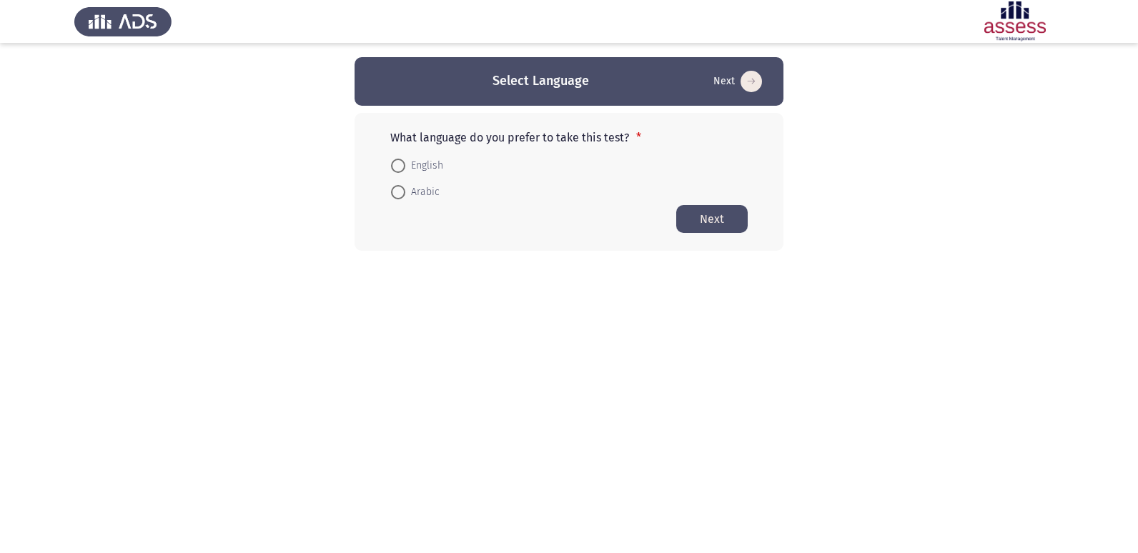
click at [397, 167] on span at bounding box center [398, 166] width 14 height 14
click at [397, 167] on input "English" at bounding box center [398, 166] width 14 height 14
radio input "true"
click at [710, 231] on button "Next" at bounding box center [711, 218] width 71 height 28
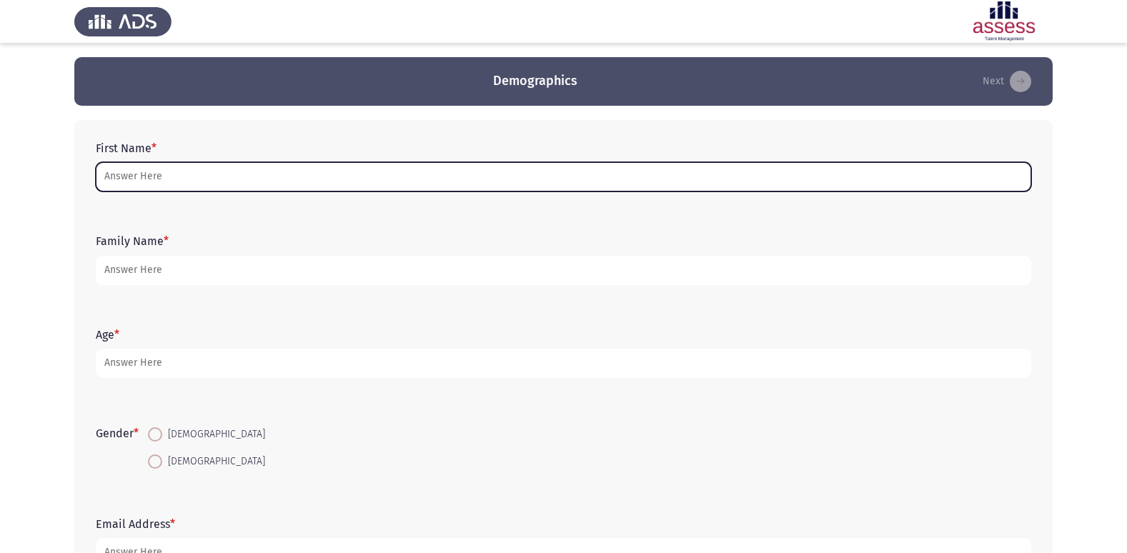
click at [145, 174] on input "First Name *" at bounding box center [564, 176] width 936 height 29
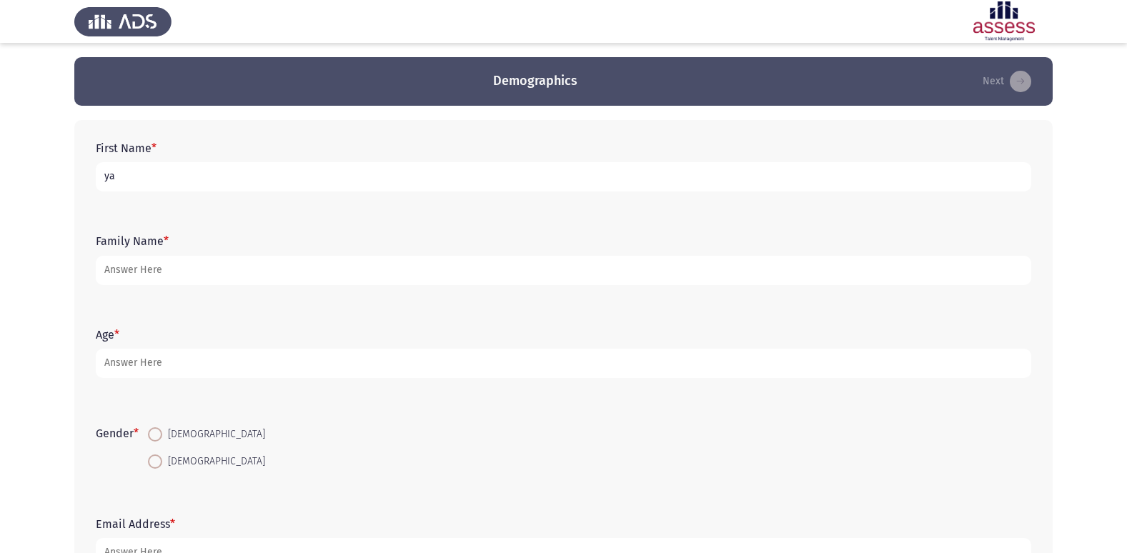
type input "y"
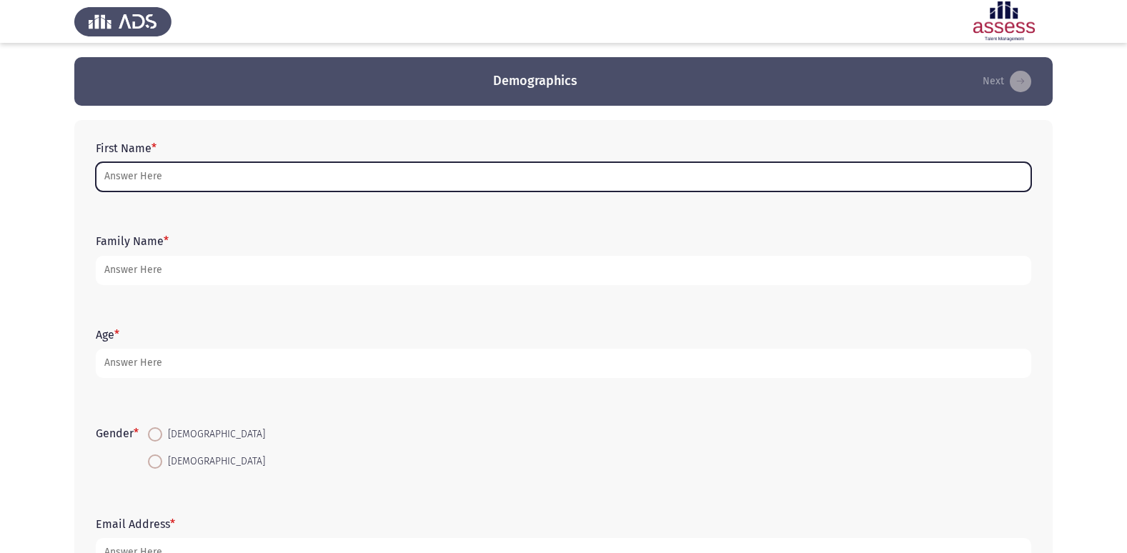
click at [185, 181] on input "First Name *" at bounding box center [564, 176] width 936 height 29
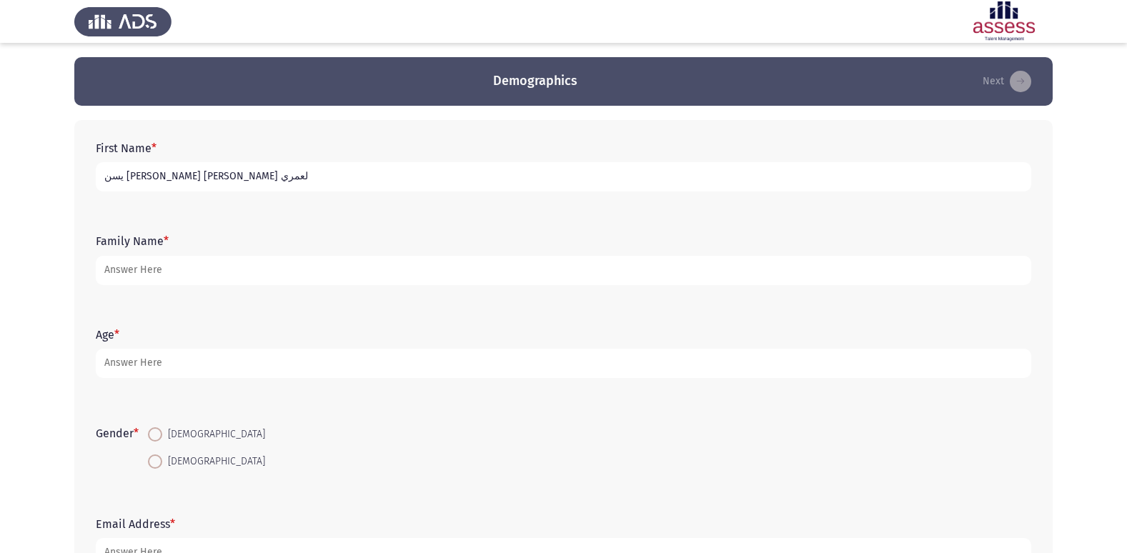
click at [144, 181] on input "يسن [PERSON_NAME] [PERSON_NAME] لعمري" at bounding box center [564, 176] width 936 height 29
click at [148, 178] on input "يسن [PERSON_NAME] [PERSON_NAME] لعمري" at bounding box center [564, 176] width 936 height 29
type input "يسن [PERSON_NAME] [PERSON_NAME] لعمري"
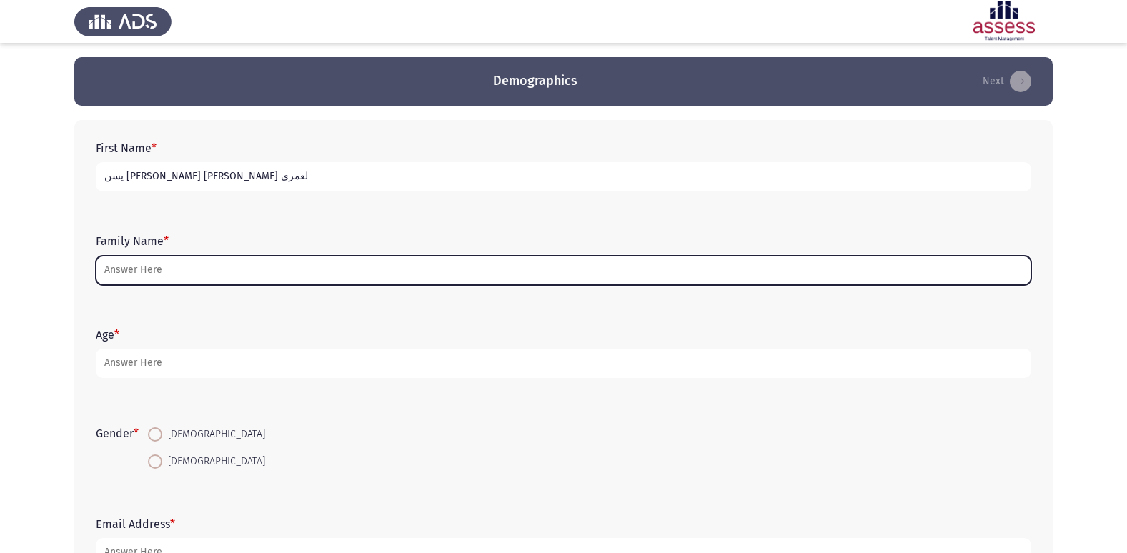
click at [131, 273] on input "Family Name *" at bounding box center [564, 270] width 936 height 29
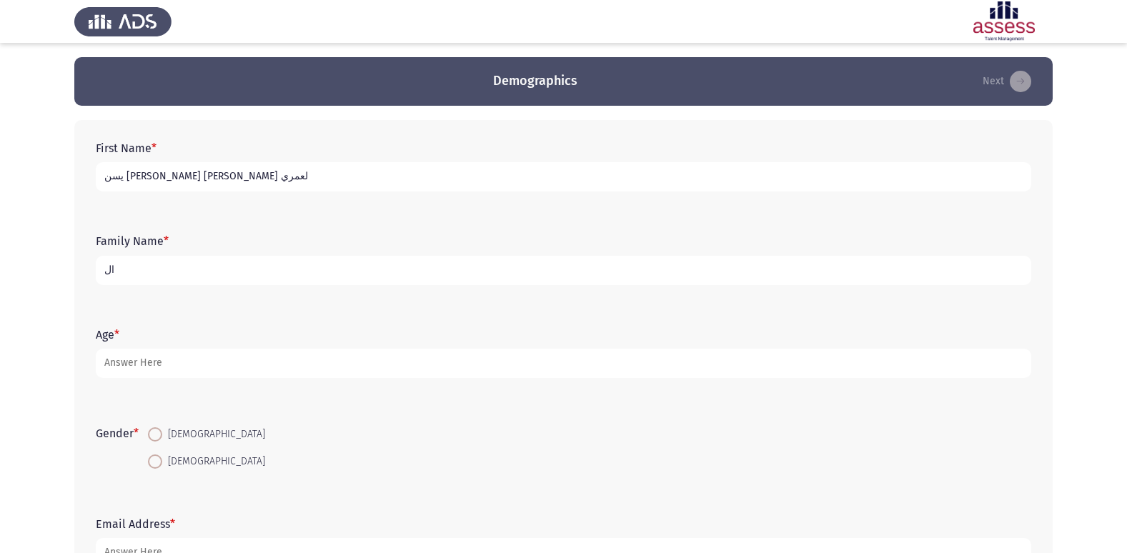
type input "ا"
type input "العمري"
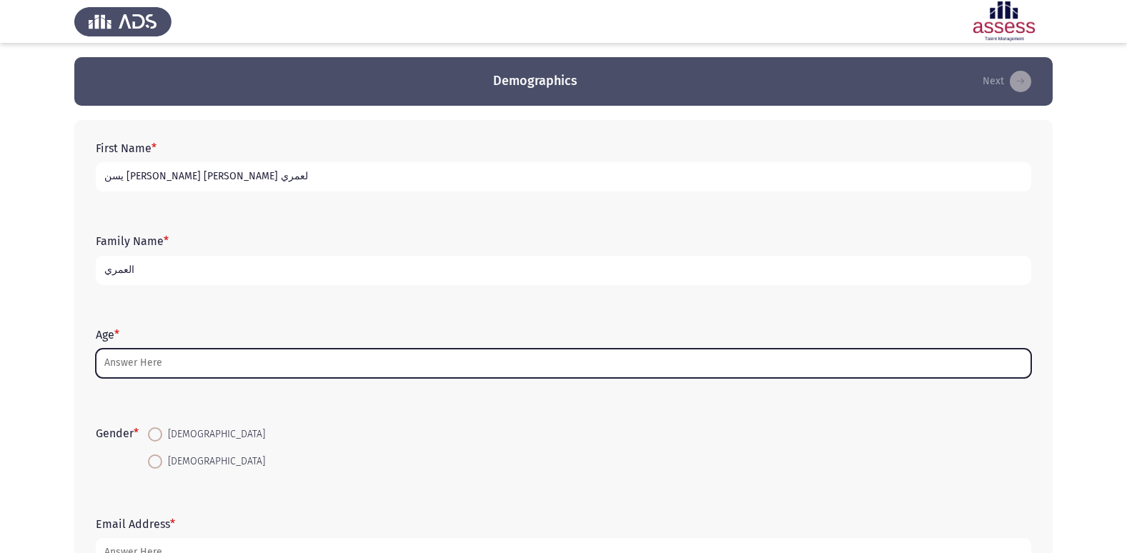
click at [148, 360] on input "Age *" at bounding box center [564, 363] width 936 height 29
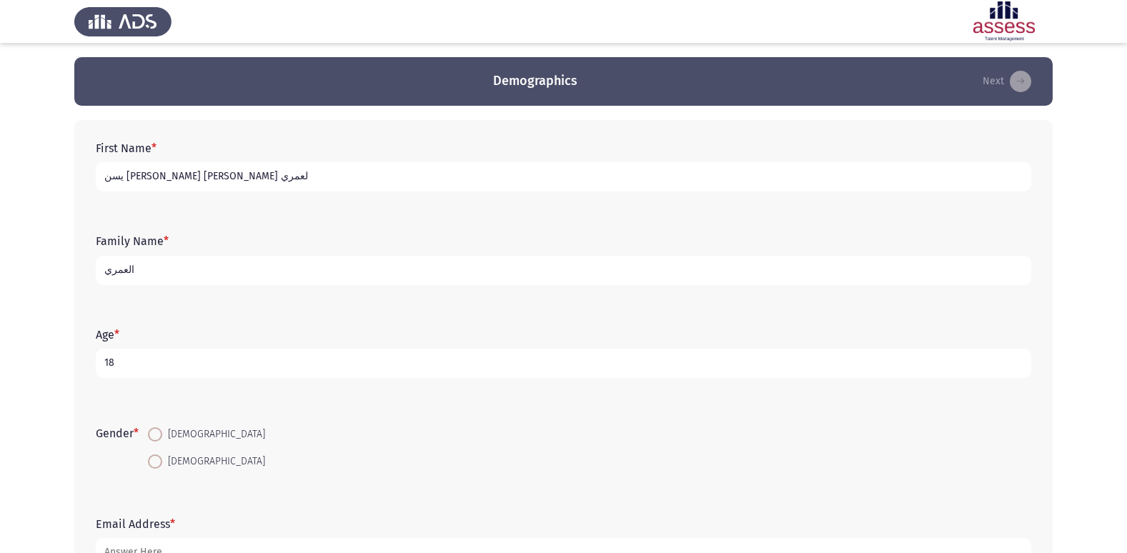
type input "18"
click at [160, 437] on span at bounding box center [155, 434] width 14 height 14
click at [160, 437] on input "[DEMOGRAPHIC_DATA]" at bounding box center [155, 434] width 14 height 14
radio input "true"
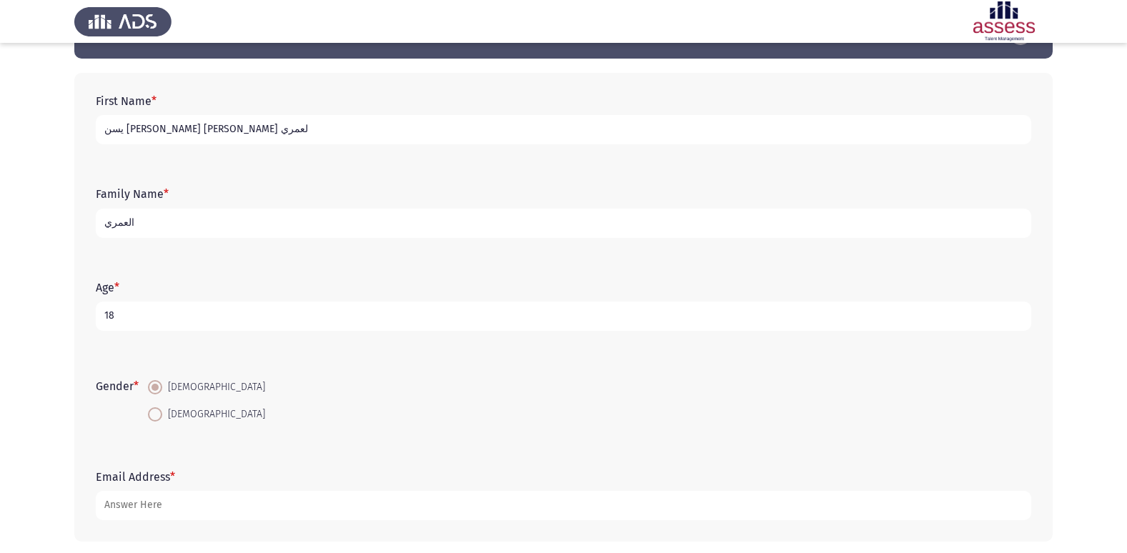
scroll to position [71, 0]
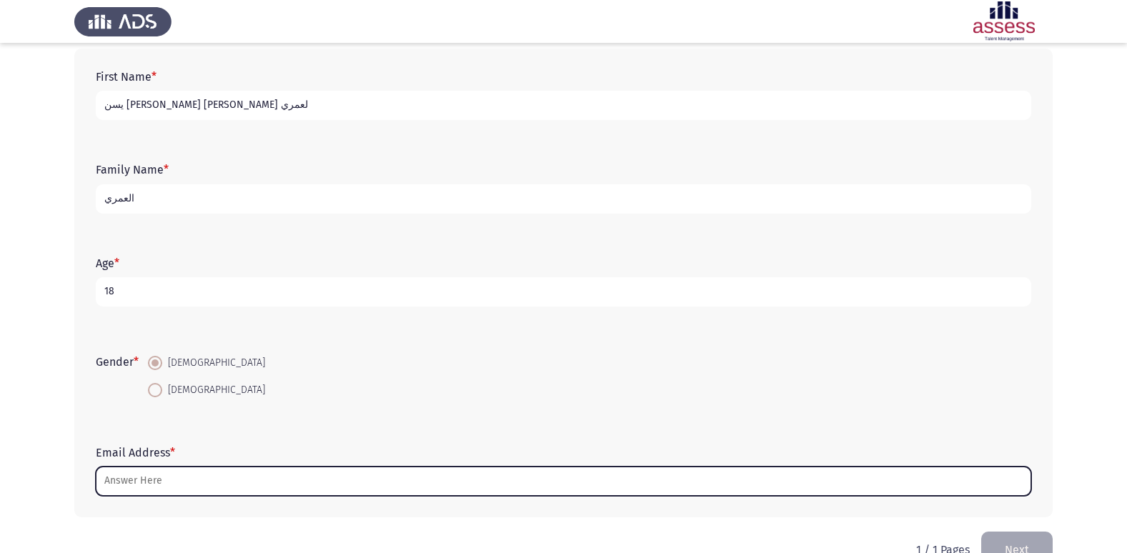
click at [137, 481] on input "Email Address *" at bounding box center [564, 481] width 936 height 29
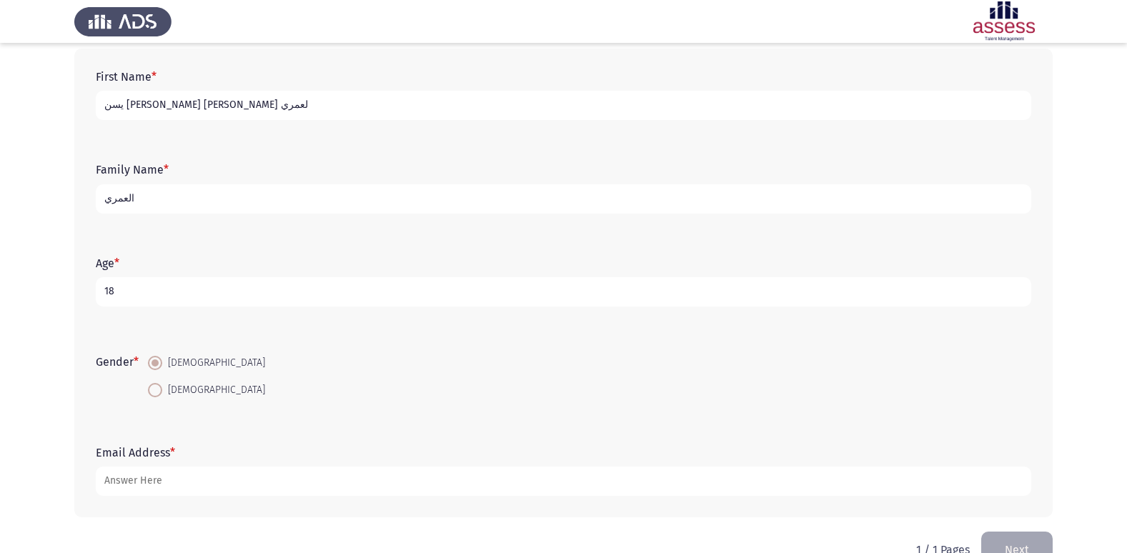
click at [524, 500] on div "Email Address *" at bounding box center [564, 471] width 950 height 64
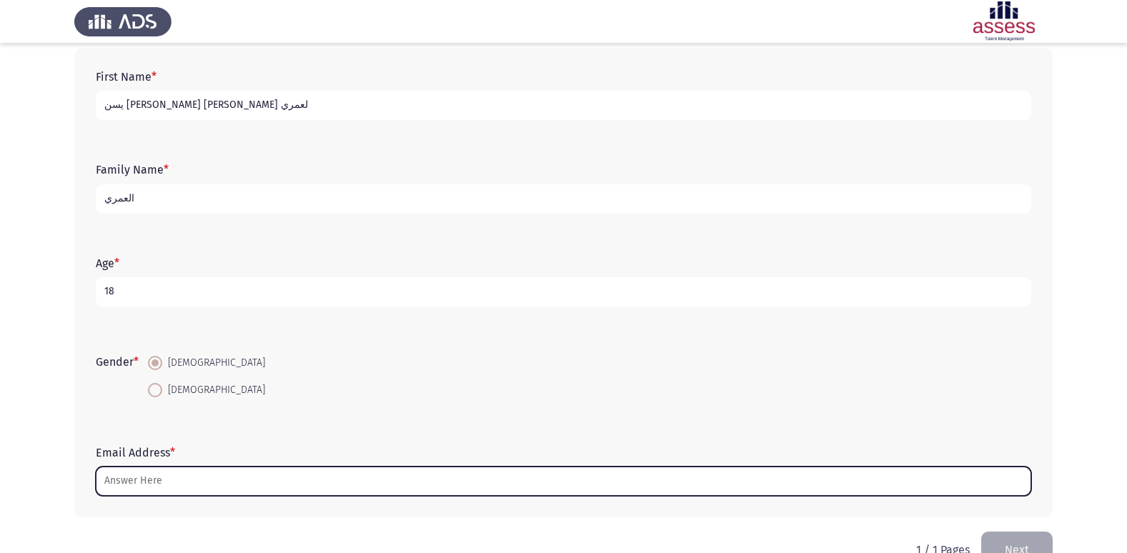
click at [410, 480] on input "Email Address *" at bounding box center [564, 481] width 936 height 29
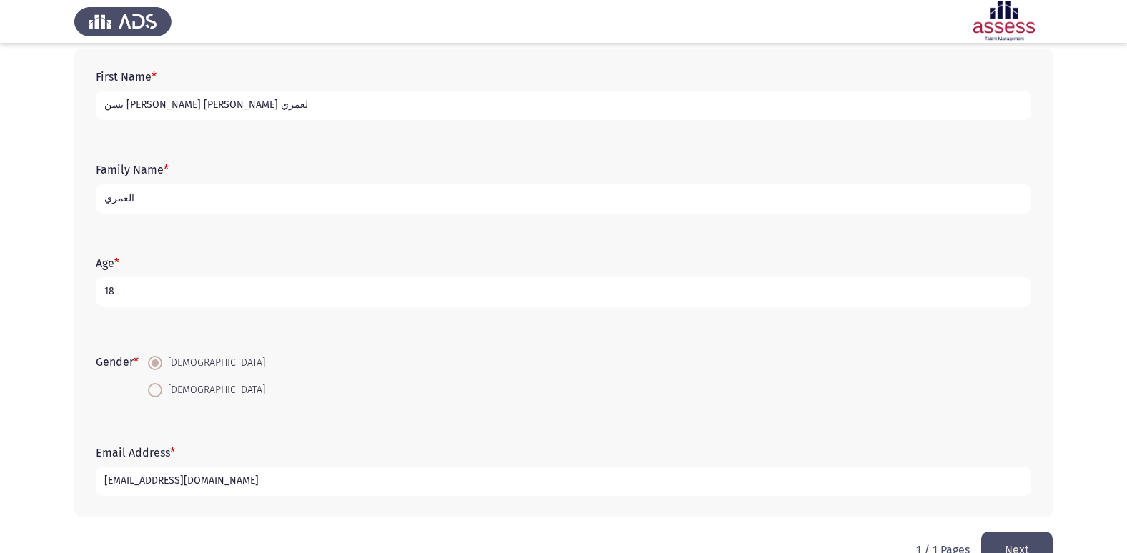
type input "[EMAIL_ADDRESS][DOMAIN_NAME]"
click at [1014, 540] on button "Next" at bounding box center [1016, 550] width 71 height 36
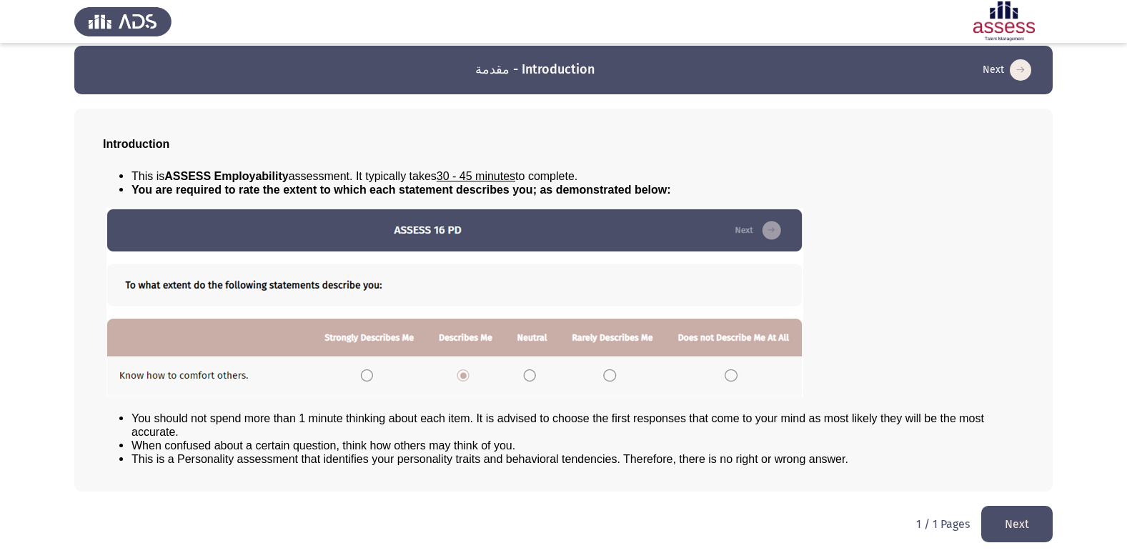
scroll to position [15, 0]
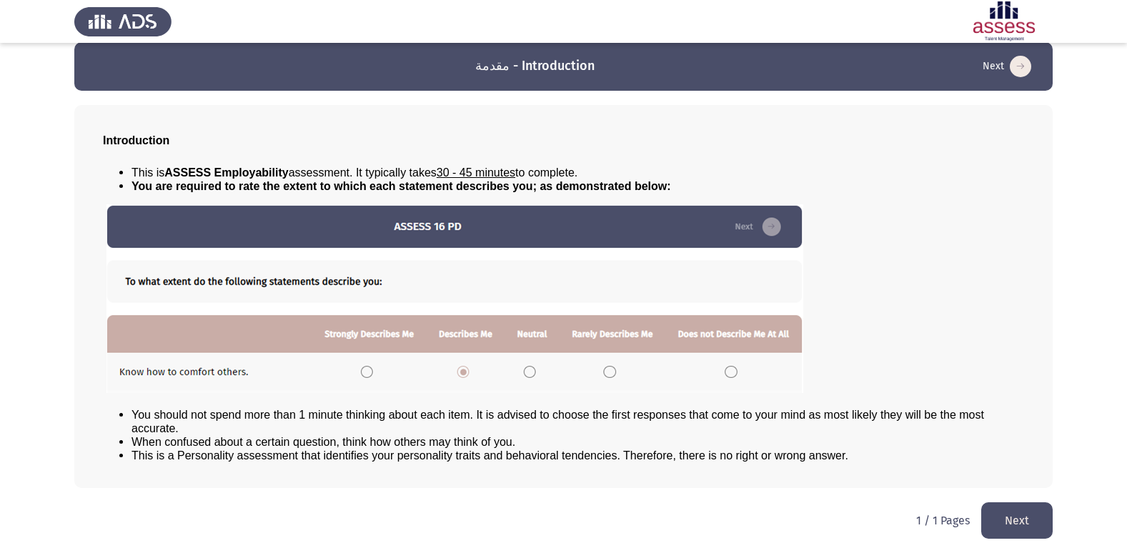
click at [1034, 523] on button "Next" at bounding box center [1016, 521] width 71 height 36
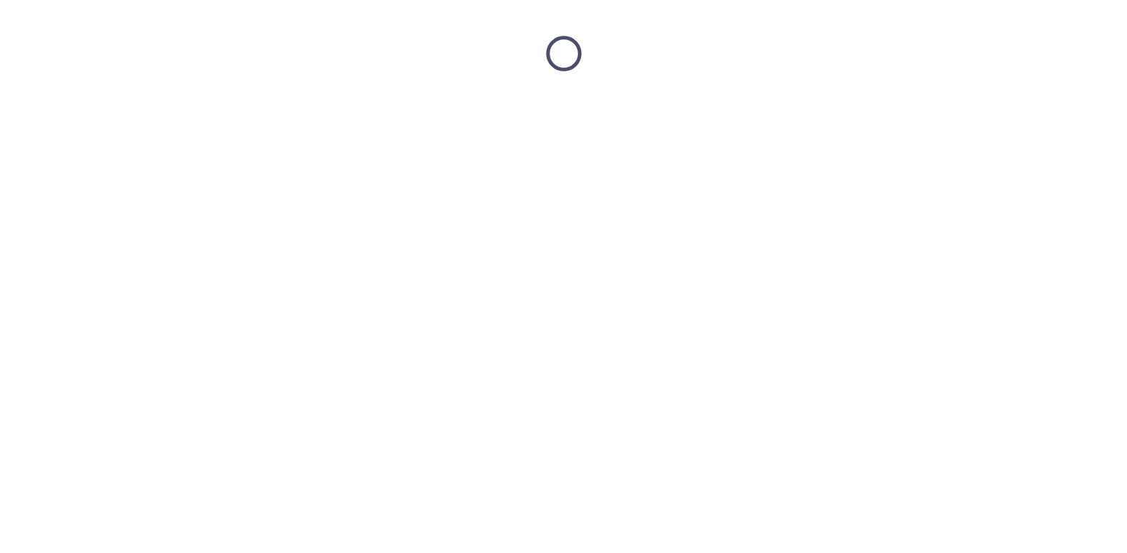
scroll to position [0, 0]
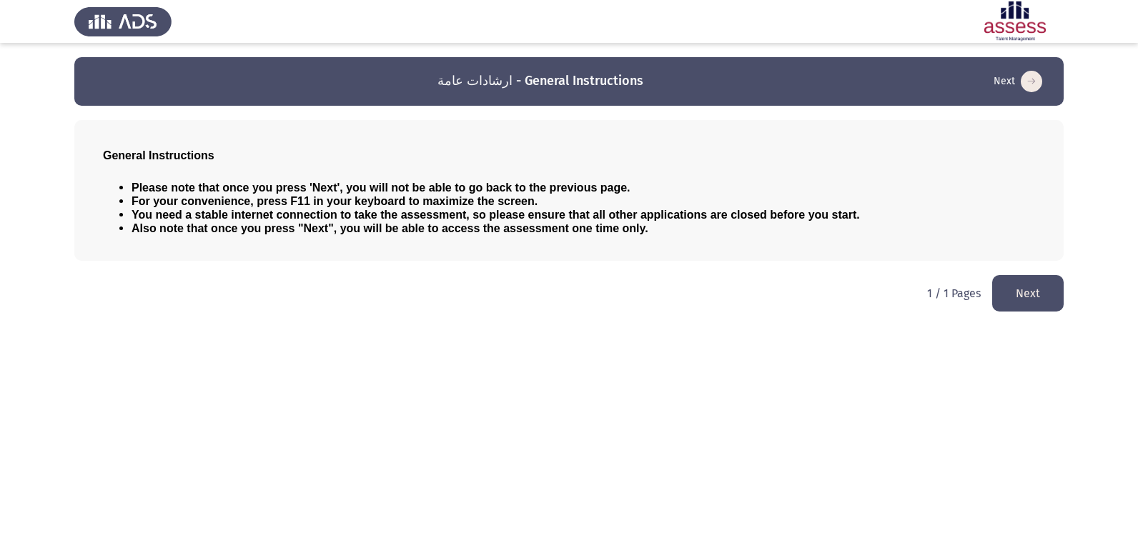
click at [1030, 300] on button "Next" at bounding box center [1027, 293] width 71 height 36
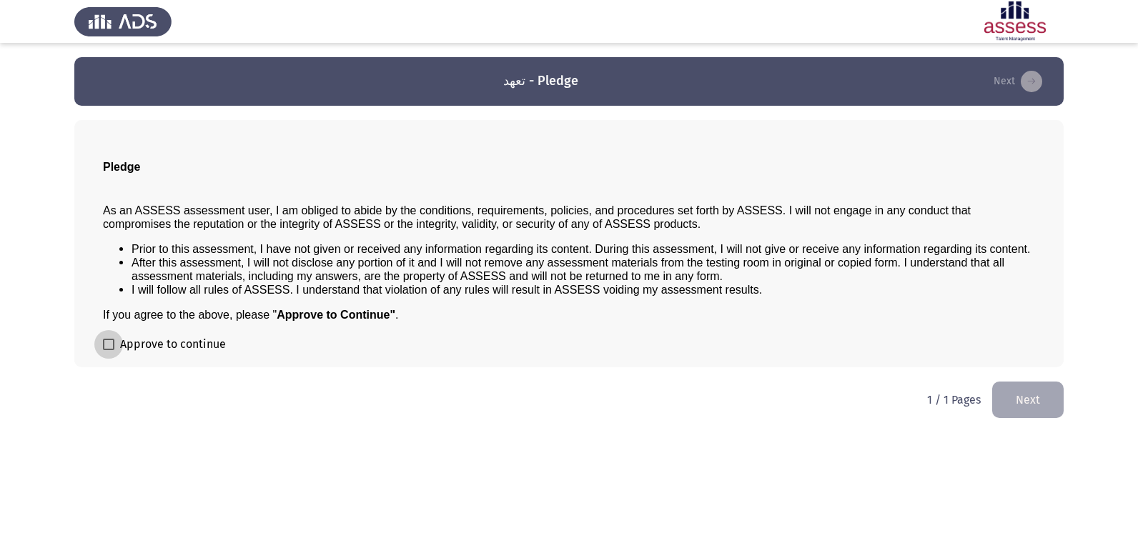
click at [110, 345] on span at bounding box center [108, 344] width 11 height 11
click at [109, 350] on input "Approve to continue" at bounding box center [108, 350] width 1 height 1
checkbox input "true"
click at [1014, 392] on button "Next" at bounding box center [1027, 400] width 71 height 36
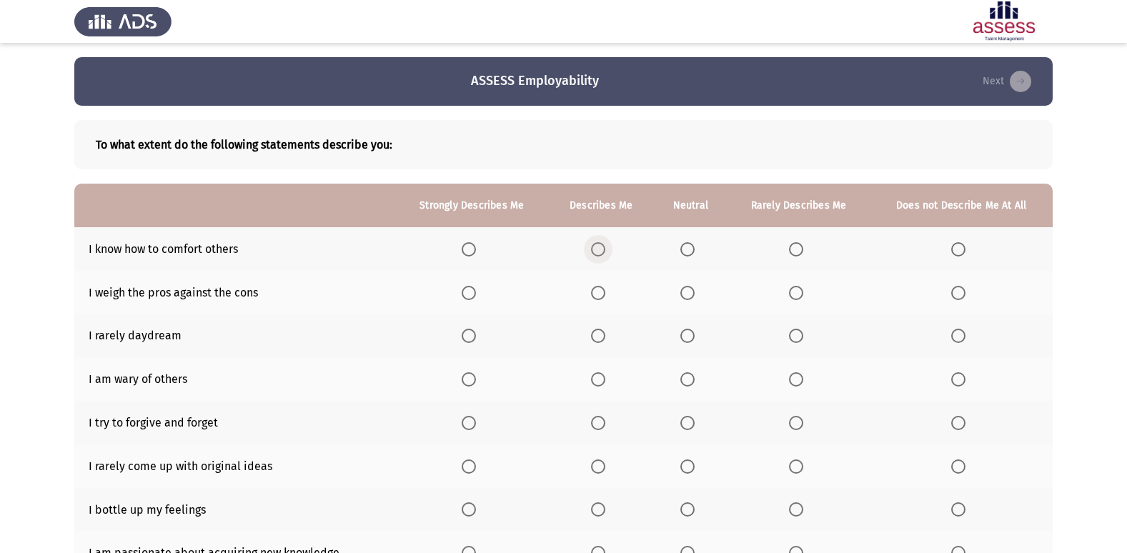
click at [596, 253] on span "Select an option" at bounding box center [598, 249] width 14 height 14
click at [596, 253] on input "Select an option" at bounding box center [598, 249] width 14 height 14
click at [796, 293] on span "Select an option" at bounding box center [796, 293] width 0 height 0
click at [797, 292] on input "Select an option" at bounding box center [796, 293] width 14 height 14
click at [690, 338] on span "Select an option" at bounding box center [688, 336] width 14 height 14
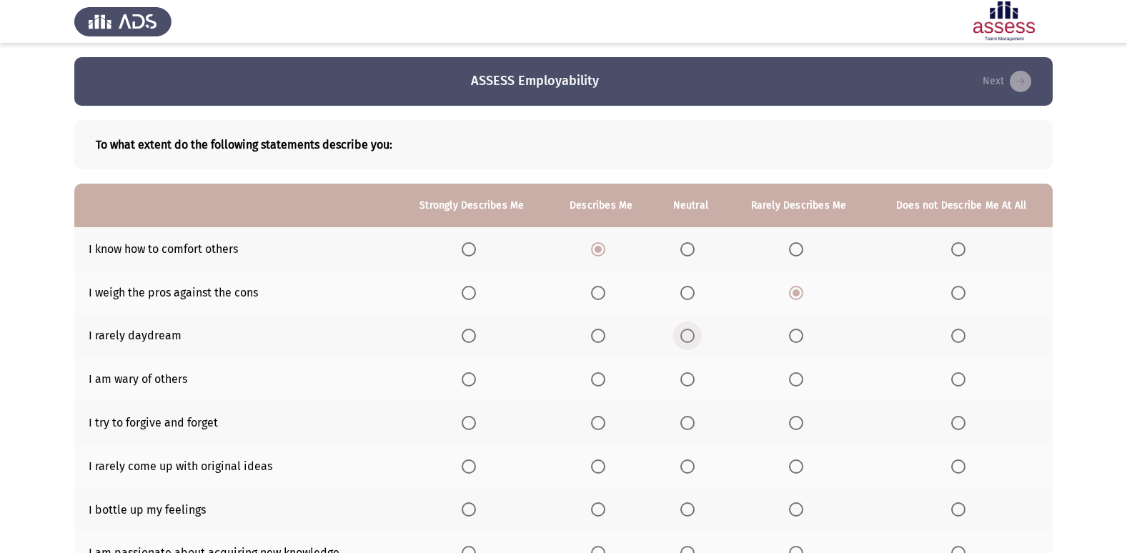
click at [690, 338] on input "Select an option" at bounding box center [688, 336] width 14 height 14
click at [598, 380] on span "Select an option" at bounding box center [598, 379] width 14 height 14
click at [598, 380] on input "Select an option" at bounding box center [598, 379] width 14 height 14
click at [960, 420] on span "Select an option" at bounding box center [958, 423] width 14 height 14
click at [960, 420] on input "Select an option" at bounding box center [958, 423] width 14 height 14
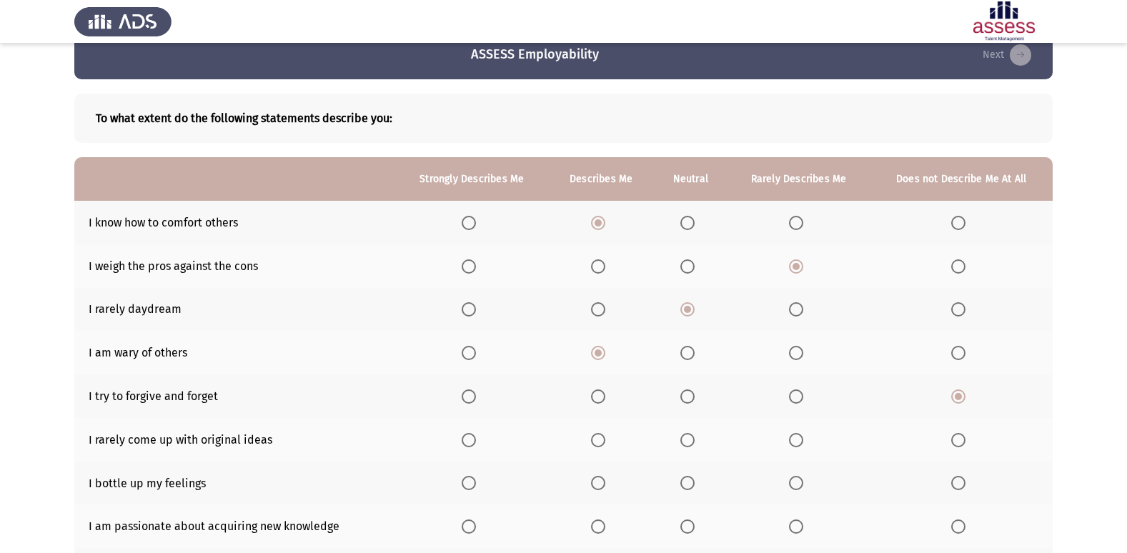
scroll to position [71, 0]
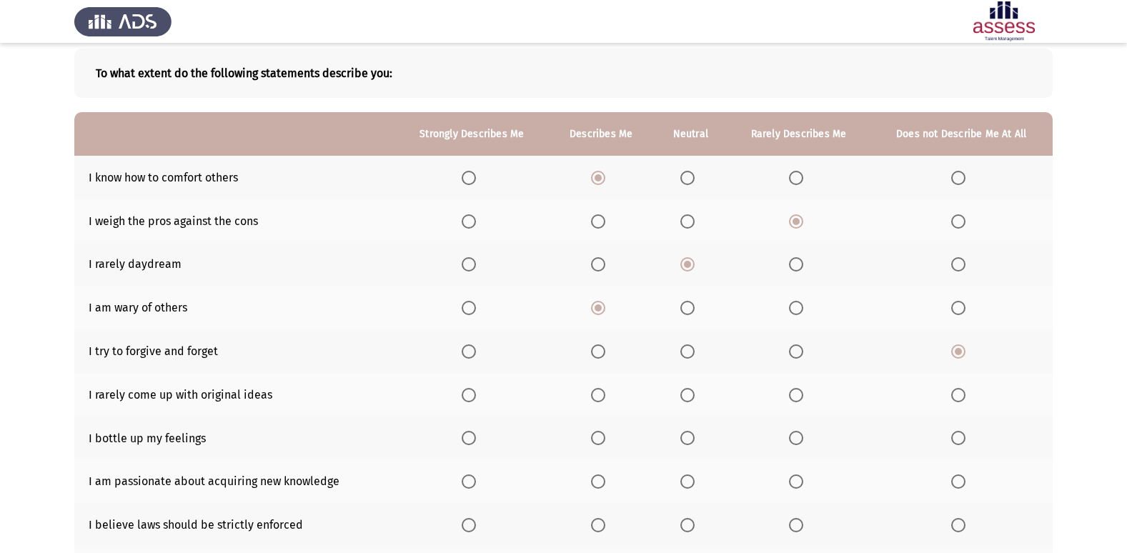
click at [605, 395] on span "Select an option" at bounding box center [598, 395] width 14 height 14
click at [605, 395] on input "Select an option" at bounding box center [598, 395] width 14 height 14
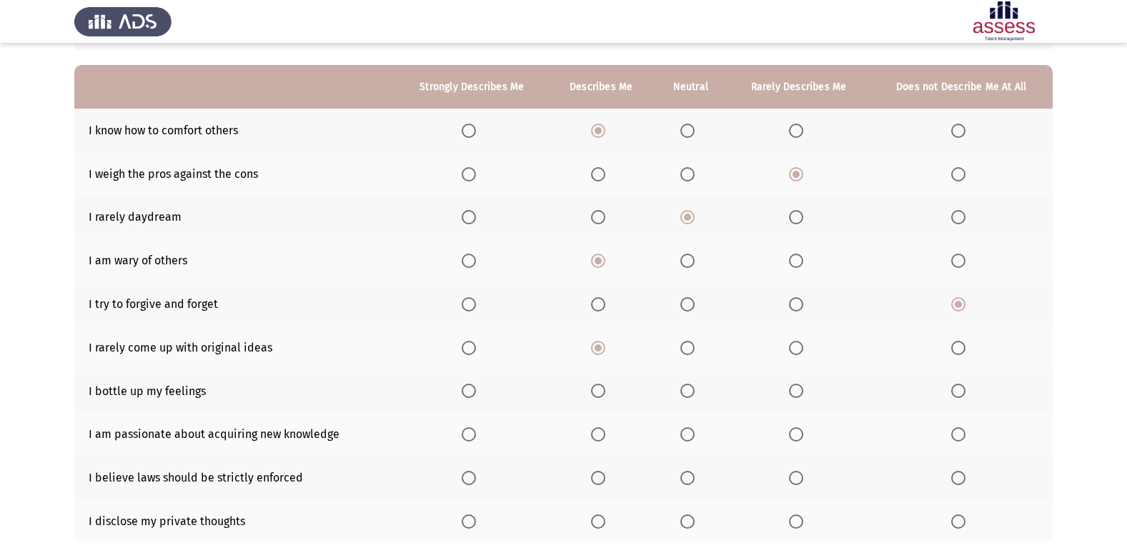
scroll to position [143, 0]
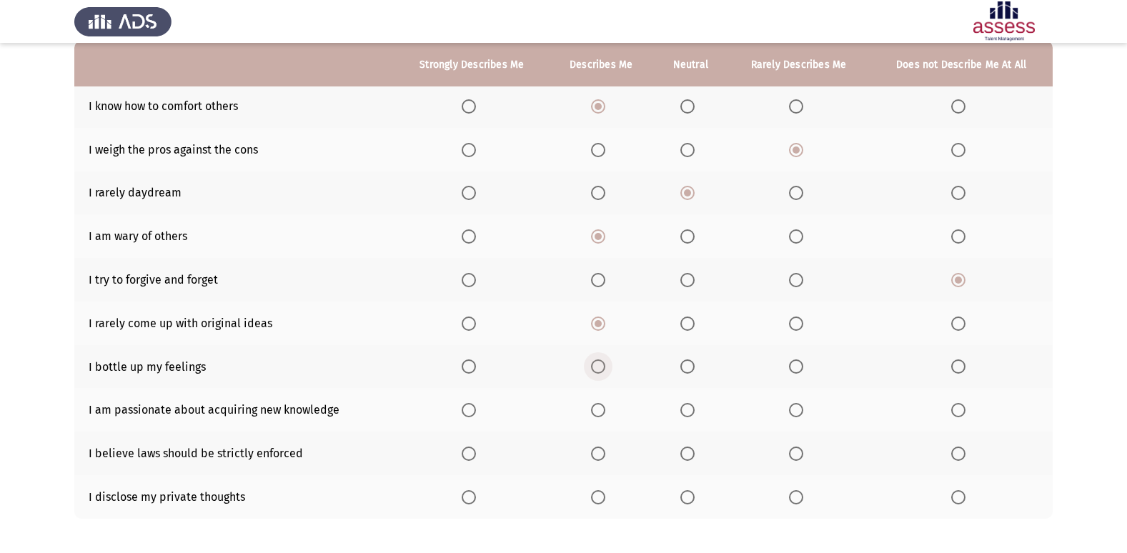
click at [608, 366] on label "Select an option" at bounding box center [601, 367] width 20 height 14
click at [605, 366] on input "Select an option" at bounding box center [598, 367] width 14 height 14
click at [598, 412] on span "Select an option" at bounding box center [598, 410] width 14 height 14
click at [598, 412] on input "Select an option" at bounding box center [598, 410] width 14 height 14
click at [605, 454] on span "Select an option" at bounding box center [598, 454] width 14 height 14
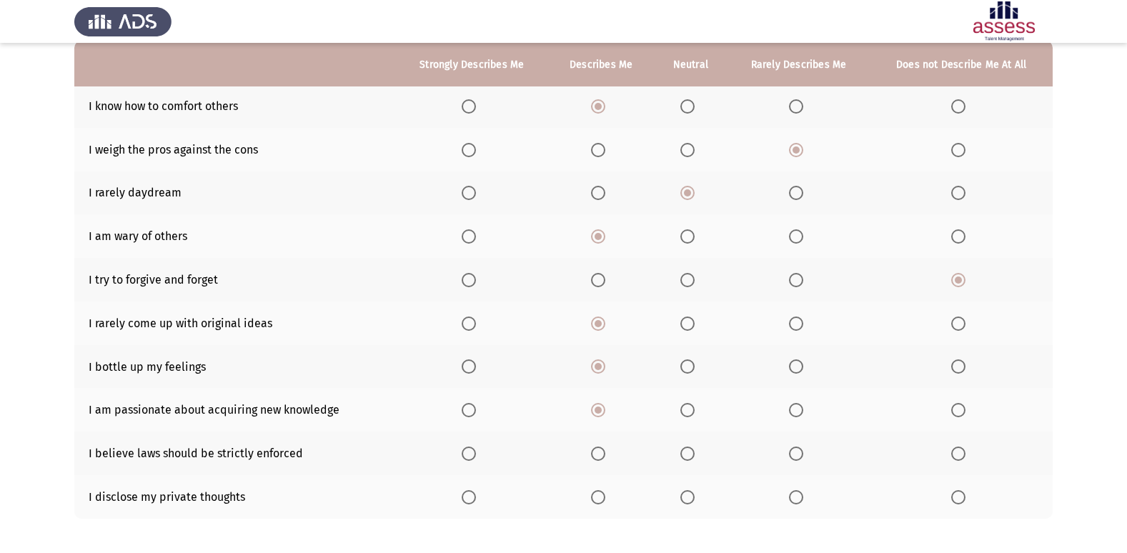
click at [605, 454] on input "Select an option" at bounding box center [598, 454] width 14 height 14
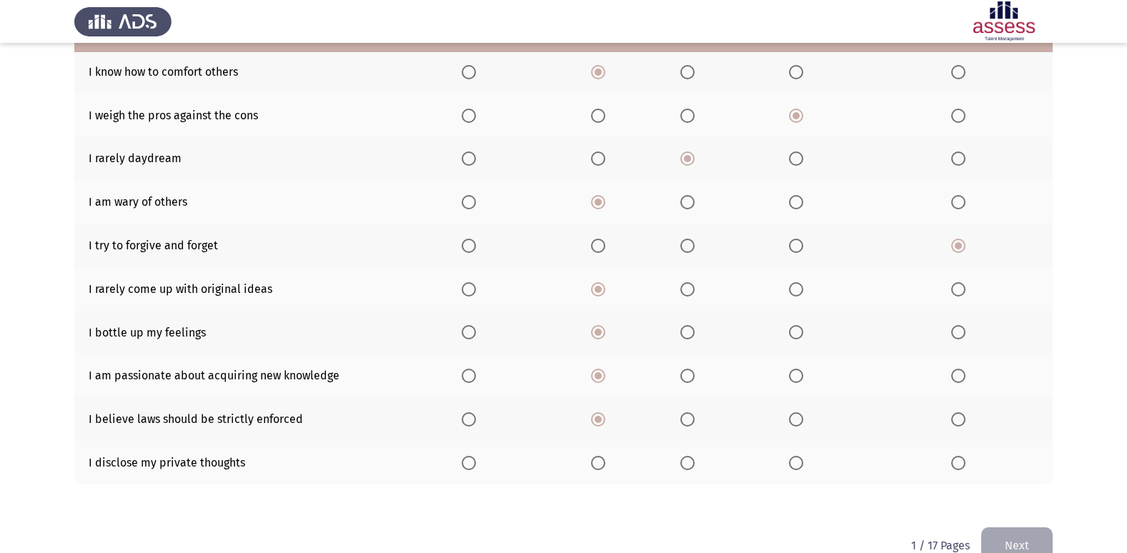
scroll to position [209, 0]
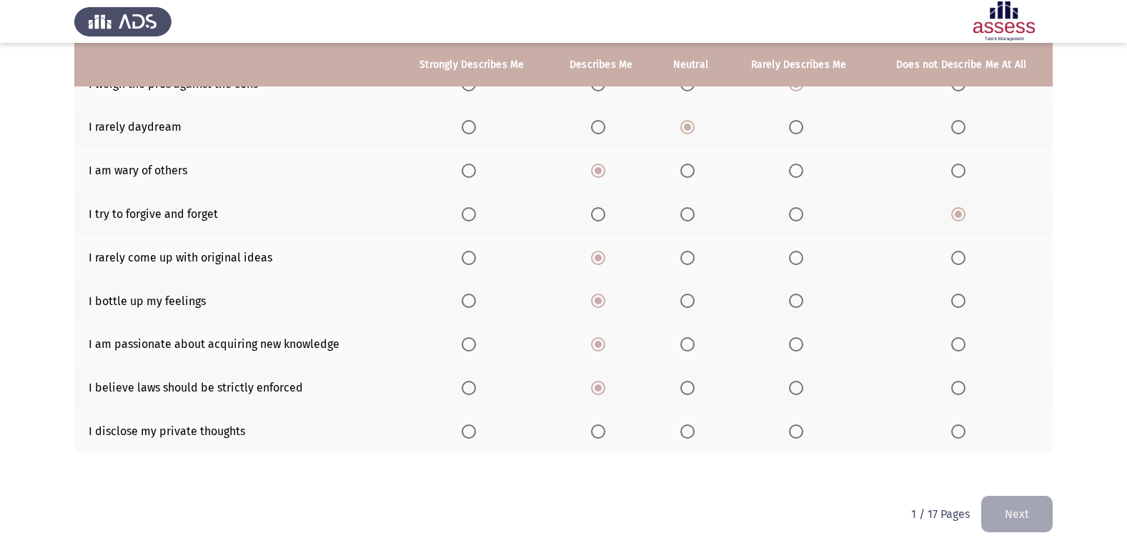
click at [600, 434] on span "Select an option" at bounding box center [598, 432] width 14 height 14
click at [600, 434] on input "Select an option" at bounding box center [598, 432] width 14 height 14
click at [1009, 502] on button "Next" at bounding box center [1016, 514] width 71 height 36
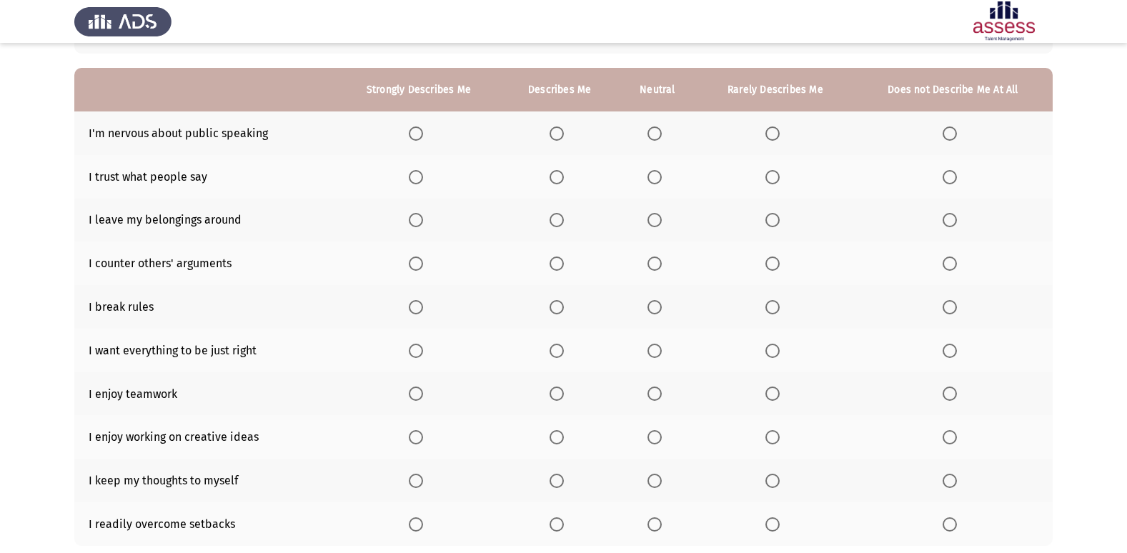
scroll to position [0, 0]
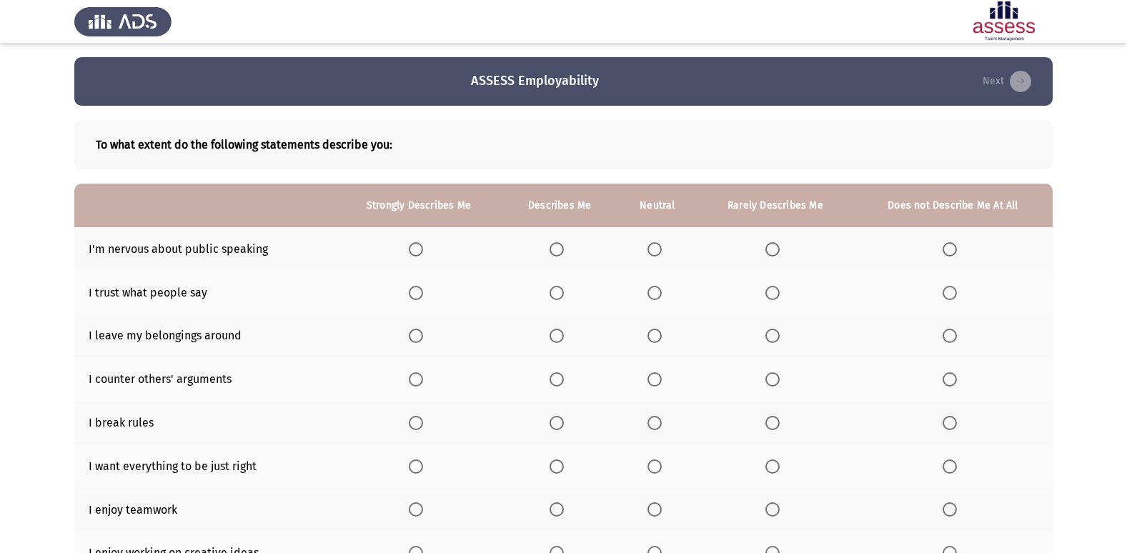
click at [949, 251] on span "Select an option" at bounding box center [950, 249] width 14 height 14
click at [949, 251] on input "Select an option" at bounding box center [950, 249] width 14 height 14
click at [771, 296] on span "Select an option" at bounding box center [773, 293] width 14 height 14
click at [771, 296] on input "Select an option" at bounding box center [773, 293] width 14 height 14
click at [642, 332] on th at bounding box center [658, 337] width 80 height 44
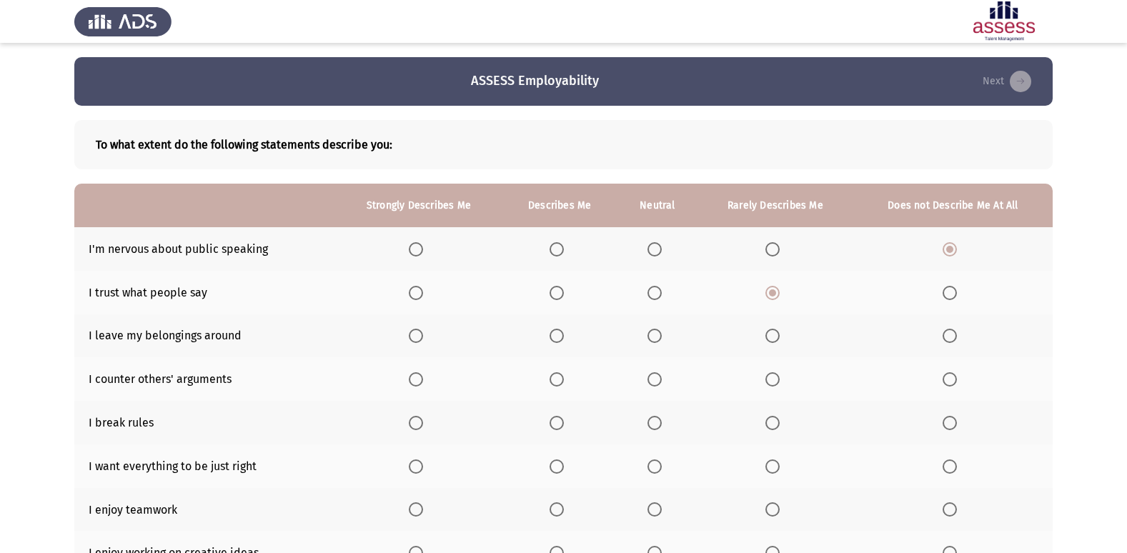
click at [658, 335] on span "Select an option" at bounding box center [655, 336] width 14 height 14
click at [658, 335] on input "Select an option" at bounding box center [655, 336] width 14 height 14
click at [653, 381] on span "Select an option" at bounding box center [655, 379] width 14 height 14
click at [653, 381] on input "Select an option" at bounding box center [655, 379] width 14 height 14
click at [954, 422] on span "Select an option" at bounding box center [950, 423] width 14 height 14
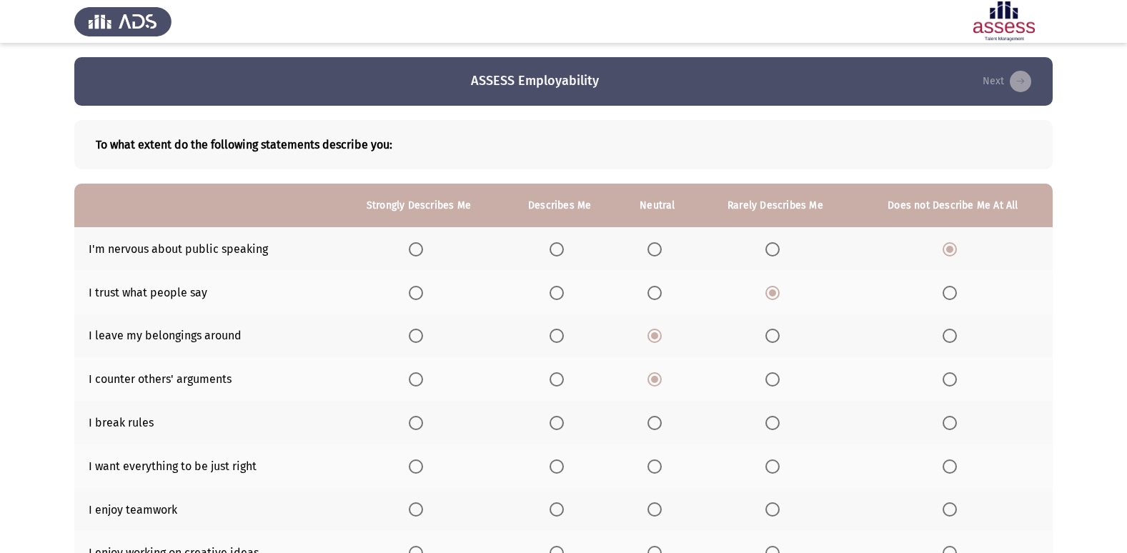
click at [954, 422] on input "Select an option" at bounding box center [950, 423] width 14 height 14
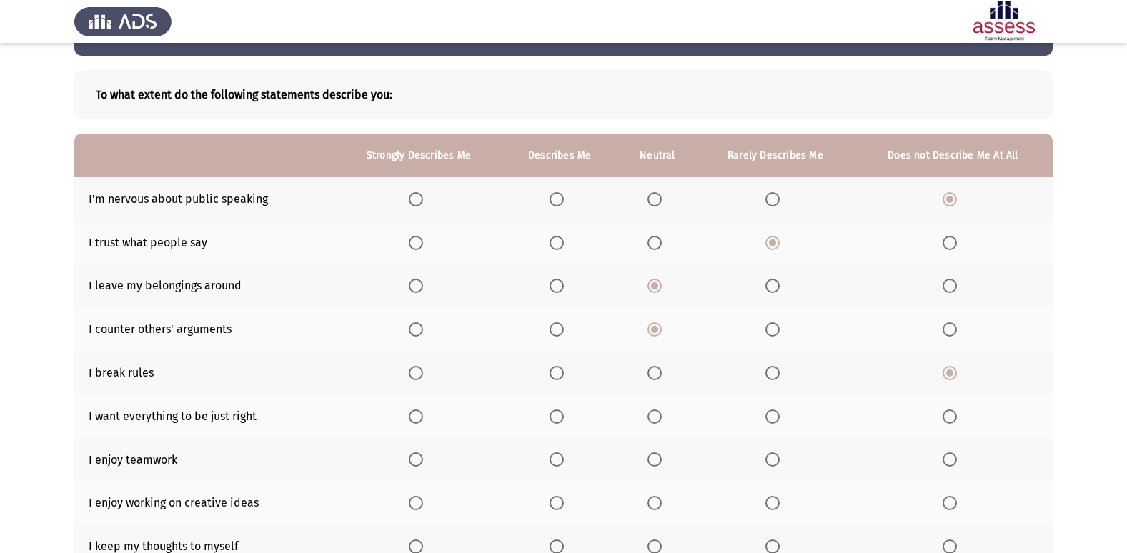
scroll to position [71, 0]
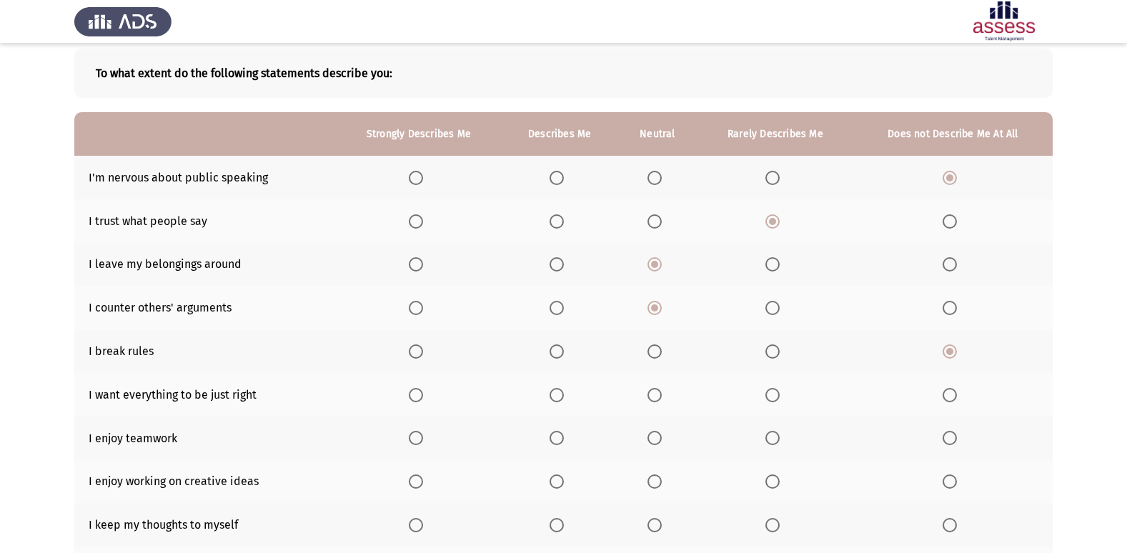
click at [419, 393] on span "Select an option" at bounding box center [416, 395] width 14 height 14
click at [419, 393] on input "Select an option" at bounding box center [416, 395] width 14 height 14
click at [556, 445] on span "Select an option" at bounding box center [557, 438] width 14 height 14
click at [556, 445] on input "Select an option" at bounding box center [557, 438] width 14 height 14
click at [560, 488] on span "Select an option" at bounding box center [557, 482] width 14 height 14
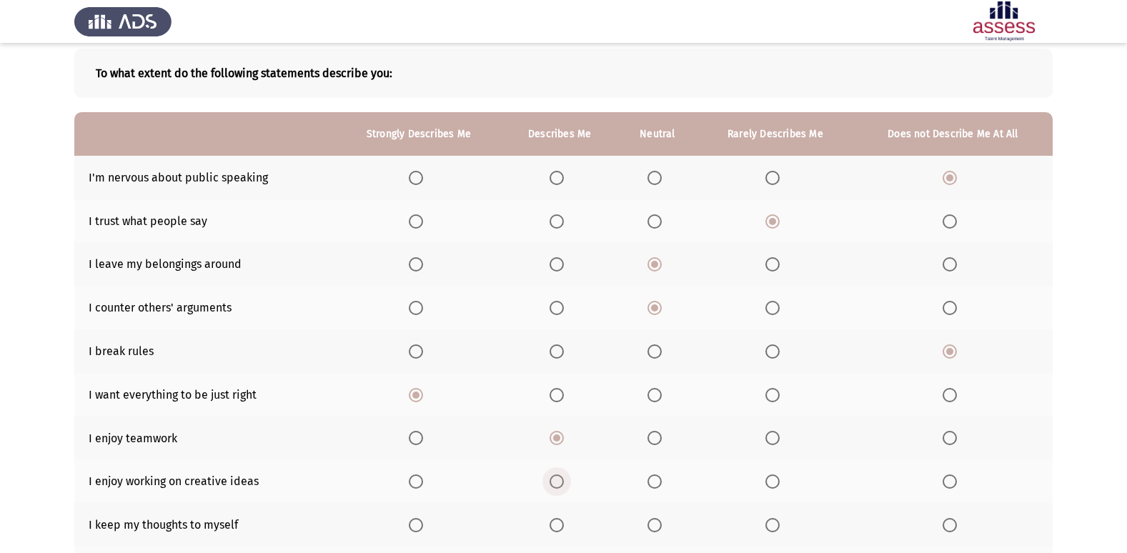
click at [560, 488] on input "Select an option" at bounding box center [557, 482] width 14 height 14
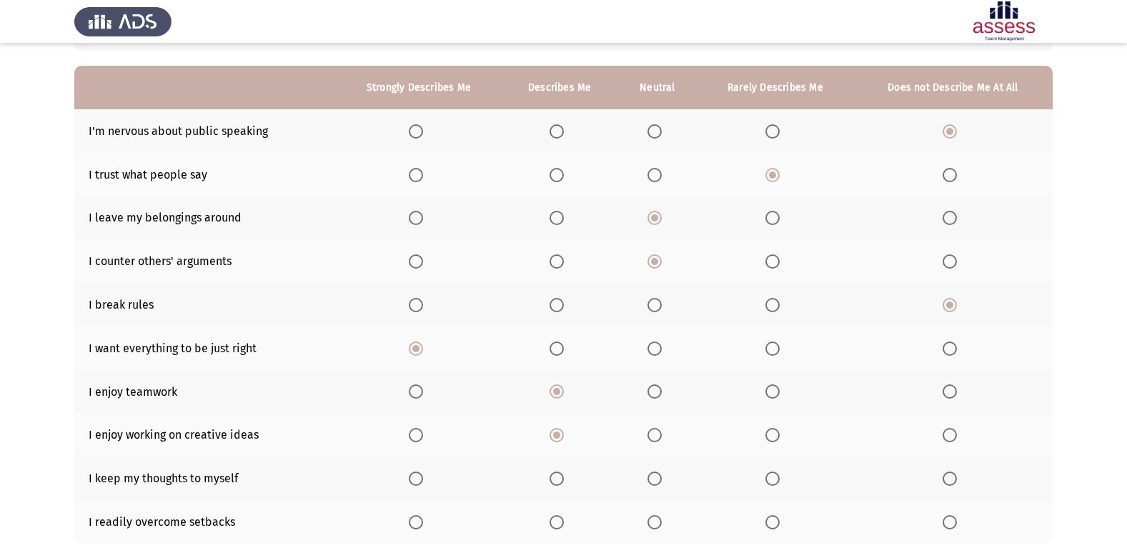
scroll to position [143, 0]
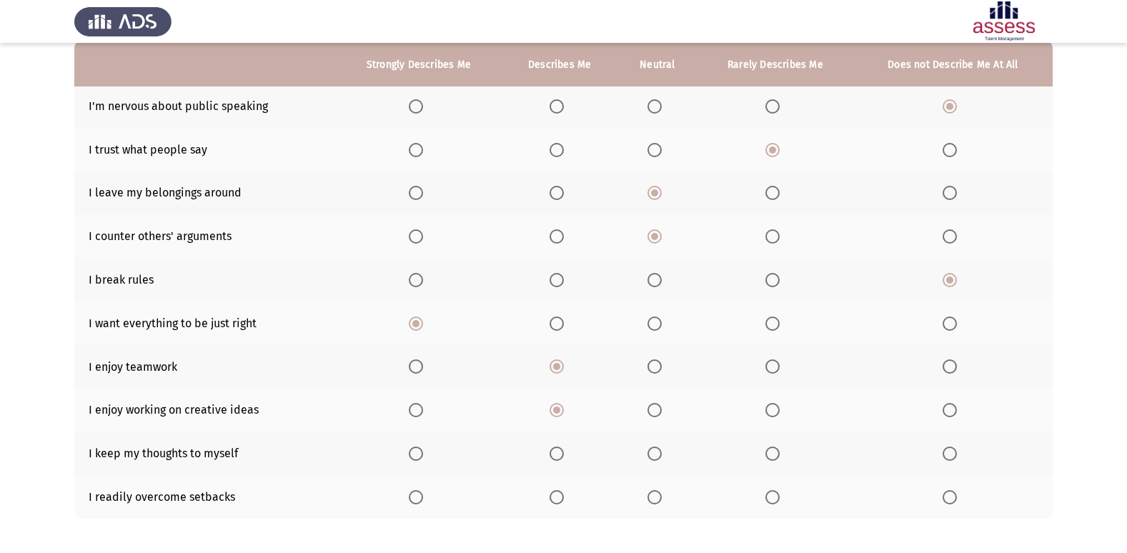
click at [560, 453] on span "Select an option" at bounding box center [557, 454] width 14 height 14
click at [560, 453] on input "Select an option" at bounding box center [557, 454] width 14 height 14
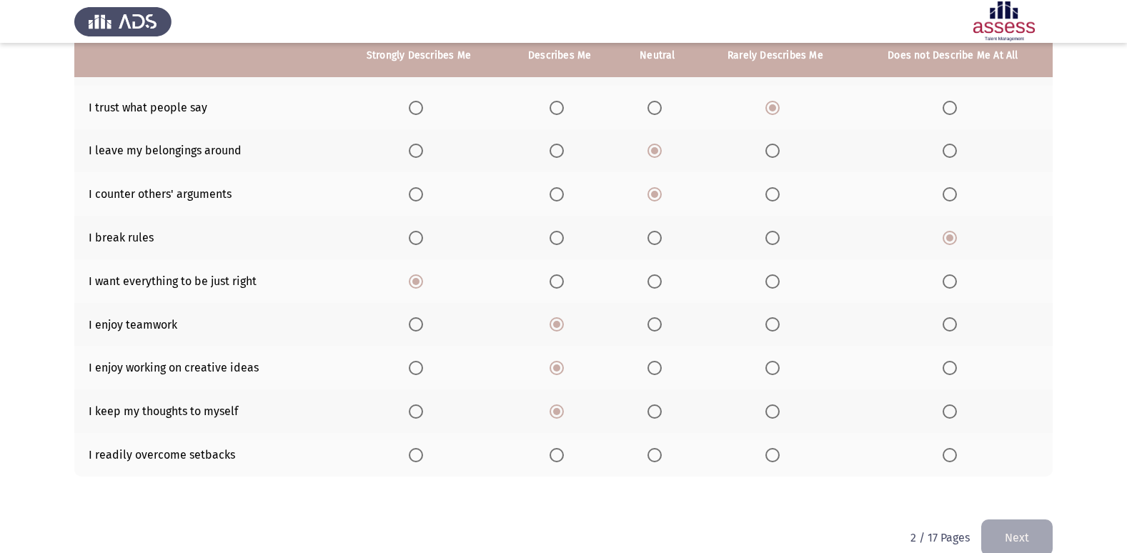
scroll to position [209, 0]
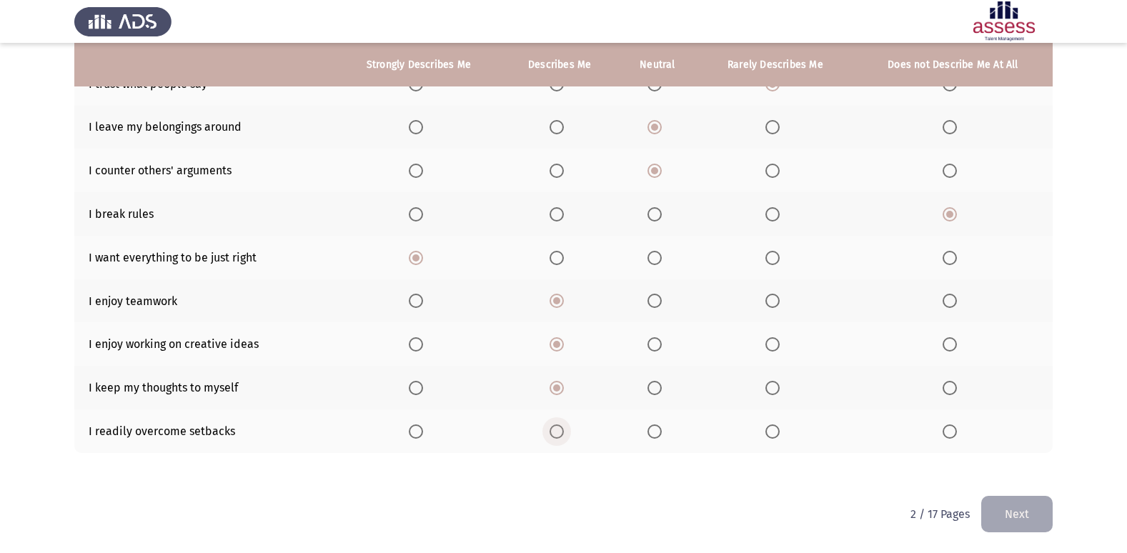
click at [564, 433] on span "Select an option" at bounding box center [557, 432] width 14 height 14
click at [564, 433] on input "Select an option" at bounding box center [557, 432] width 14 height 14
click at [1043, 513] on button "Next" at bounding box center [1016, 514] width 71 height 36
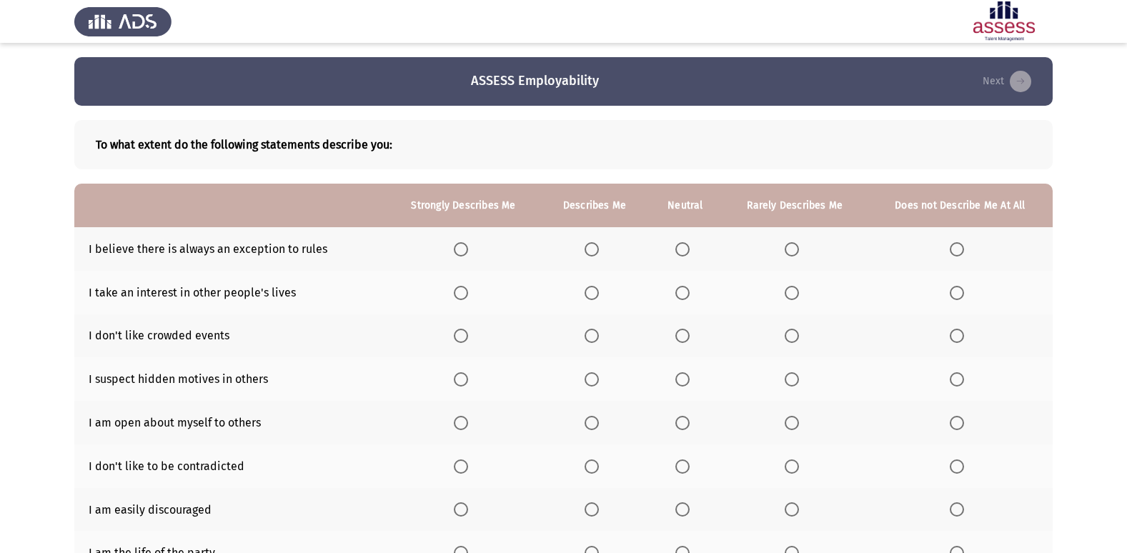
click at [689, 291] on span "Select an option" at bounding box center [683, 293] width 14 height 14
click at [689, 291] on input "Select an option" at bounding box center [683, 293] width 14 height 14
click at [590, 250] on span "Select an option" at bounding box center [592, 249] width 14 height 14
click at [590, 250] on input "Select an option" at bounding box center [592, 249] width 14 height 14
click at [683, 332] on span "Select an option" at bounding box center [683, 336] width 14 height 14
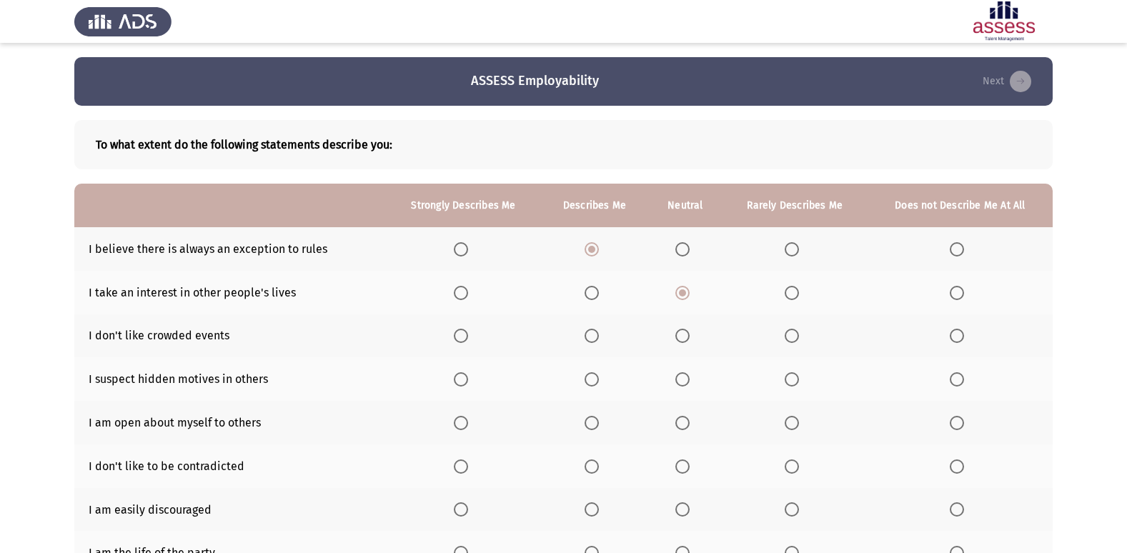
click at [683, 332] on input "Select an option" at bounding box center [683, 336] width 14 height 14
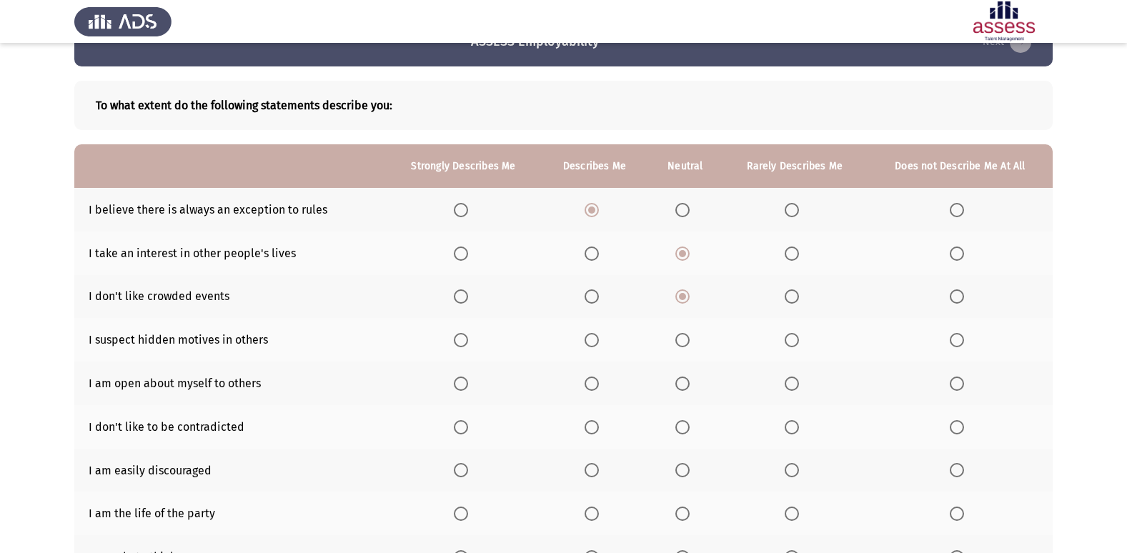
scroll to position [71, 0]
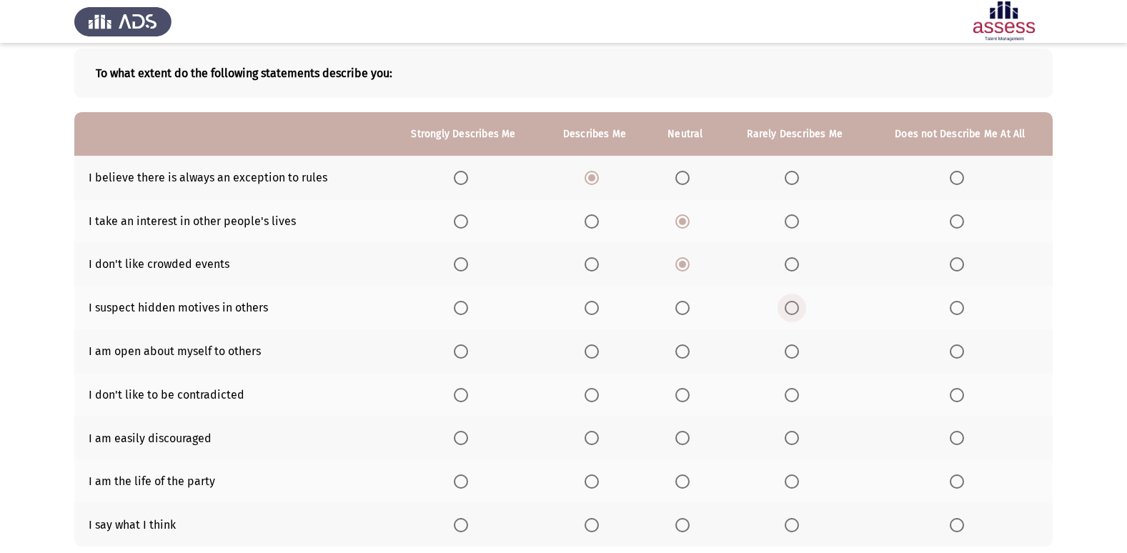
click at [796, 304] on span "Select an option" at bounding box center [792, 308] width 14 height 14
click at [796, 304] on input "Select an option" at bounding box center [792, 308] width 14 height 14
click at [593, 348] on span "Select an option" at bounding box center [592, 352] width 14 height 14
click at [593, 348] on input "Select an option" at bounding box center [592, 352] width 14 height 14
click at [683, 394] on span "Select an option" at bounding box center [683, 395] width 14 height 14
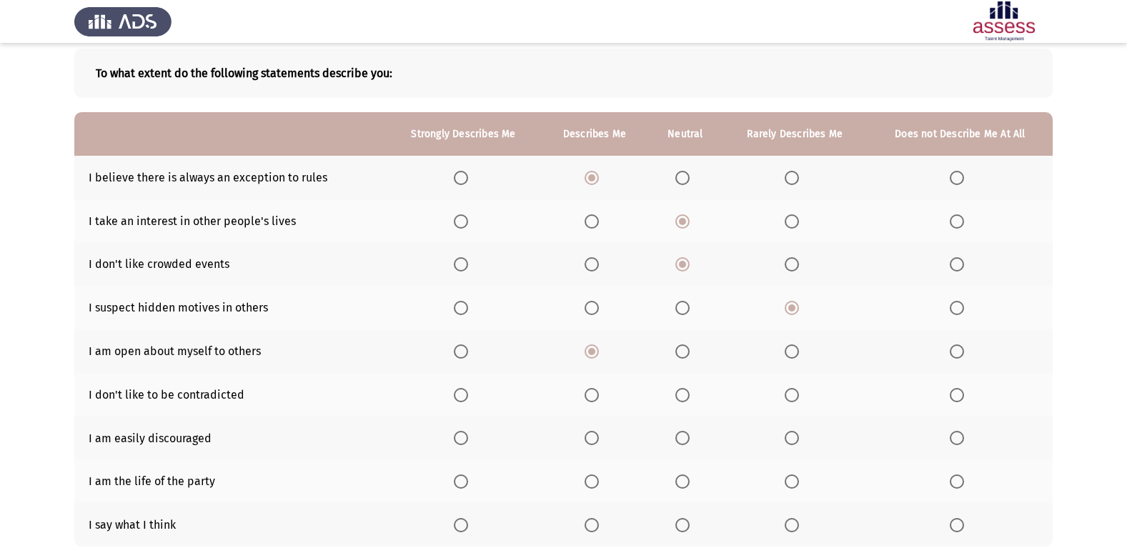
click at [683, 394] on input "Select an option" at bounding box center [683, 395] width 14 height 14
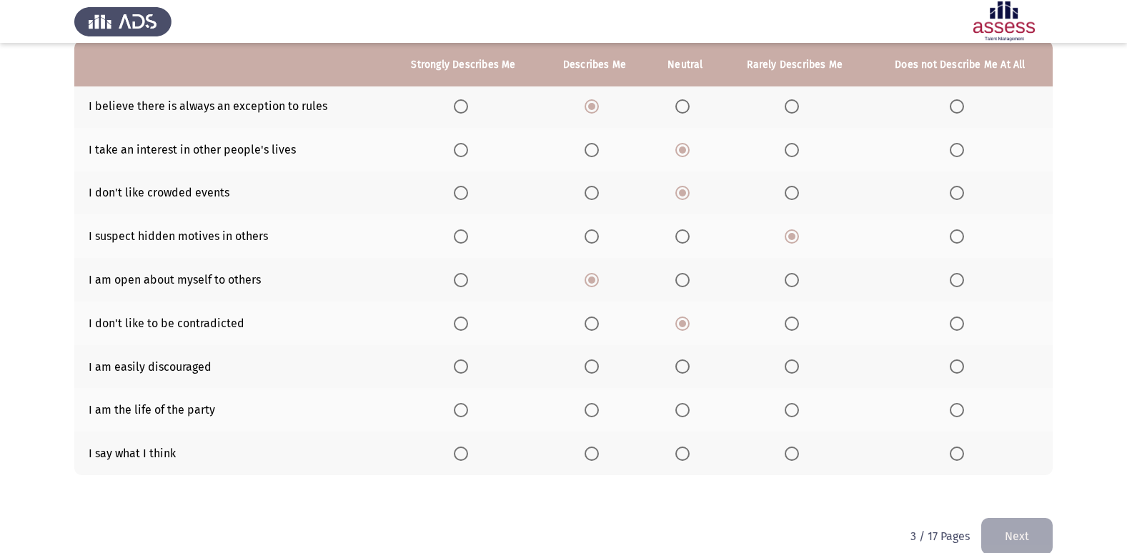
click at [793, 365] on span "Select an option" at bounding box center [792, 367] width 14 height 14
click at [793, 365] on input "Select an option" at bounding box center [792, 367] width 14 height 14
click at [686, 411] on span "Select an option" at bounding box center [683, 410] width 14 height 14
click at [686, 411] on input "Select an option" at bounding box center [683, 410] width 14 height 14
click at [789, 455] on span "Select an option" at bounding box center [792, 454] width 14 height 14
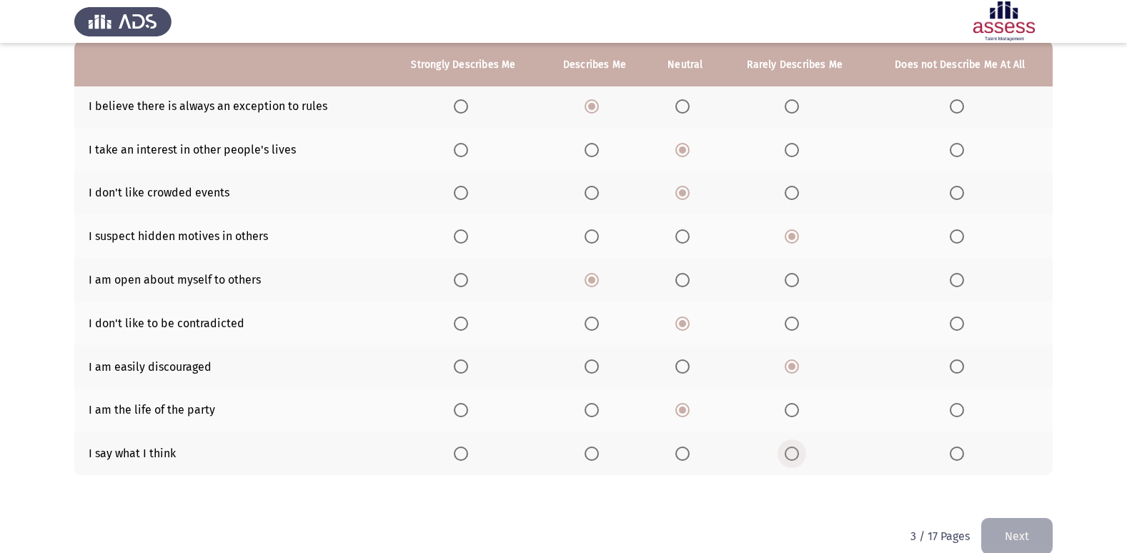
click at [789, 455] on input "Select an option" at bounding box center [792, 454] width 14 height 14
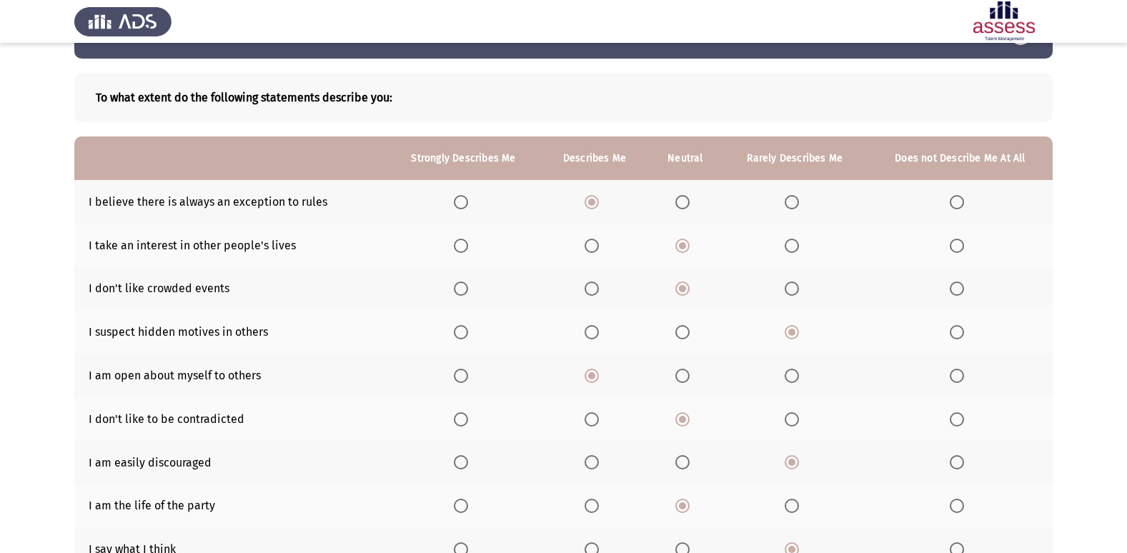
scroll to position [22, 0]
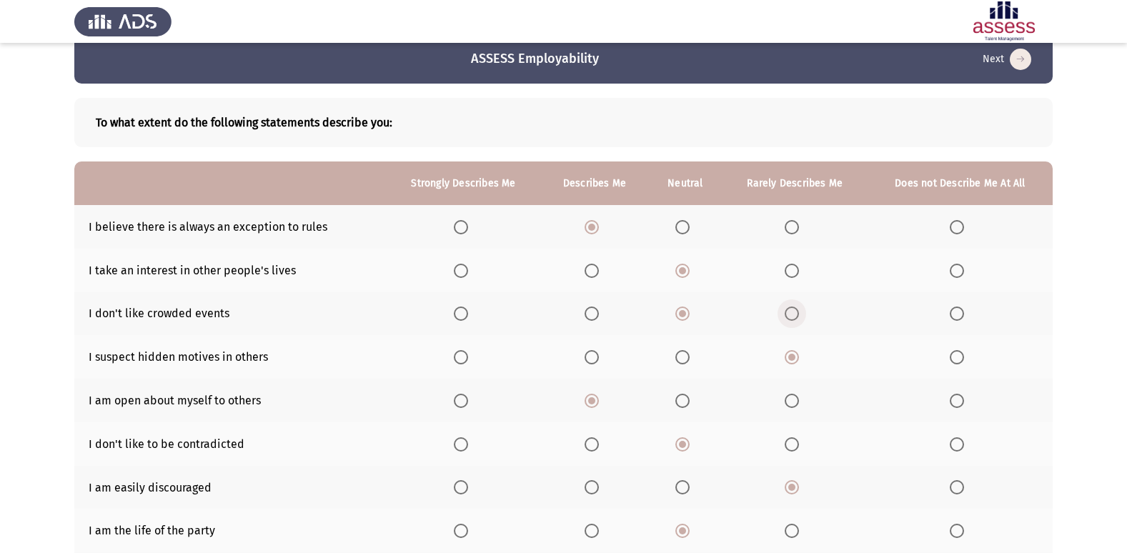
click at [788, 310] on span "Select an option" at bounding box center [792, 314] width 14 height 14
click at [788, 310] on input "Select an option" at bounding box center [792, 314] width 14 height 14
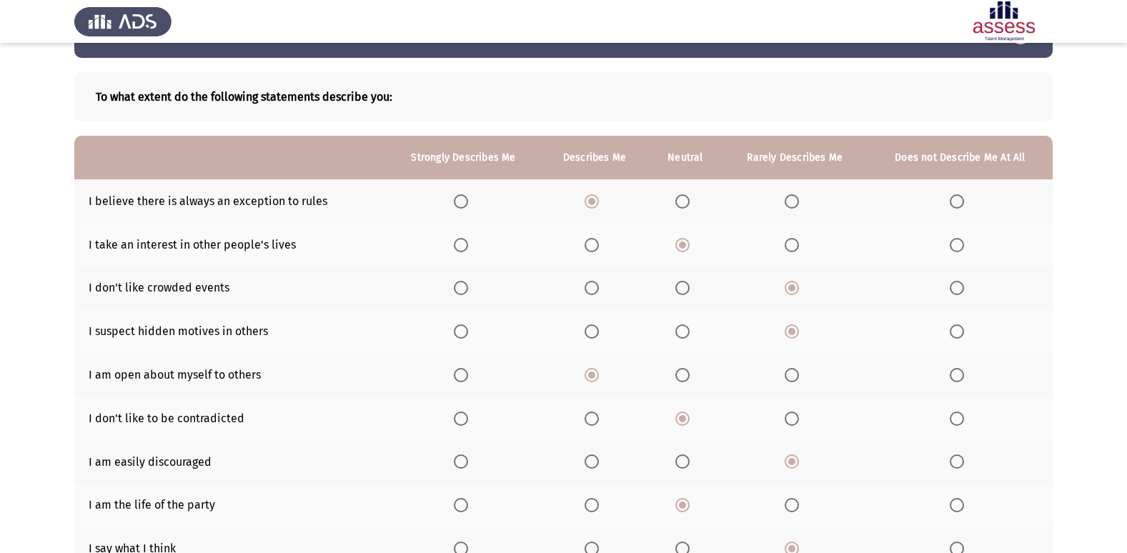
scroll to position [94, 0]
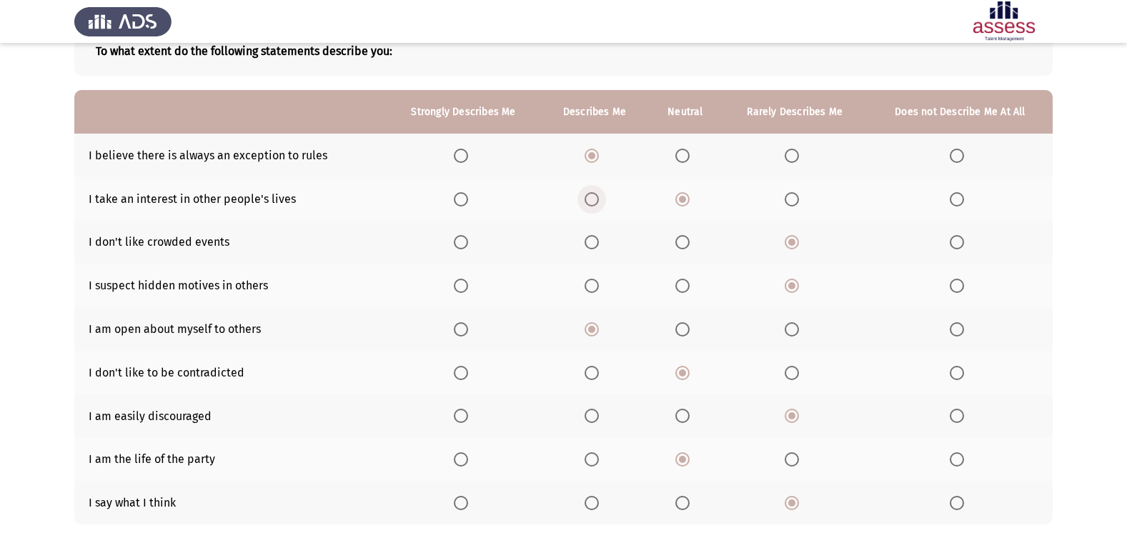
click at [598, 204] on label "Select an option" at bounding box center [595, 199] width 20 height 14
click at [598, 204] on input "Select an option" at bounding box center [592, 199] width 14 height 14
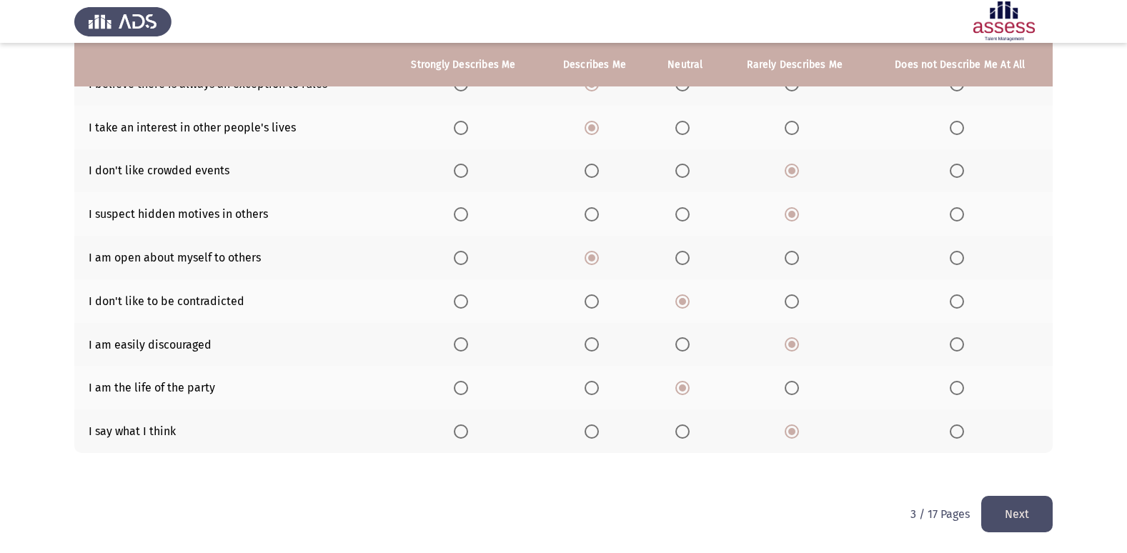
click at [1037, 528] on button "Next" at bounding box center [1016, 514] width 71 height 36
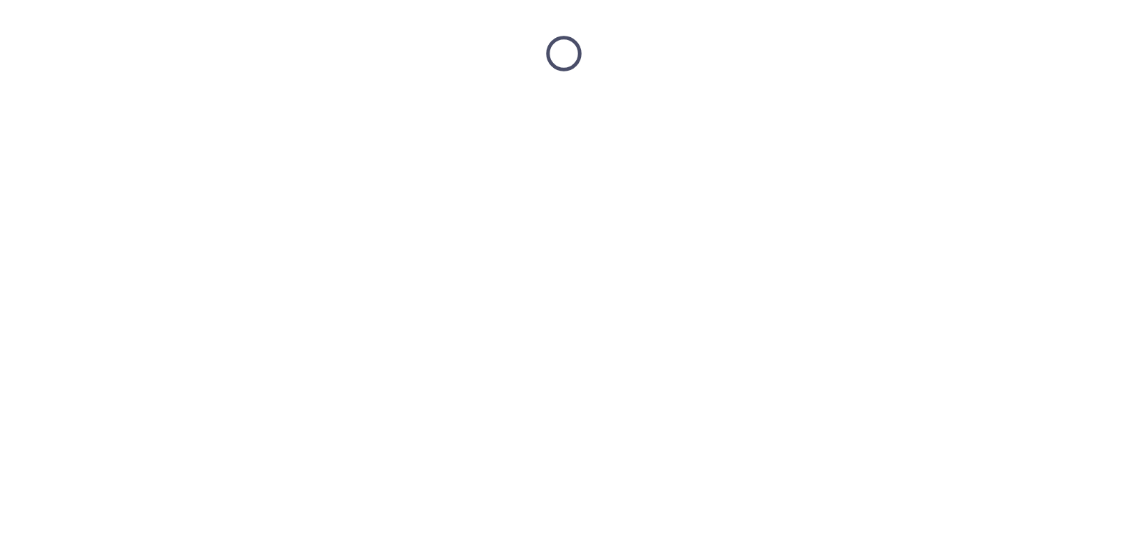
scroll to position [0, 0]
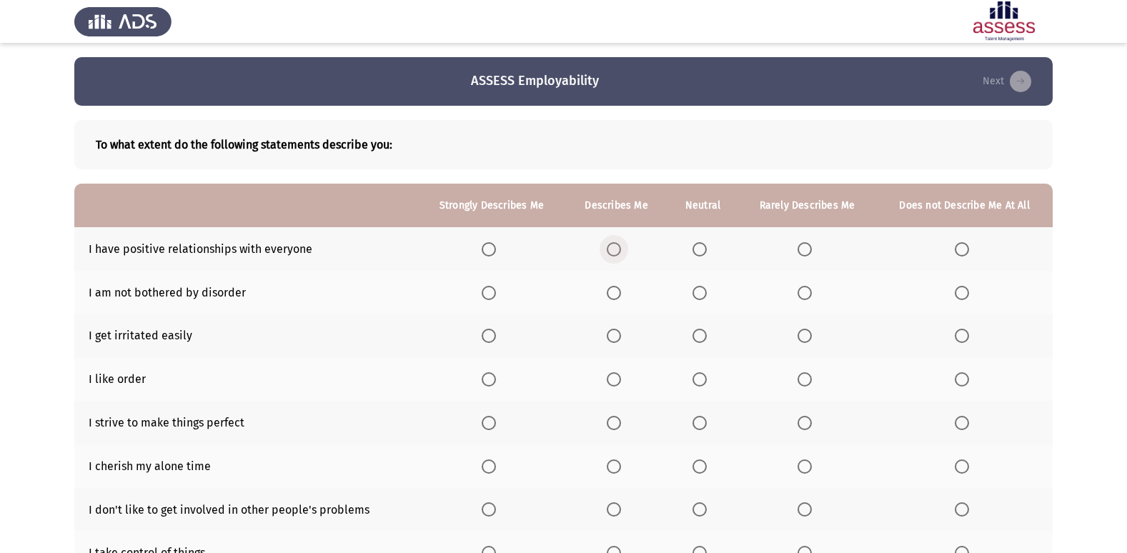
click at [615, 252] on span "Select an option" at bounding box center [614, 249] width 14 height 14
click at [615, 252] on input "Select an option" at bounding box center [614, 249] width 14 height 14
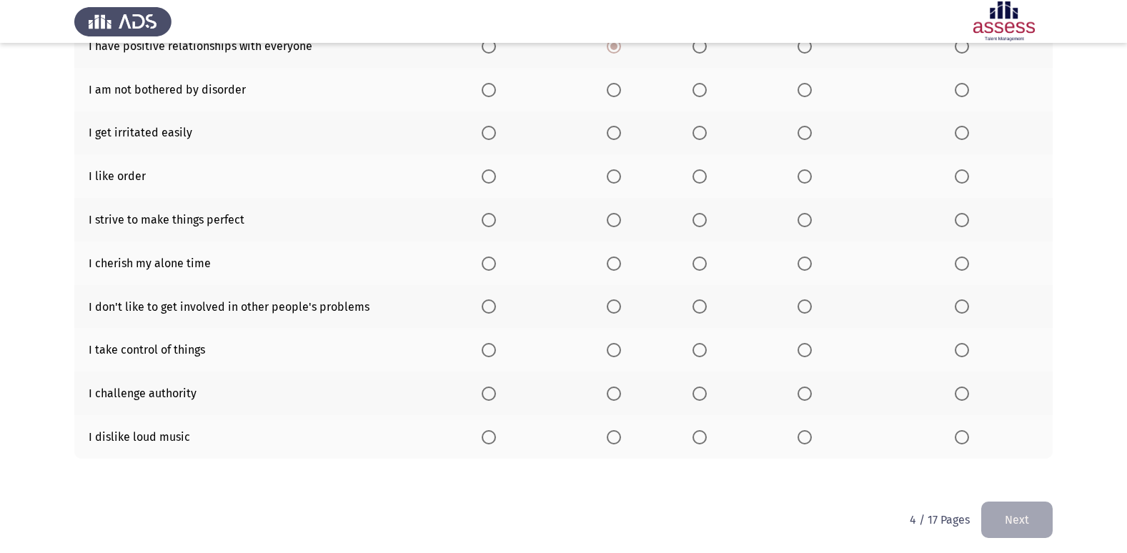
scroll to position [209, 0]
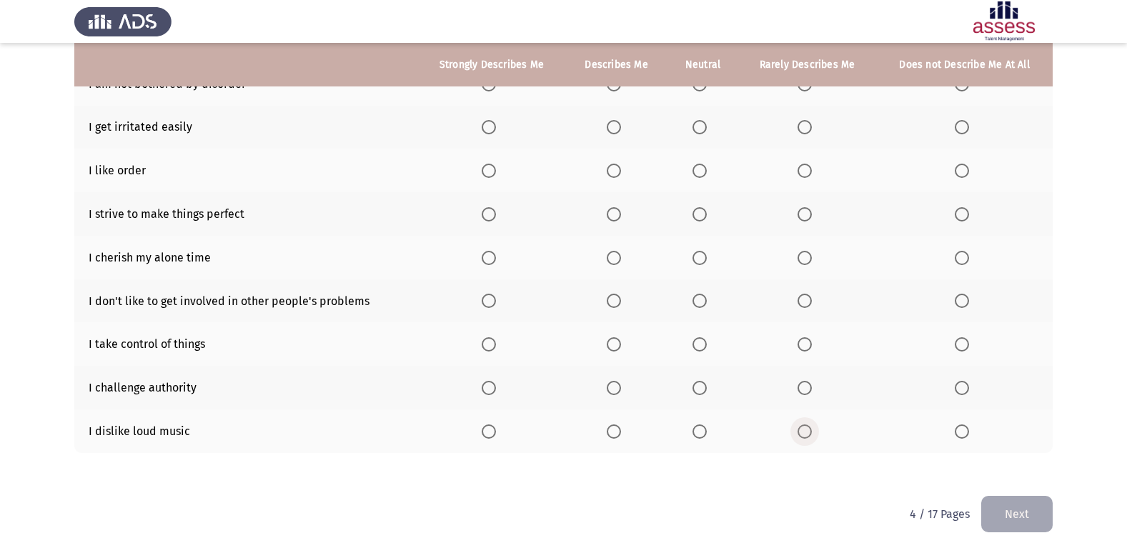
click at [812, 435] on label "Select an option" at bounding box center [808, 432] width 20 height 14
click at [812, 435] on input "Select an option" at bounding box center [805, 432] width 14 height 14
click at [964, 392] on span "Select an option" at bounding box center [962, 388] width 14 height 14
click at [964, 392] on input "Select an option" at bounding box center [962, 388] width 14 height 14
click at [619, 342] on span "Select an option" at bounding box center [614, 344] width 14 height 14
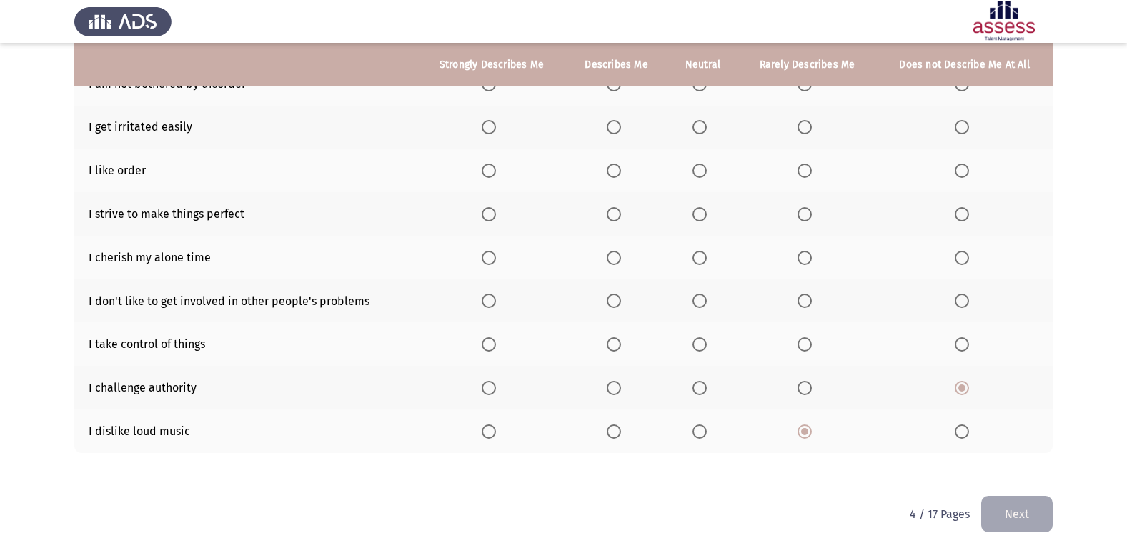
click at [619, 342] on input "Select an option" at bounding box center [614, 344] width 14 height 14
click at [616, 305] on span "Select an option" at bounding box center [614, 301] width 14 height 14
click at [616, 305] on input "Select an option" at bounding box center [614, 301] width 14 height 14
click at [684, 249] on th at bounding box center [703, 258] width 71 height 44
click at [703, 259] on span "Select an option" at bounding box center [700, 258] width 14 height 14
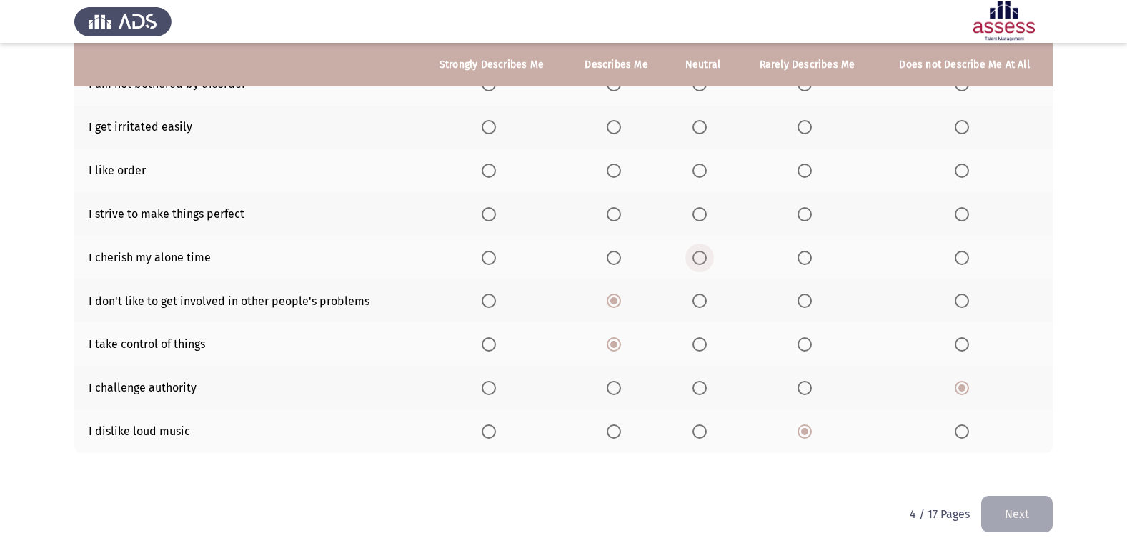
click at [703, 259] on input "Select an option" at bounding box center [700, 258] width 14 height 14
click at [618, 212] on span "Select an option" at bounding box center [614, 214] width 14 height 14
click at [618, 212] on input "Select an option" at bounding box center [614, 214] width 14 height 14
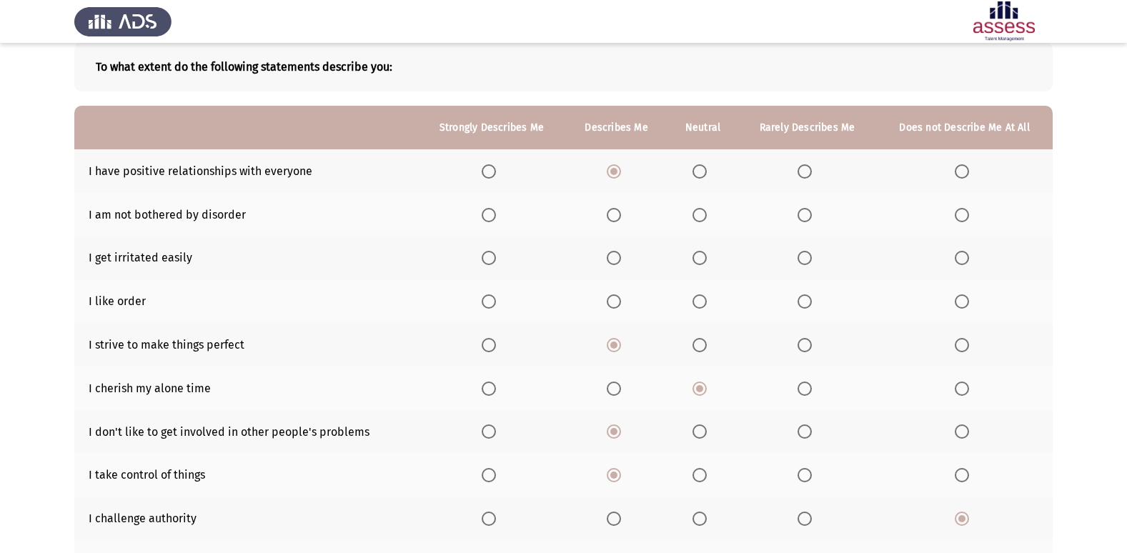
scroll to position [66, 0]
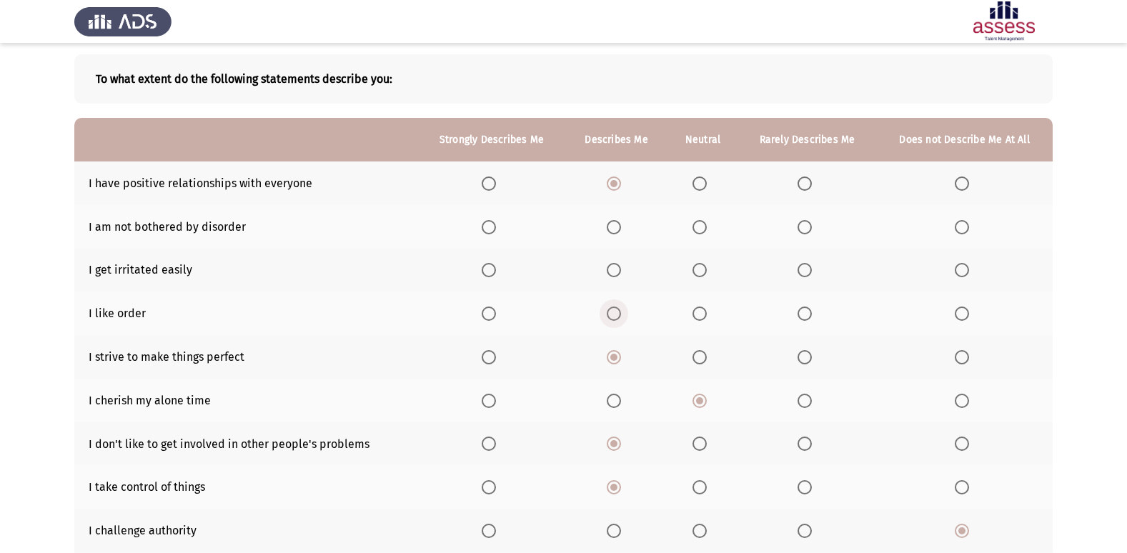
click at [612, 310] on span "Select an option" at bounding box center [614, 314] width 14 height 14
click at [612, 310] on input "Select an option" at bounding box center [614, 314] width 14 height 14
click at [707, 267] on span "Select an option" at bounding box center [700, 270] width 14 height 14
click at [707, 267] on input "Select an option" at bounding box center [700, 270] width 14 height 14
click at [613, 229] on span "Select an option" at bounding box center [614, 227] width 14 height 14
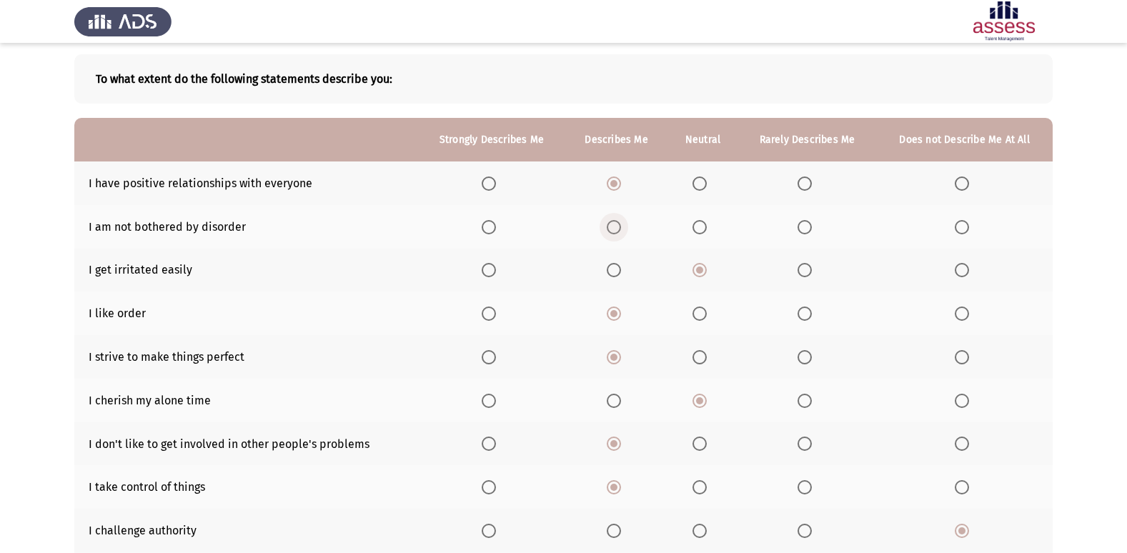
click at [613, 229] on input "Select an option" at bounding box center [614, 227] width 14 height 14
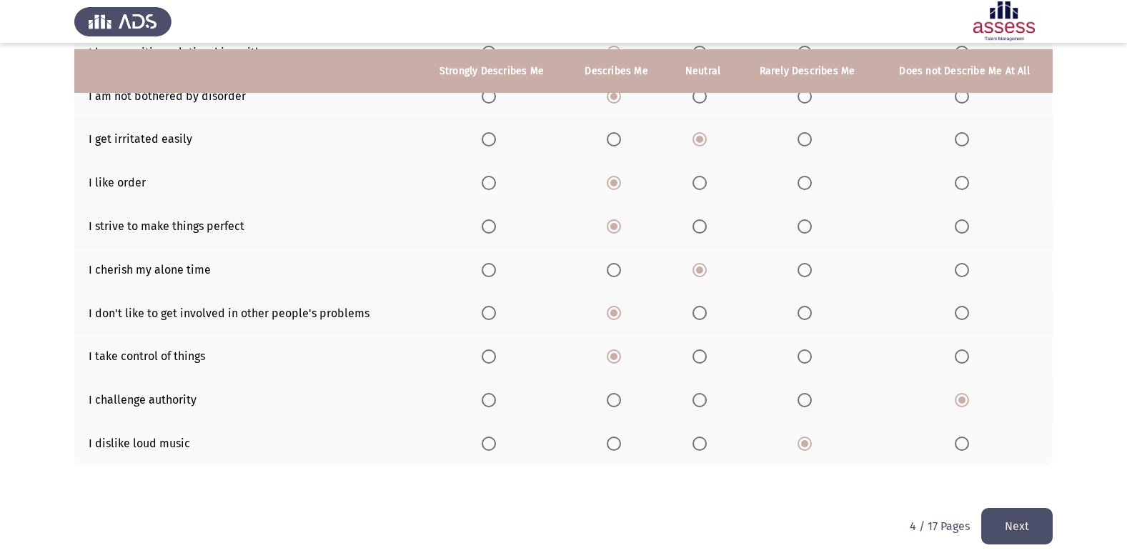
scroll to position [209, 0]
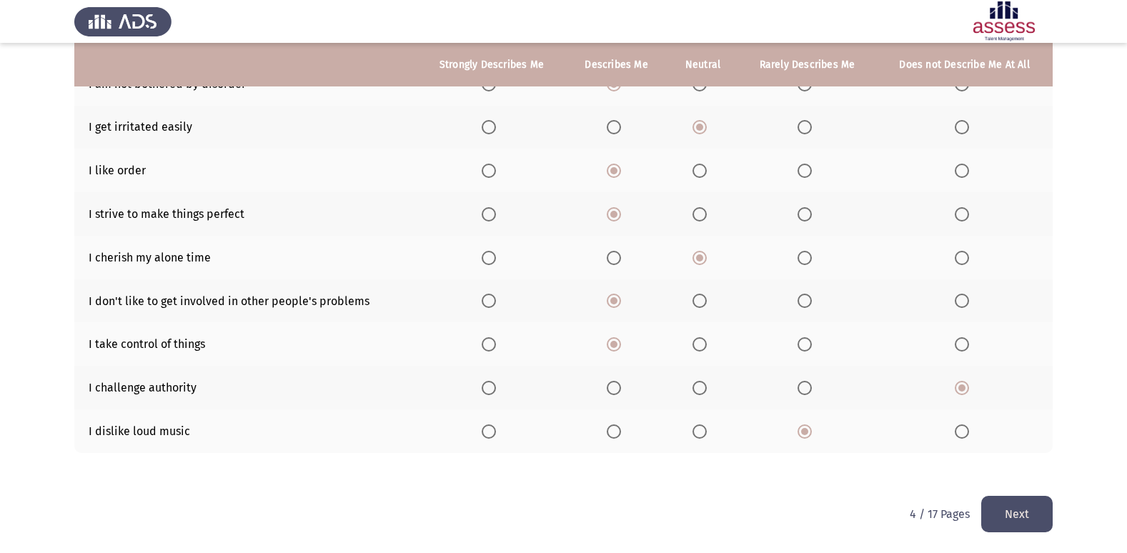
click at [1005, 511] on button "Next" at bounding box center [1016, 514] width 71 height 36
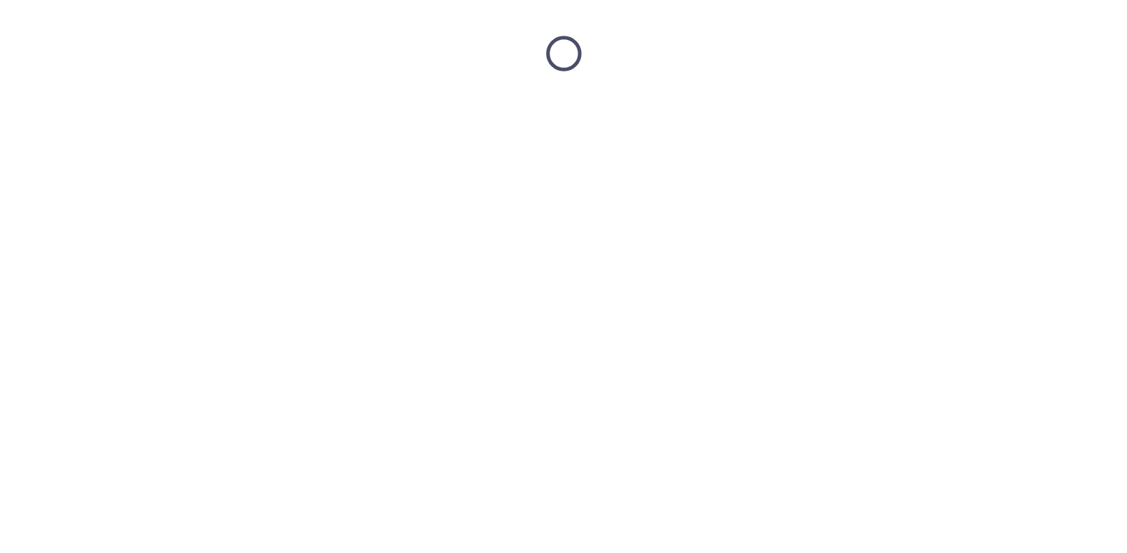
scroll to position [0, 0]
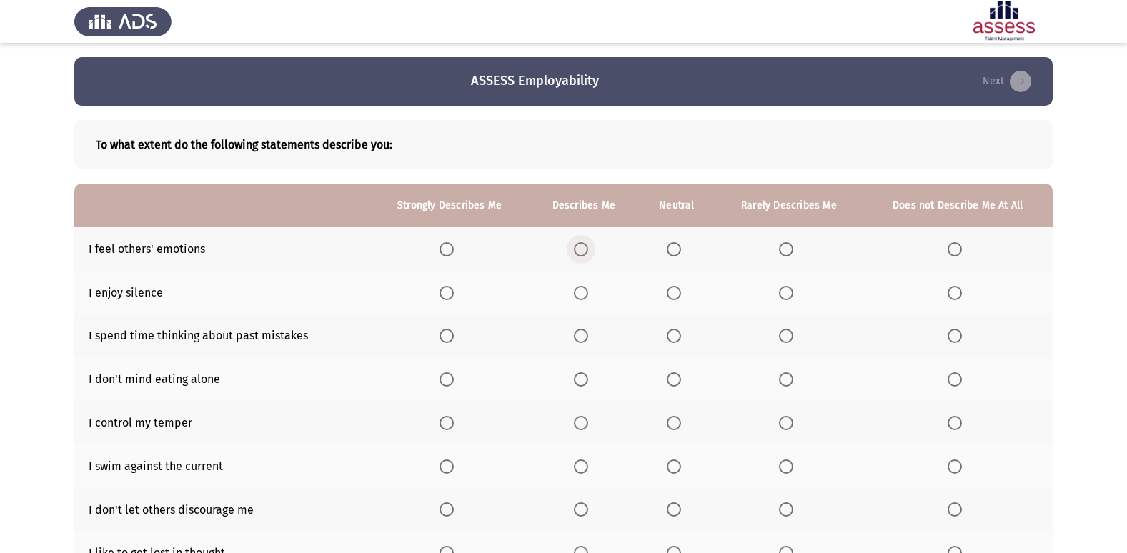
click at [580, 251] on span "Select an option" at bounding box center [581, 249] width 14 height 14
click at [580, 251] on input "Select an option" at bounding box center [581, 249] width 14 height 14
click at [588, 296] on span "Select an option" at bounding box center [581, 293] width 14 height 14
click at [588, 296] on input "Select an option" at bounding box center [581, 293] width 14 height 14
click at [681, 297] on span "Select an option" at bounding box center [674, 293] width 14 height 14
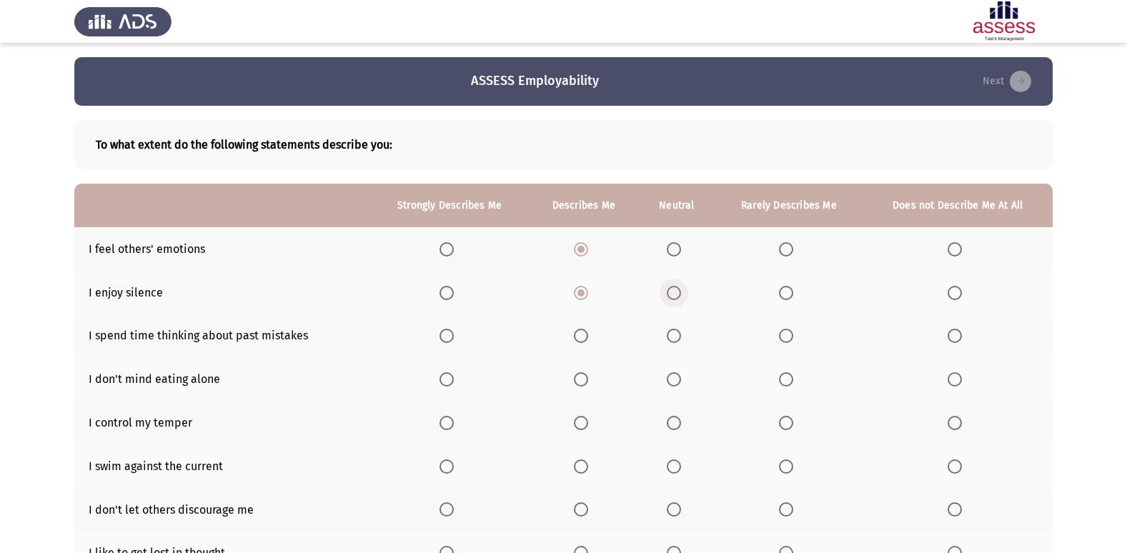
click at [681, 297] on input "Select an option" at bounding box center [674, 293] width 14 height 14
click at [790, 336] on span "Select an option" at bounding box center [786, 336] width 14 height 14
click at [790, 336] on input "Select an option" at bounding box center [786, 336] width 14 height 14
click at [958, 337] on span "Select an option" at bounding box center [955, 336] width 14 height 14
click at [958, 337] on input "Select an option" at bounding box center [955, 336] width 14 height 14
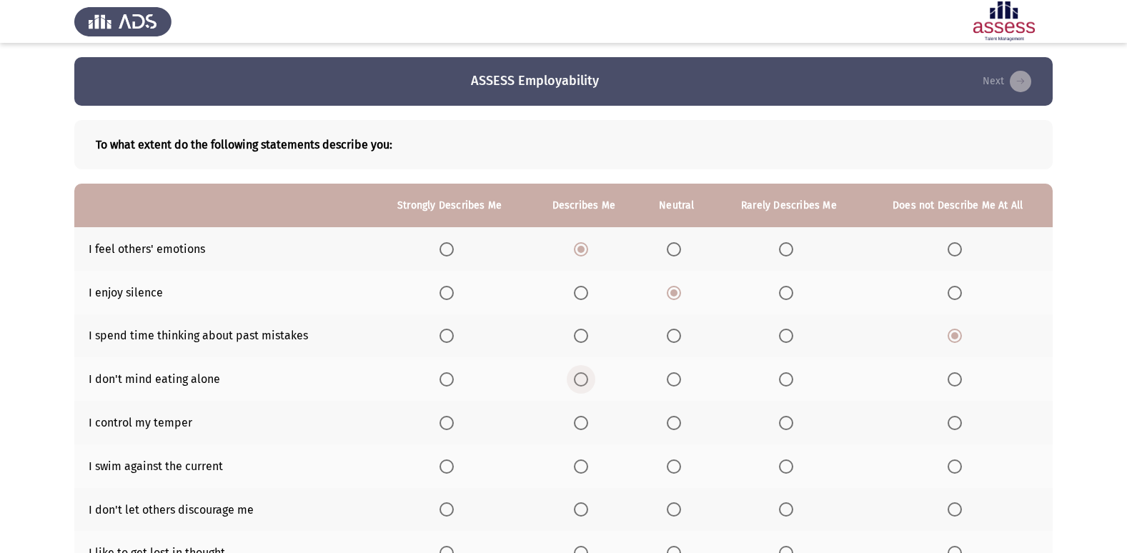
click at [583, 385] on span "Select an option" at bounding box center [581, 379] width 14 height 14
click at [583, 385] on input "Select an option" at bounding box center [581, 379] width 14 height 14
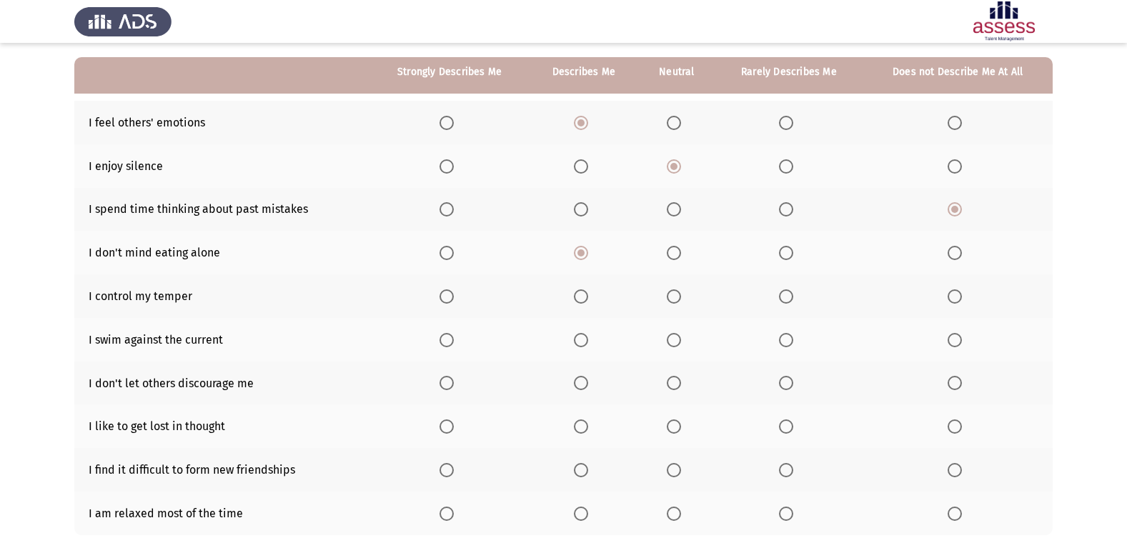
scroll to position [143, 0]
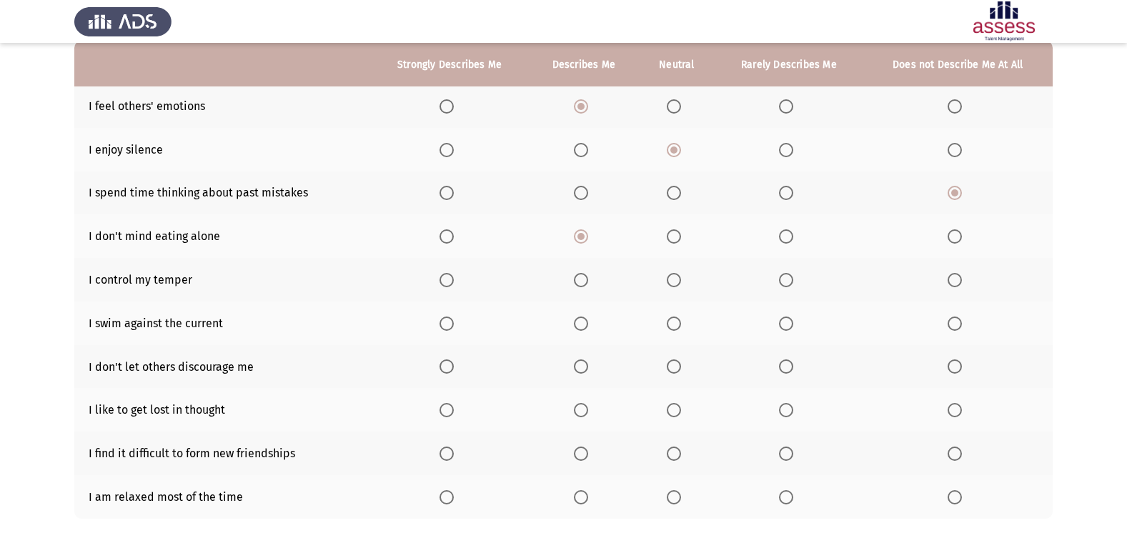
click at [582, 285] on span "Select an option" at bounding box center [581, 280] width 14 height 14
click at [582, 285] on input "Select an option" at bounding box center [581, 280] width 14 height 14
click at [669, 328] on span "Select an option" at bounding box center [674, 324] width 14 height 14
click at [669, 328] on input "Select an option" at bounding box center [674, 324] width 14 height 14
click at [450, 370] on span "Select an option" at bounding box center [447, 367] width 14 height 14
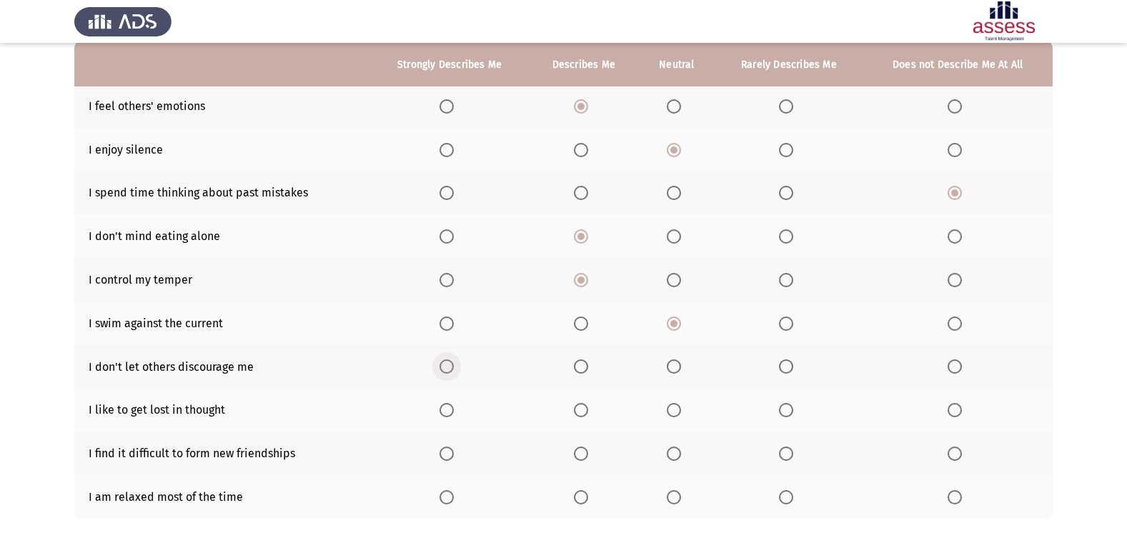
click at [450, 370] on input "Select an option" at bounding box center [447, 367] width 14 height 14
click at [791, 411] on span "Select an option" at bounding box center [786, 410] width 14 height 14
click at [791, 411] on input "Select an option" at bounding box center [786, 410] width 14 height 14
click at [955, 452] on span "Select an option" at bounding box center [955, 454] width 14 height 14
click at [955, 452] on input "Select an option" at bounding box center [955, 454] width 14 height 14
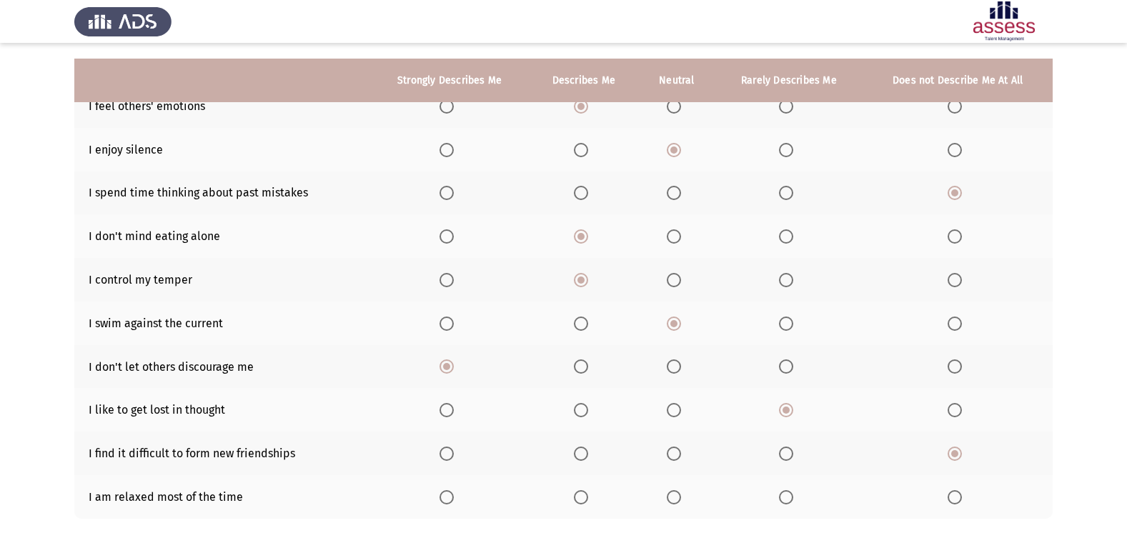
scroll to position [209, 0]
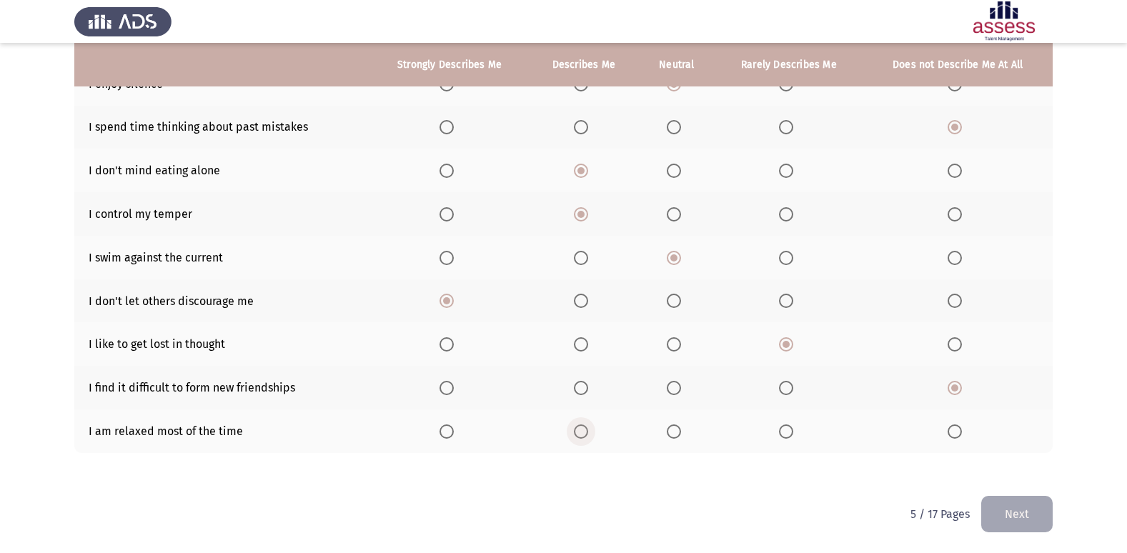
click at [594, 435] on label "Select an option" at bounding box center [584, 432] width 20 height 14
click at [588, 435] on input "Select an option" at bounding box center [581, 432] width 14 height 14
click at [1006, 515] on button "Next" at bounding box center [1016, 514] width 71 height 36
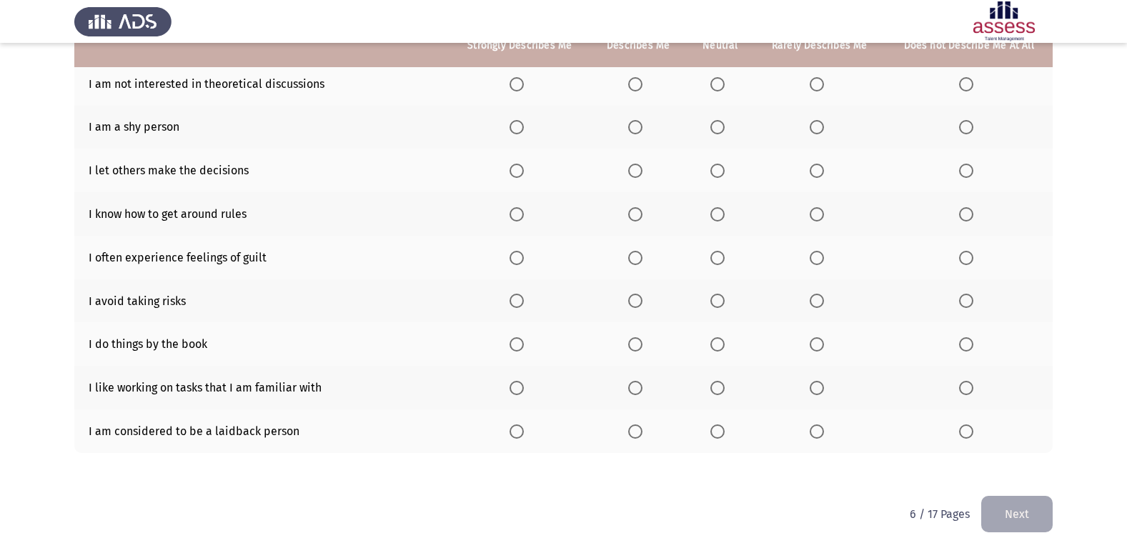
scroll to position [0, 0]
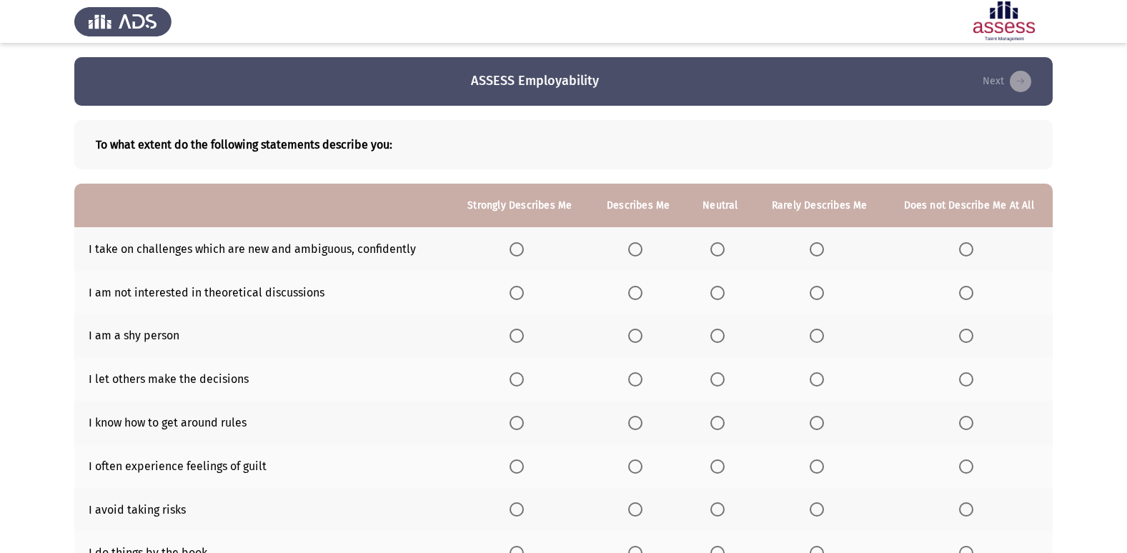
click at [635, 249] on span "Select an option" at bounding box center [635, 249] width 0 height 0
click at [637, 249] on input "Select an option" at bounding box center [635, 249] width 14 height 14
click at [635, 295] on span "Select an option" at bounding box center [635, 293] width 14 height 14
click at [635, 295] on input "Select an option" at bounding box center [635, 293] width 14 height 14
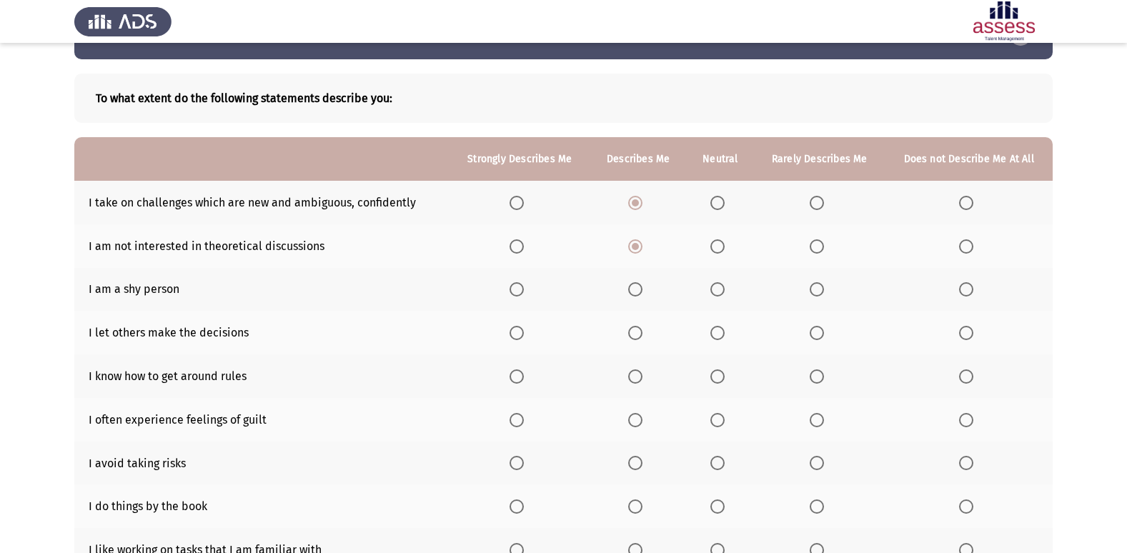
scroll to position [71, 0]
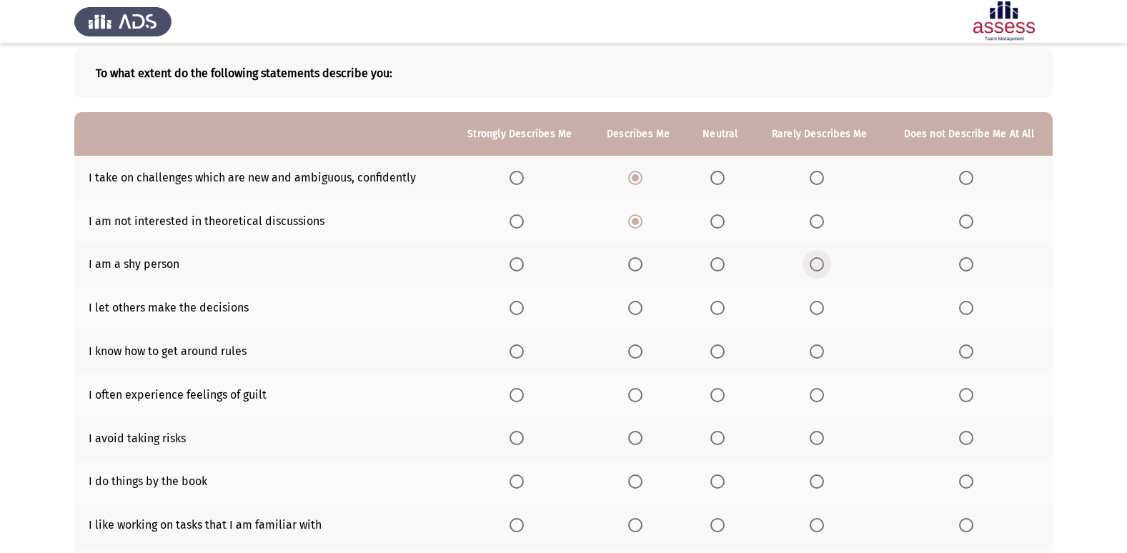
click at [823, 261] on span "Select an option" at bounding box center [817, 264] width 14 height 14
click at [823, 261] on input "Select an option" at bounding box center [817, 264] width 14 height 14
click at [822, 310] on span "Select an option" at bounding box center [817, 308] width 14 height 14
click at [822, 310] on input "Select an option" at bounding box center [817, 308] width 14 height 14
click at [639, 355] on span "Select an option" at bounding box center [635, 352] width 14 height 14
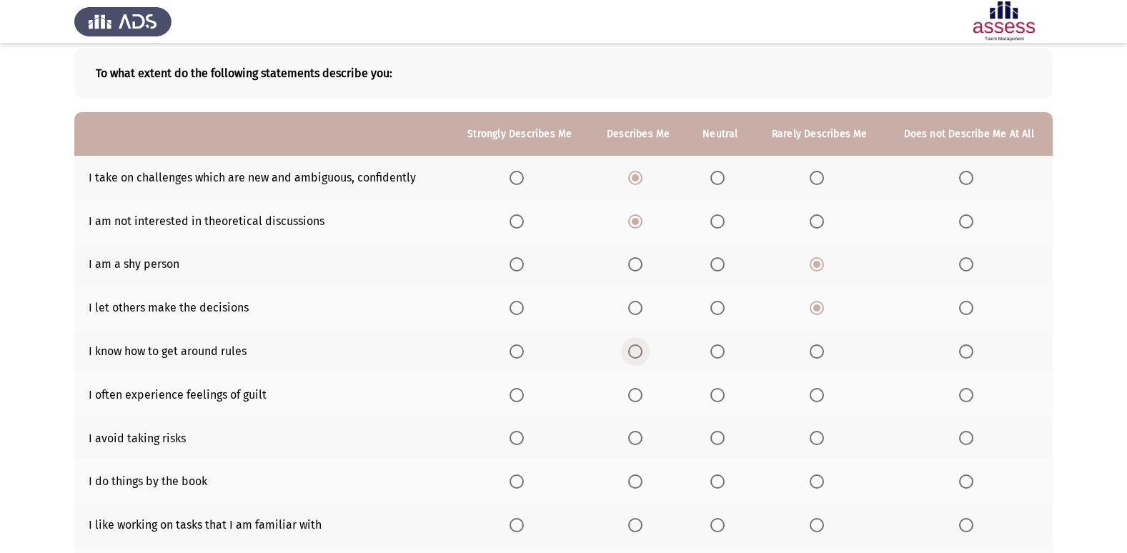
click at [639, 355] on input "Select an option" at bounding box center [635, 352] width 14 height 14
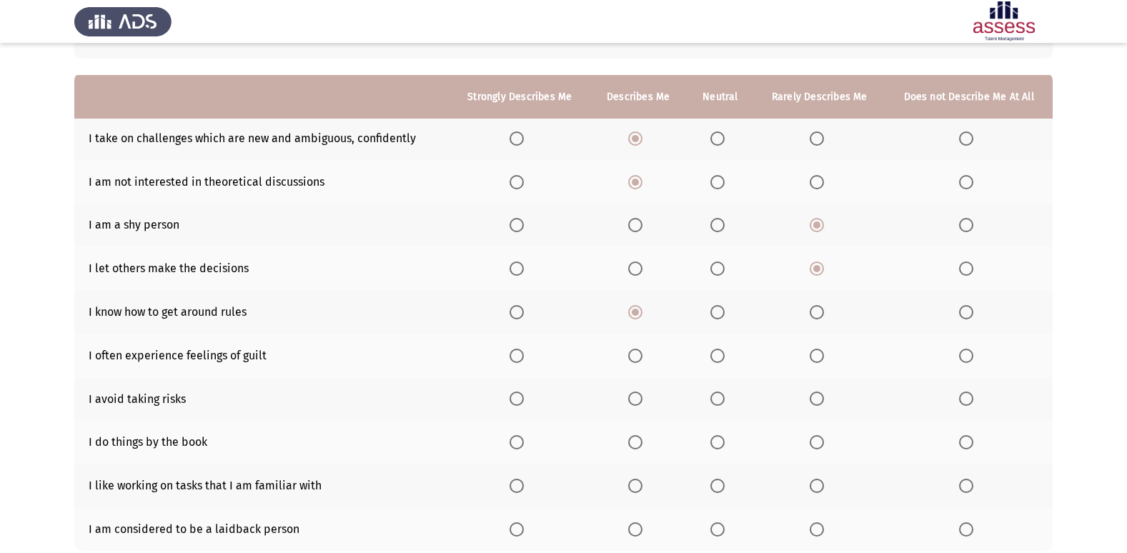
scroll to position [143, 0]
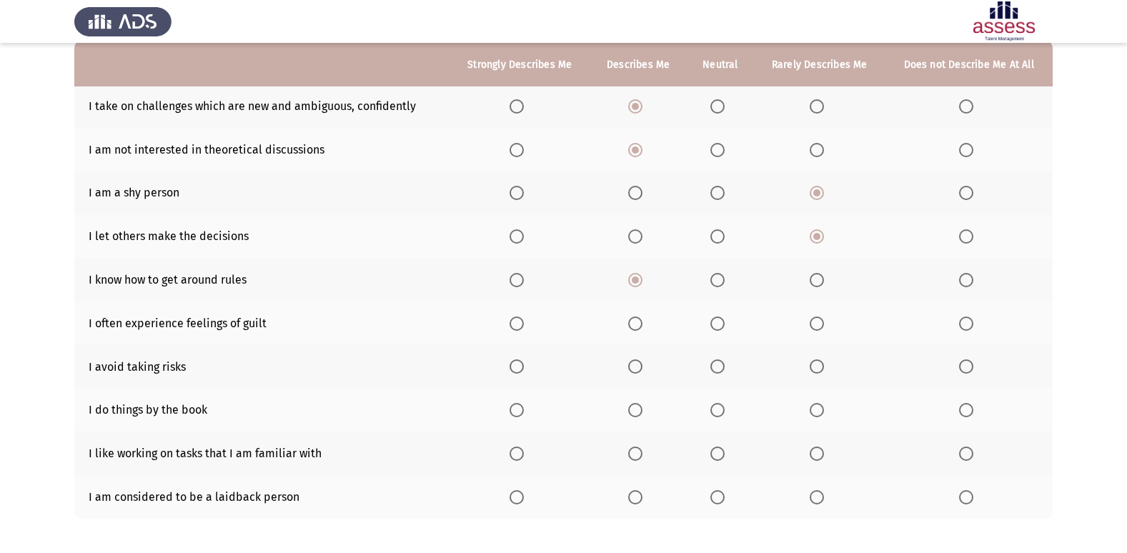
click at [648, 371] on label "Select an option" at bounding box center [638, 367] width 20 height 14
click at [643, 371] on input "Select an option" at bounding box center [635, 367] width 14 height 14
click at [719, 330] on span "Select an option" at bounding box center [718, 324] width 14 height 14
click at [719, 330] on input "Select an option" at bounding box center [718, 324] width 14 height 14
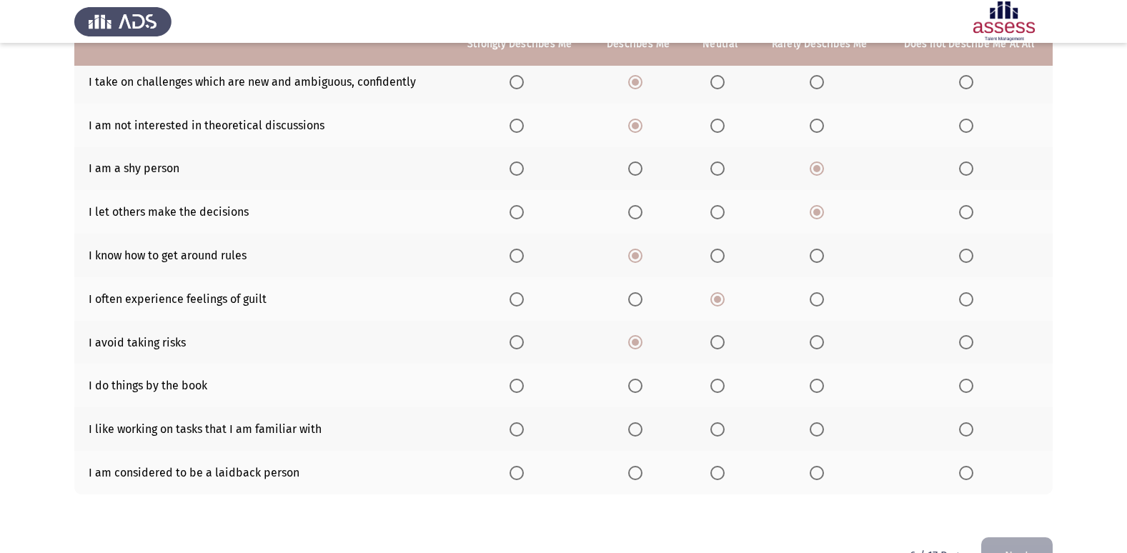
scroll to position [209, 0]
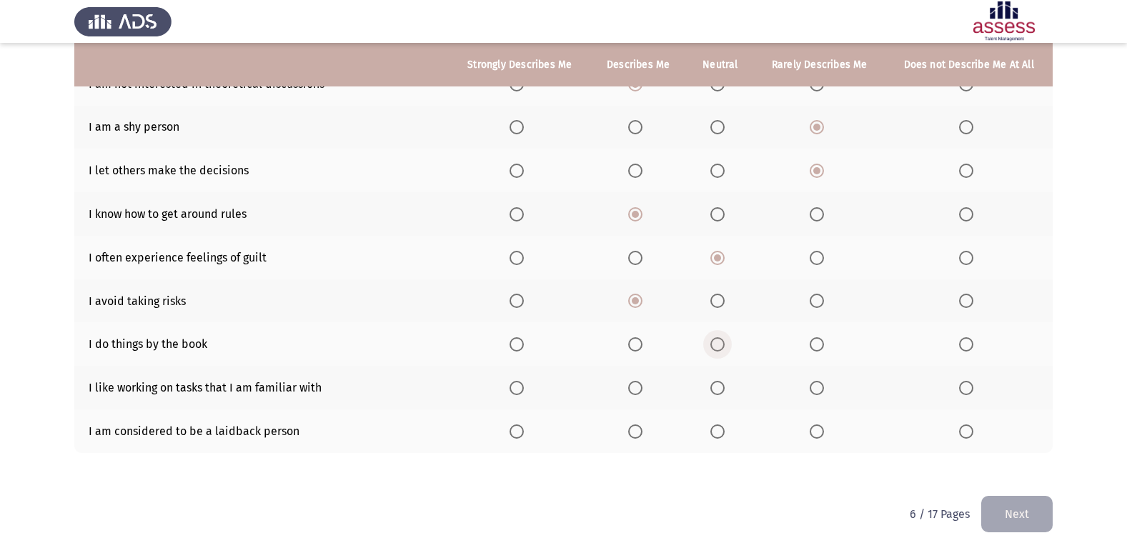
click at [717, 345] on span "Select an option" at bounding box center [718, 344] width 14 height 14
click at [717, 345] on input "Select an option" at bounding box center [718, 344] width 14 height 14
click at [514, 388] on span "Select an option" at bounding box center [517, 388] width 14 height 14
click at [514, 388] on input "Select an option" at bounding box center [517, 388] width 14 height 14
click at [718, 432] on span "Select an option" at bounding box center [718, 432] width 14 height 14
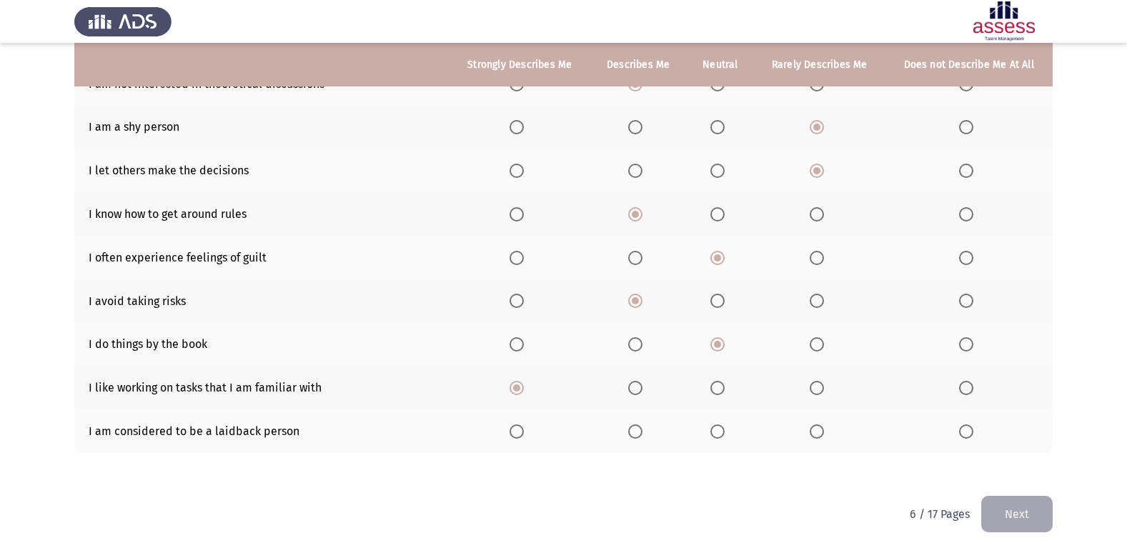
click at [718, 432] on input "Select an option" at bounding box center [718, 432] width 14 height 14
click at [1025, 512] on button "Next" at bounding box center [1016, 514] width 71 height 36
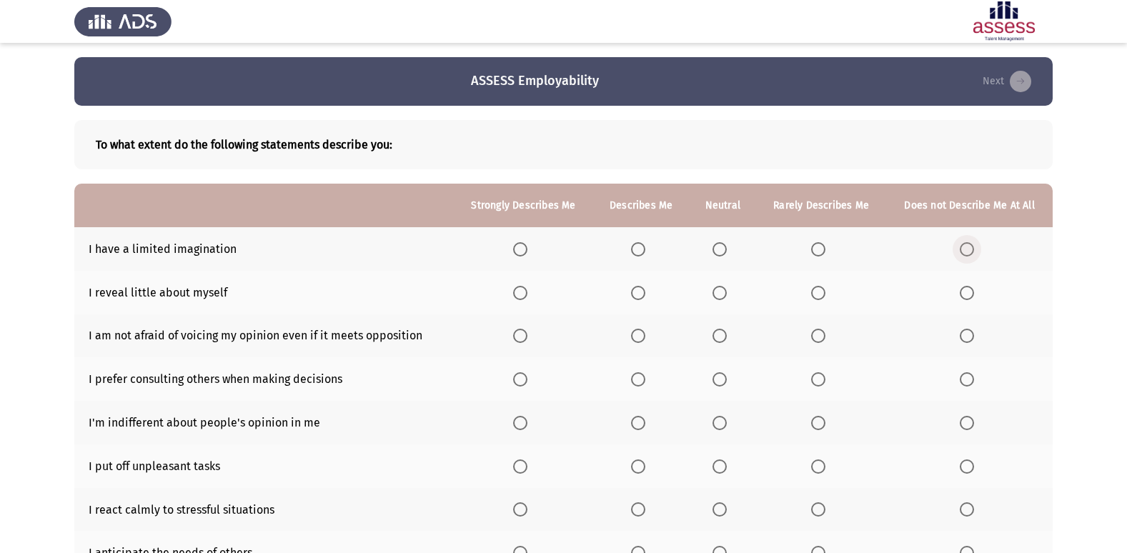
click at [971, 247] on span "Select an option" at bounding box center [967, 249] width 14 height 14
click at [971, 247] on input "Select an option" at bounding box center [967, 249] width 14 height 14
click at [826, 292] on span "Select an option" at bounding box center [818, 293] width 14 height 14
click at [826, 292] on input "Select an option" at bounding box center [818, 293] width 14 height 14
click at [637, 337] on span "Select an option" at bounding box center [638, 336] width 14 height 14
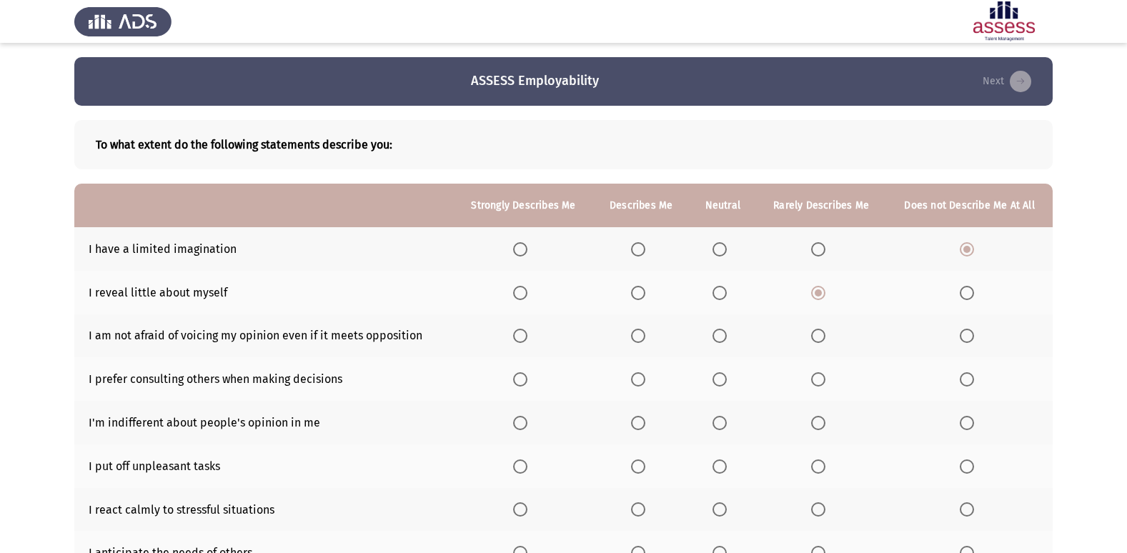
click at [637, 337] on input "Select an option" at bounding box center [638, 336] width 14 height 14
click at [640, 376] on span "Select an option" at bounding box center [638, 379] width 14 height 14
click at [640, 376] on input "Select an option" at bounding box center [638, 379] width 14 height 14
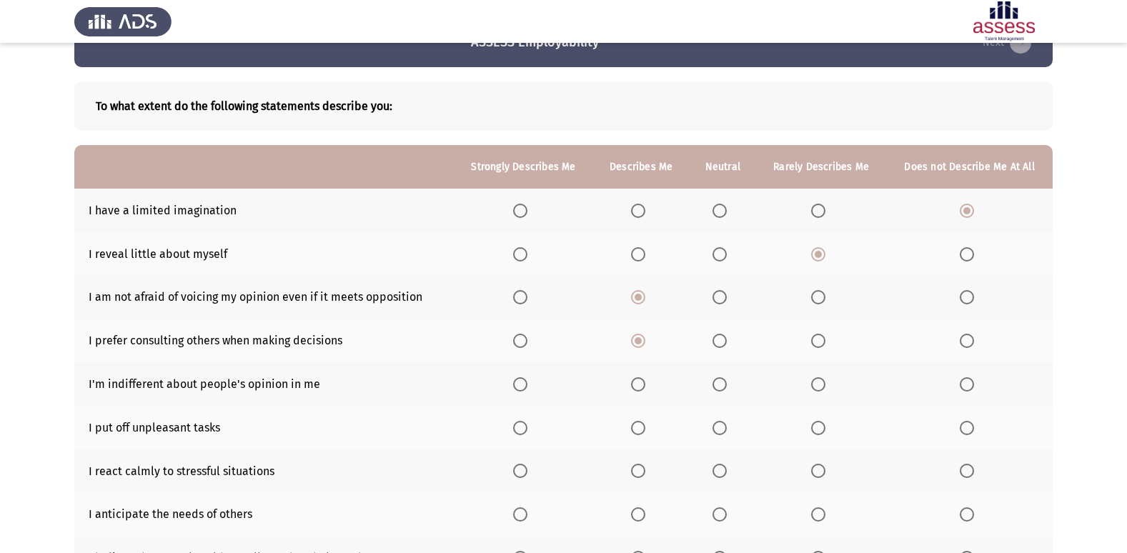
scroll to position [71, 0]
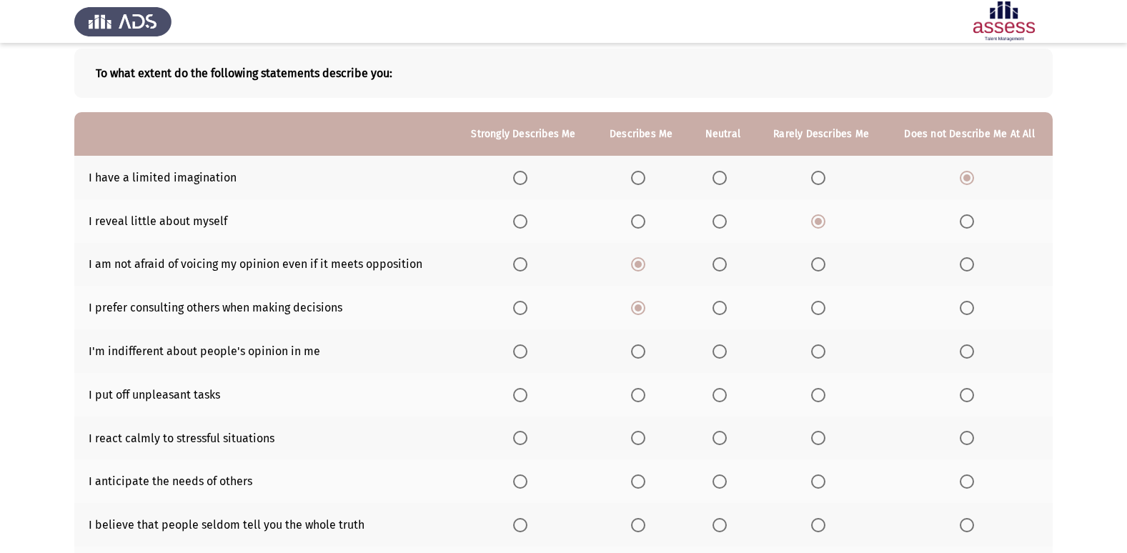
click at [815, 354] on span "Select an option" at bounding box center [818, 352] width 14 height 14
click at [815, 354] on input "Select an option" at bounding box center [818, 352] width 14 height 14
click at [825, 400] on span "Select an option" at bounding box center [818, 395] width 14 height 14
click at [825, 400] on input "Select an option" at bounding box center [818, 395] width 14 height 14
click at [976, 396] on label "Select an option" at bounding box center [970, 395] width 20 height 14
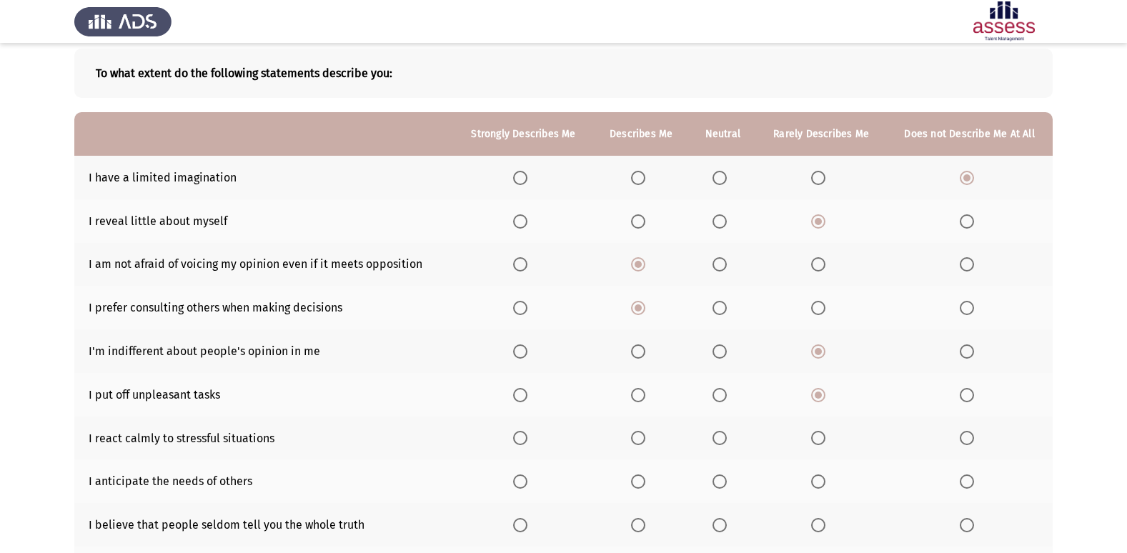
click at [974, 396] on input "Select an option" at bounding box center [967, 395] width 14 height 14
click at [656, 444] on th at bounding box center [641, 439] width 96 height 44
click at [645, 443] on span "Select an option" at bounding box center [638, 438] width 14 height 14
click at [645, 443] on input "Select an option" at bounding box center [638, 438] width 14 height 14
click at [634, 486] on span "Select an option" at bounding box center [638, 482] width 14 height 14
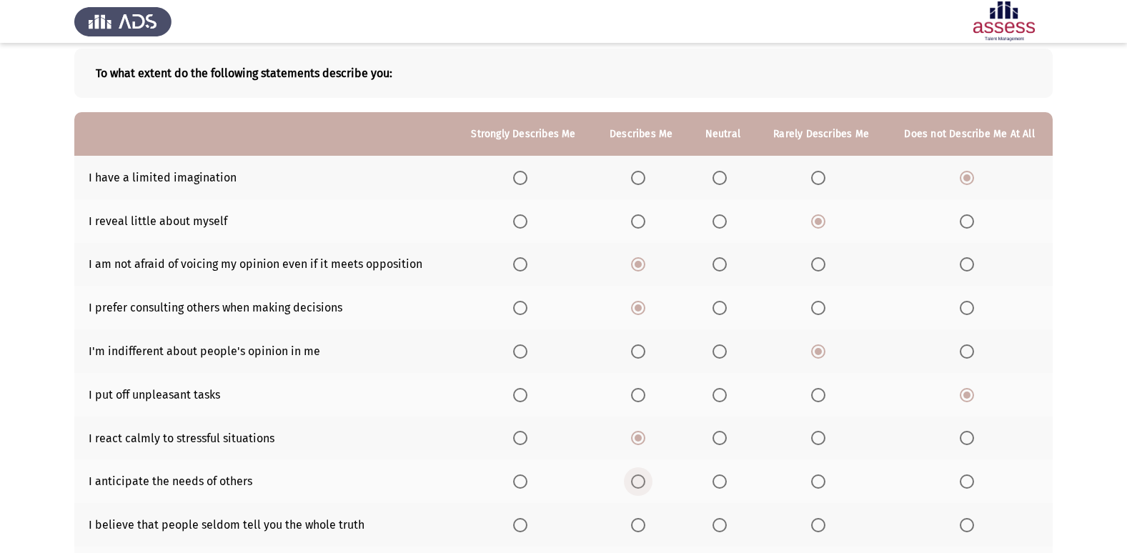
click at [634, 486] on input "Select an option" at bounding box center [638, 482] width 14 height 14
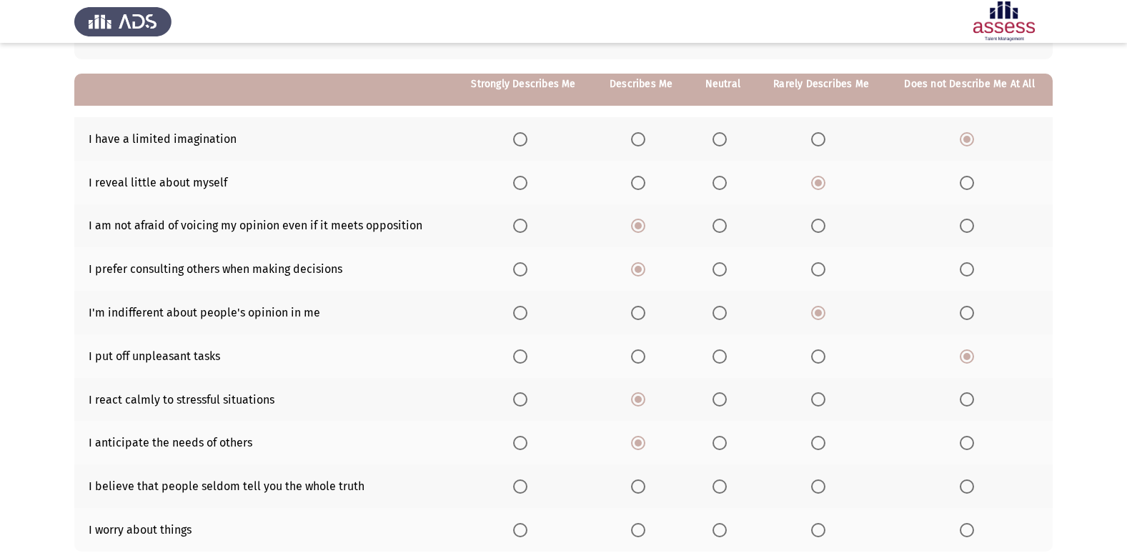
scroll to position [143, 0]
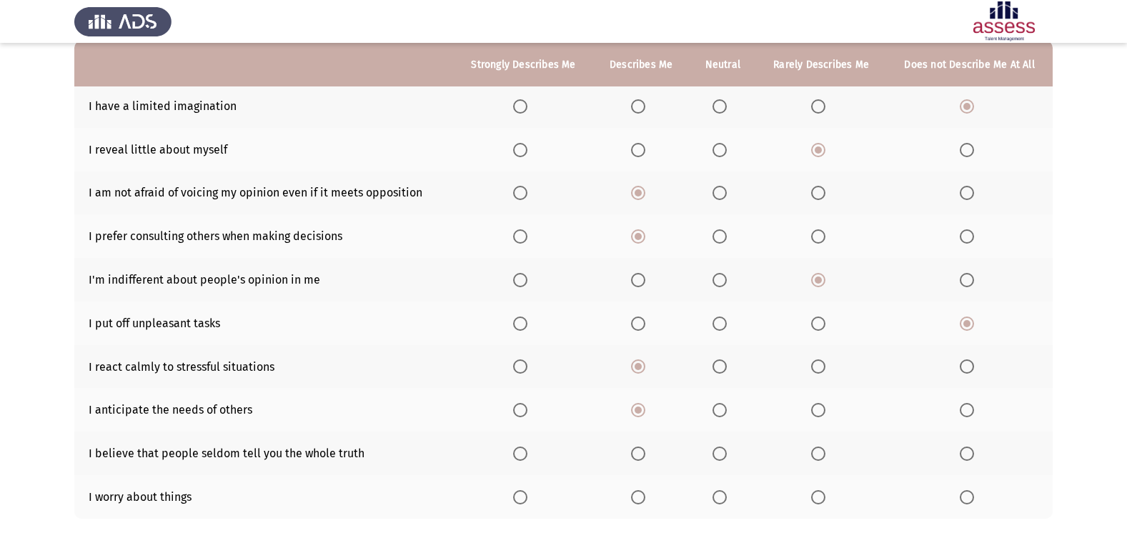
click at [970, 457] on span "Select an option" at bounding box center [967, 454] width 14 height 14
click at [970, 457] on input "Select an option" at bounding box center [967, 454] width 14 height 14
click at [825, 500] on span "Select an option" at bounding box center [818, 497] width 14 height 14
click at [825, 500] on input "Select an option" at bounding box center [818, 497] width 14 height 14
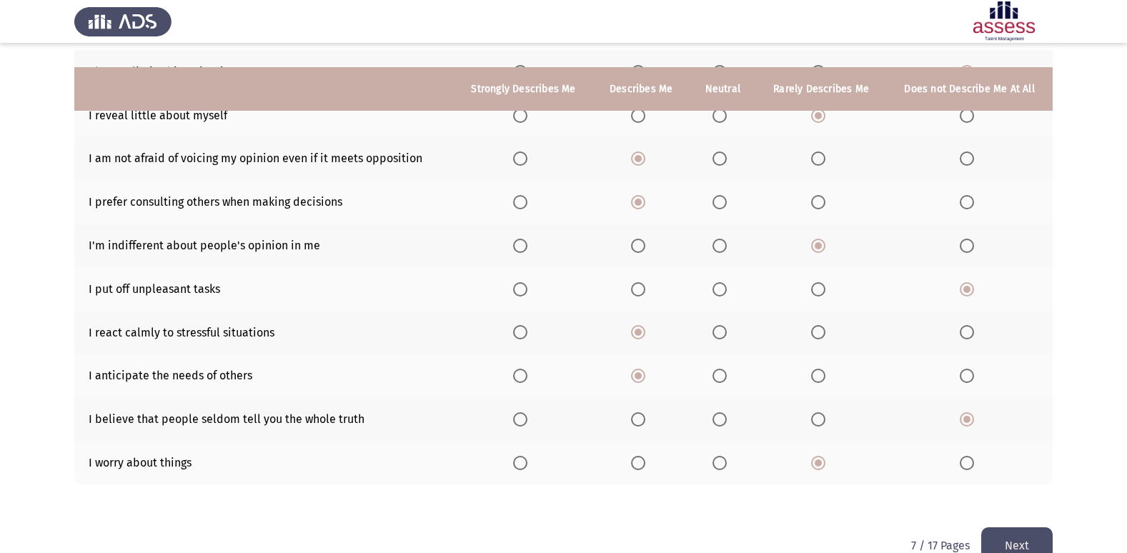
scroll to position [209, 0]
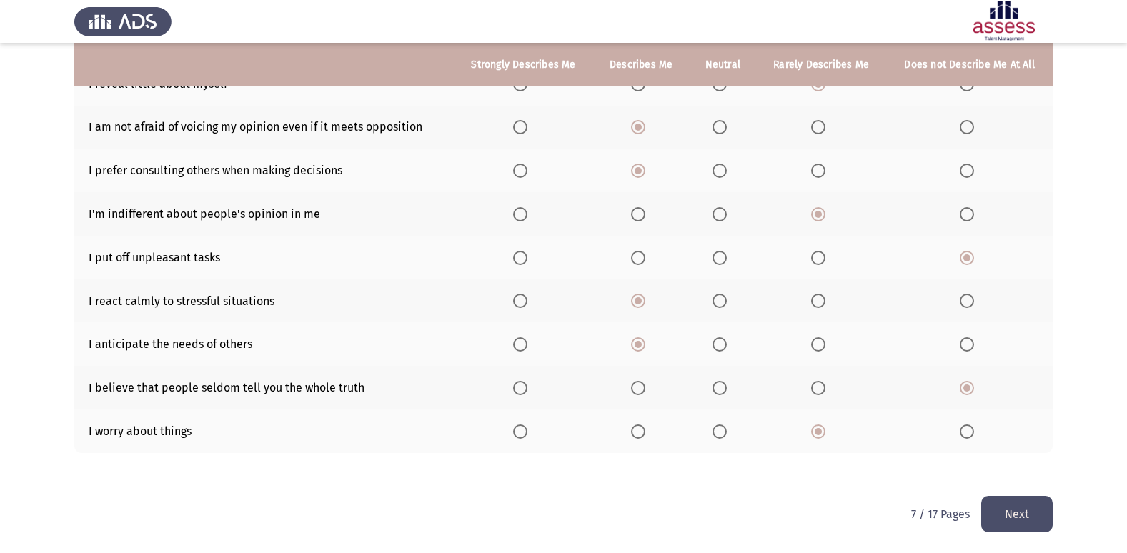
click at [1011, 501] on button "Next" at bounding box center [1016, 514] width 71 height 36
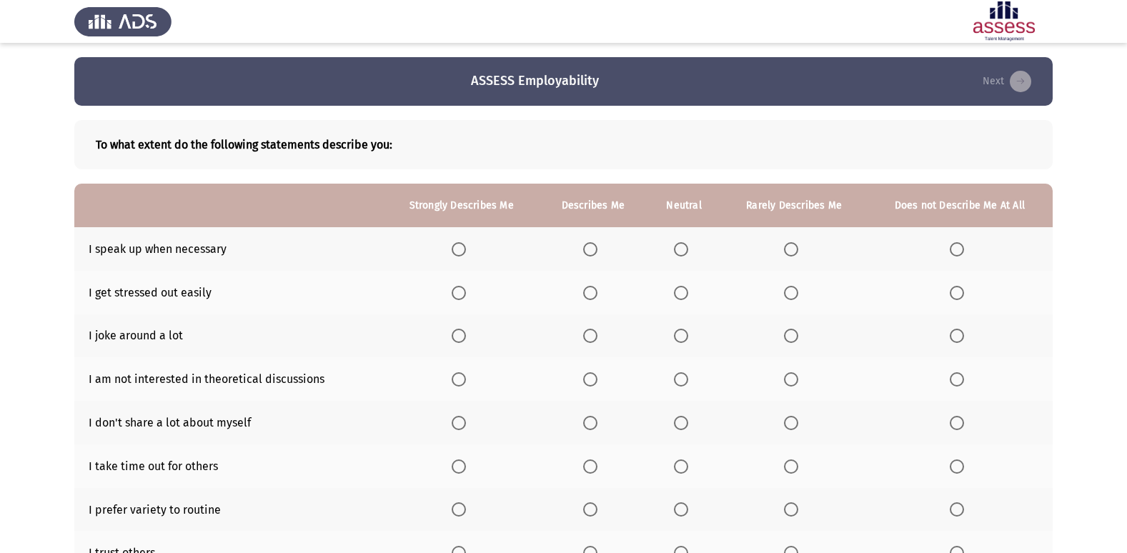
click at [792, 248] on span "Select an option" at bounding box center [791, 249] width 14 height 14
click at [792, 248] on input "Select an option" at bounding box center [791, 249] width 14 height 14
click at [808, 292] on th at bounding box center [793, 293] width 145 height 44
click at [788, 298] on span "Select an option" at bounding box center [791, 293] width 14 height 14
click at [788, 298] on input "Select an option" at bounding box center [791, 293] width 14 height 14
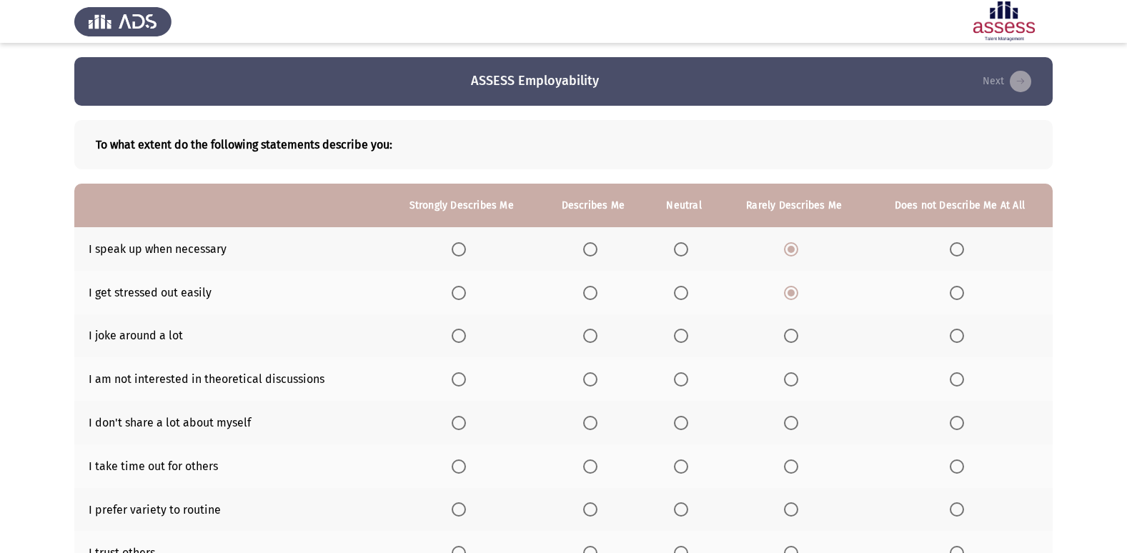
click at [693, 342] on label "Select an option" at bounding box center [684, 336] width 20 height 14
click at [688, 342] on input "Select an option" at bounding box center [681, 336] width 14 height 14
click at [588, 387] on th at bounding box center [593, 379] width 107 height 44
click at [583, 378] on th at bounding box center [593, 379] width 107 height 44
click at [590, 374] on span "Select an option" at bounding box center [590, 379] width 14 height 14
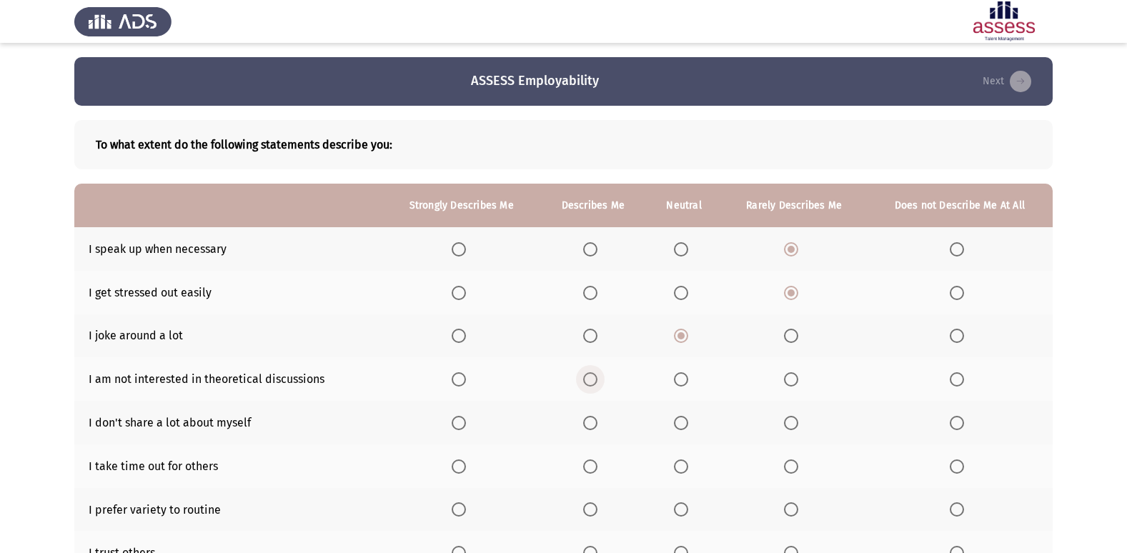
click at [590, 374] on input "Select an option" at bounding box center [590, 379] width 14 height 14
click at [450, 425] on th at bounding box center [462, 423] width 156 height 44
click at [593, 419] on span "Select an option" at bounding box center [590, 423] width 14 height 14
click at [593, 419] on input "Select an option" at bounding box center [590, 423] width 14 height 14
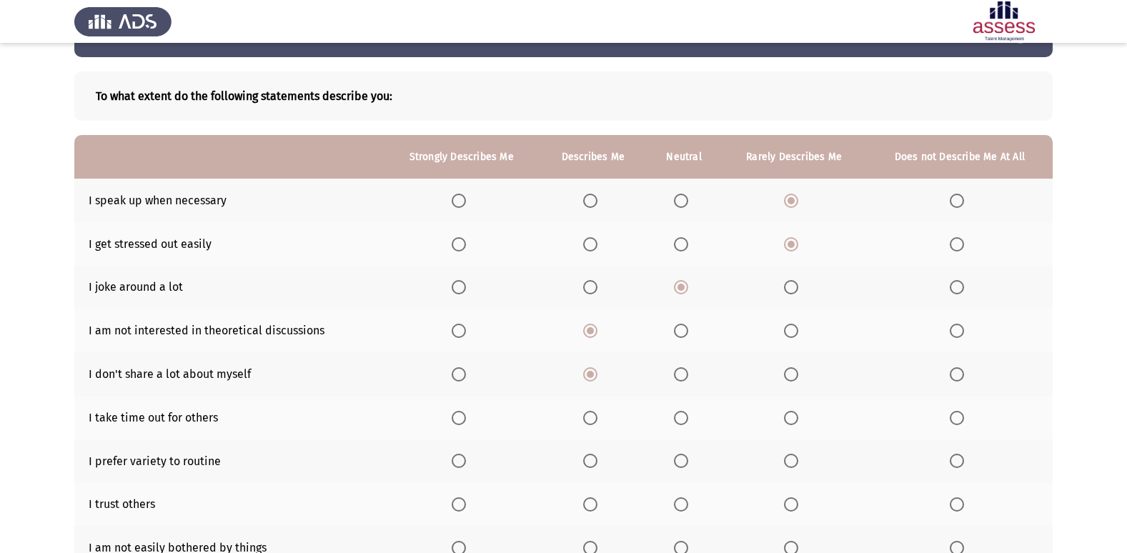
scroll to position [71, 0]
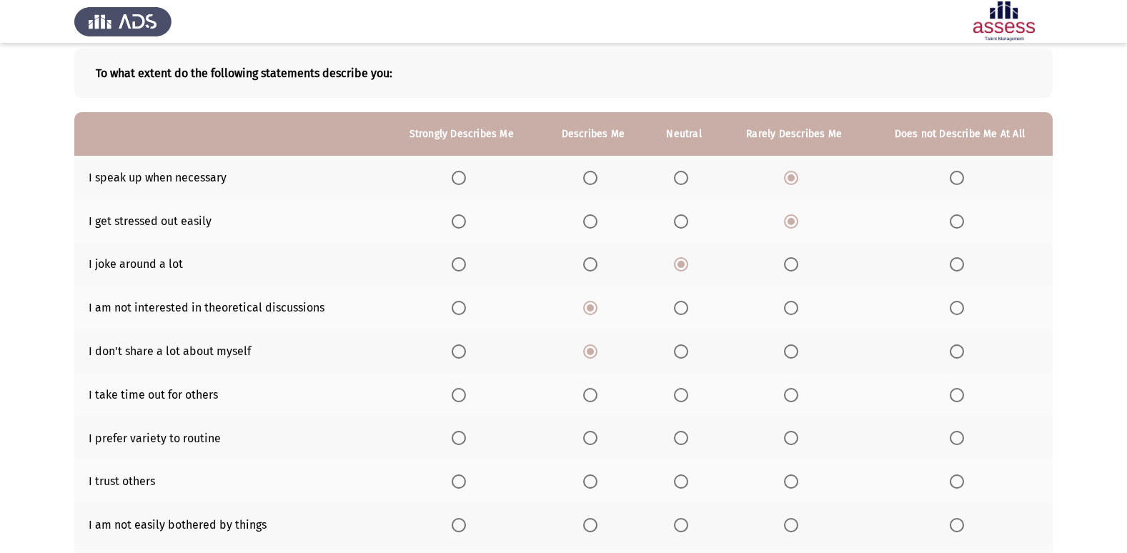
click at [677, 394] on span "Select an option" at bounding box center [681, 395] width 14 height 14
click at [677, 394] on input "Select an option" at bounding box center [681, 395] width 14 height 14
click at [460, 434] on span "Select an option" at bounding box center [459, 438] width 14 height 14
click at [460, 434] on input "Select an option" at bounding box center [459, 438] width 14 height 14
click at [686, 485] on span "Select an option" at bounding box center [681, 482] width 14 height 14
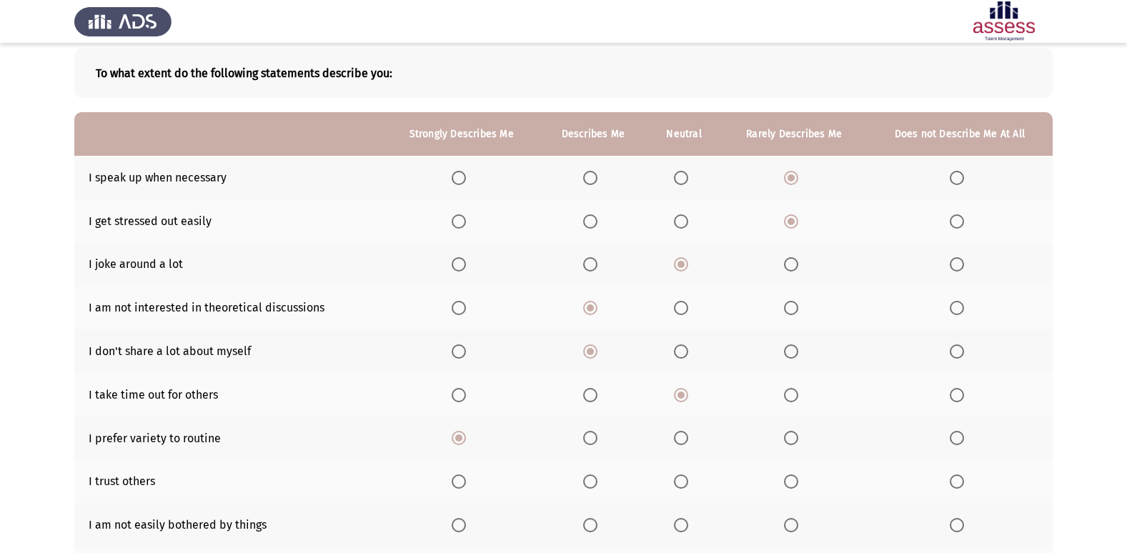
click at [686, 485] on input "Select an option" at bounding box center [681, 482] width 14 height 14
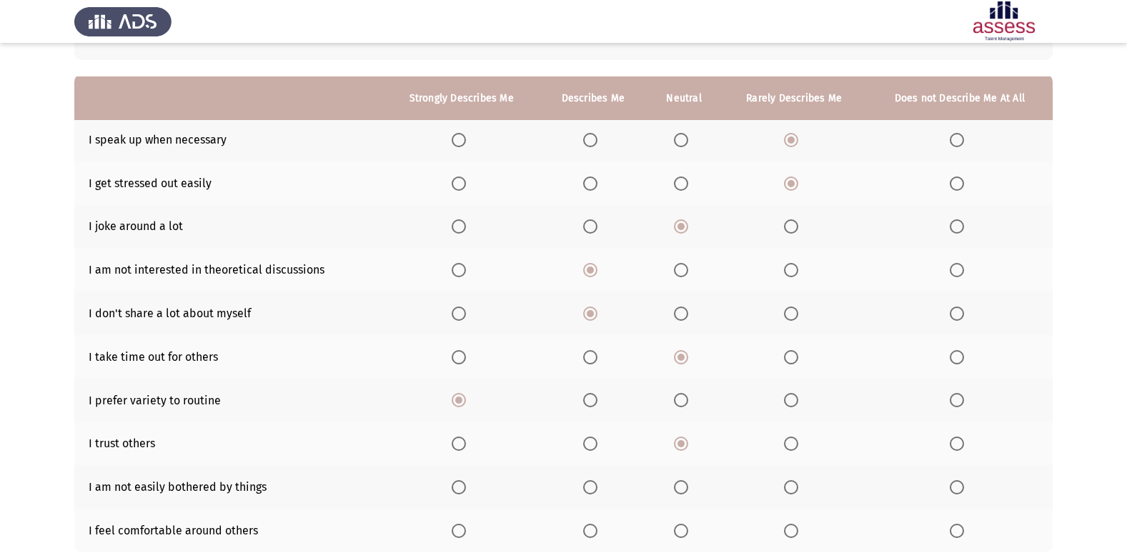
scroll to position [143, 0]
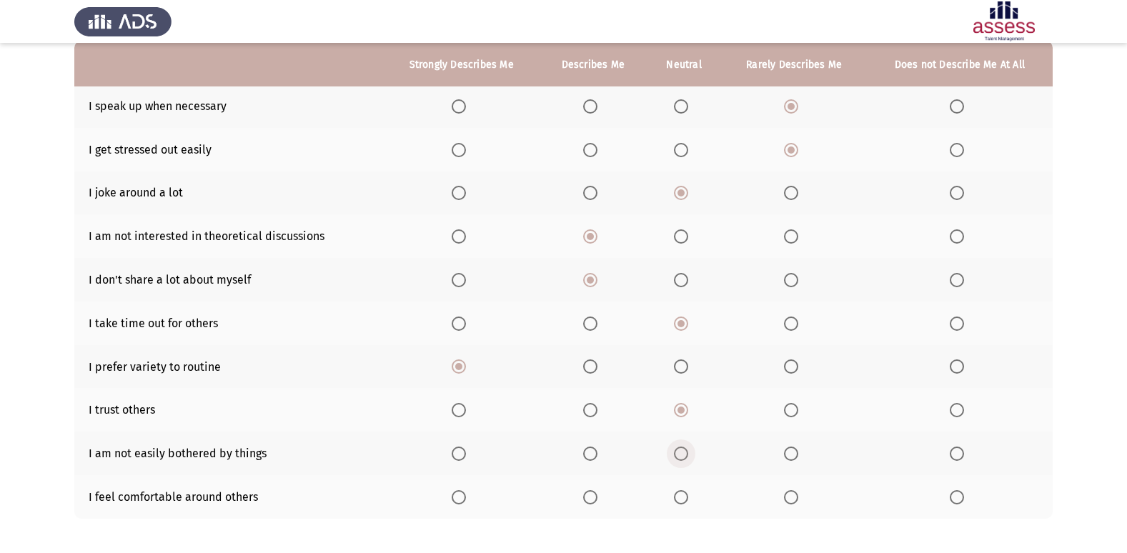
click at [684, 447] on span "Select an option" at bounding box center [681, 454] width 14 height 14
click at [684, 447] on input "Select an option" at bounding box center [681, 454] width 14 height 14
click at [464, 499] on span "Select an option" at bounding box center [459, 497] width 14 height 14
click at [464, 499] on input "Select an option" at bounding box center [459, 497] width 14 height 14
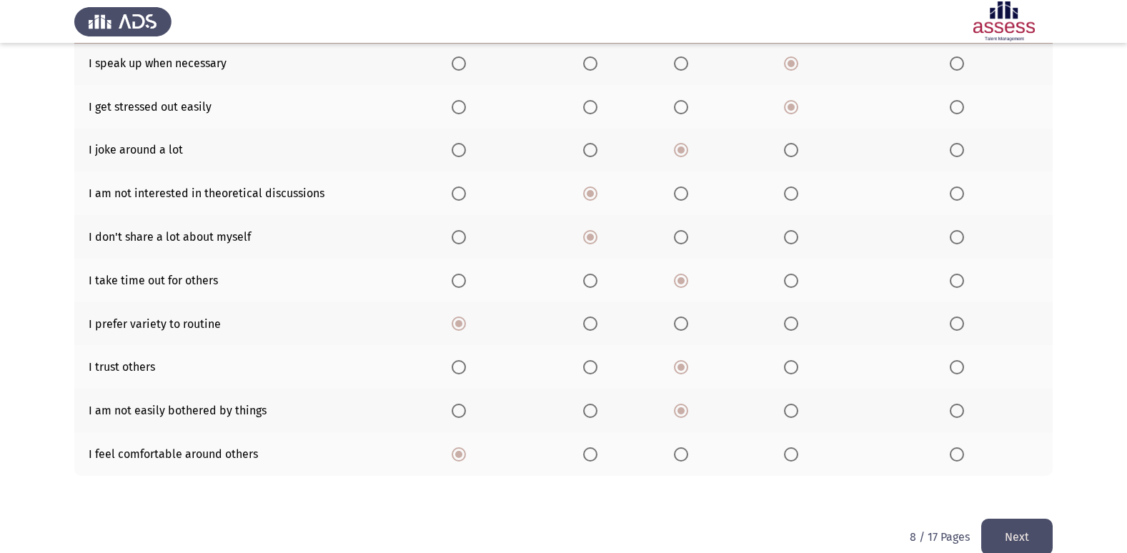
scroll to position [209, 0]
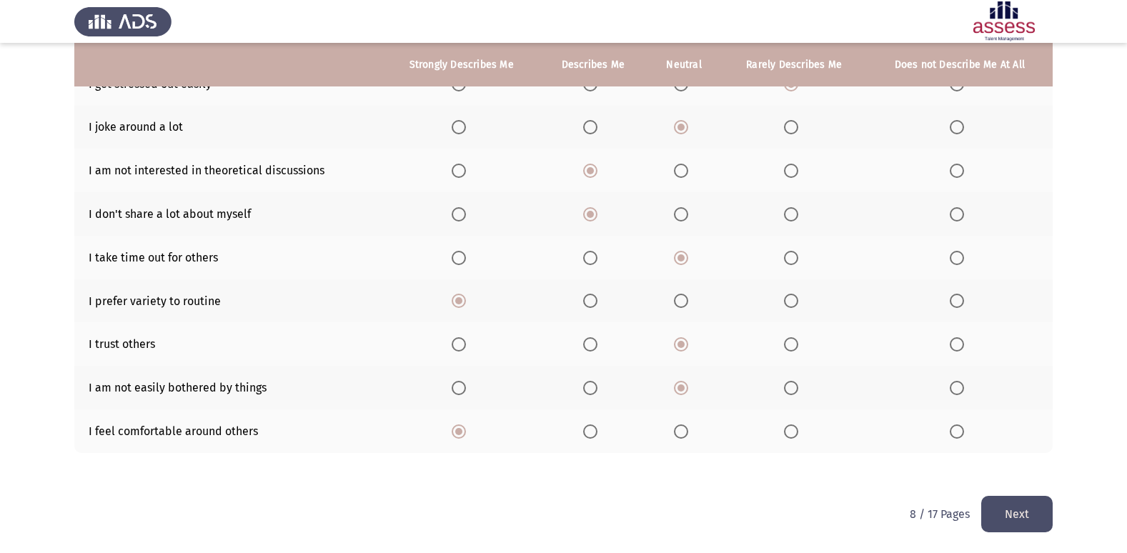
click at [1049, 510] on button "Next" at bounding box center [1016, 514] width 71 height 36
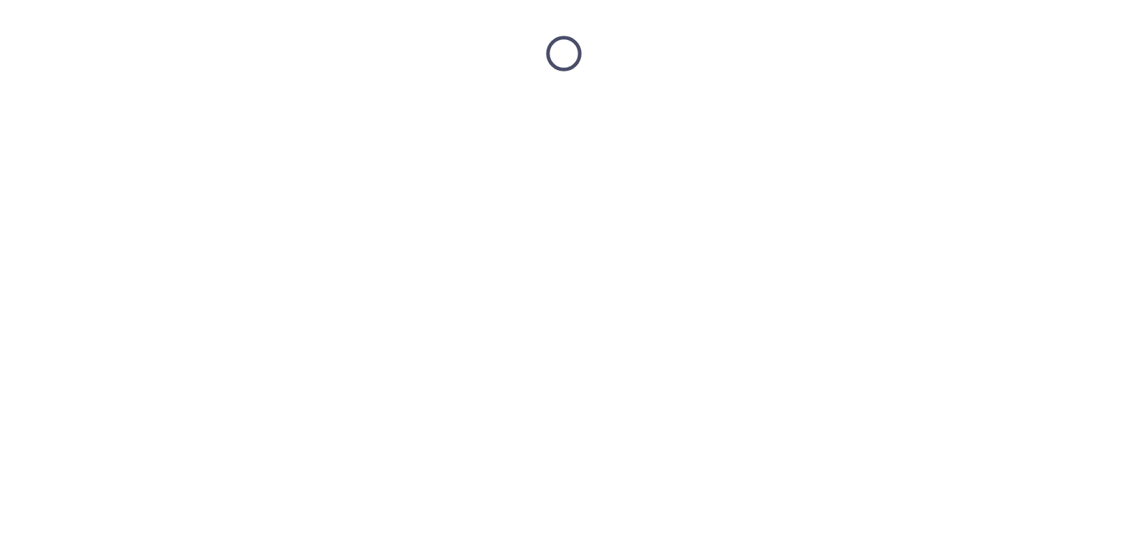
scroll to position [0, 0]
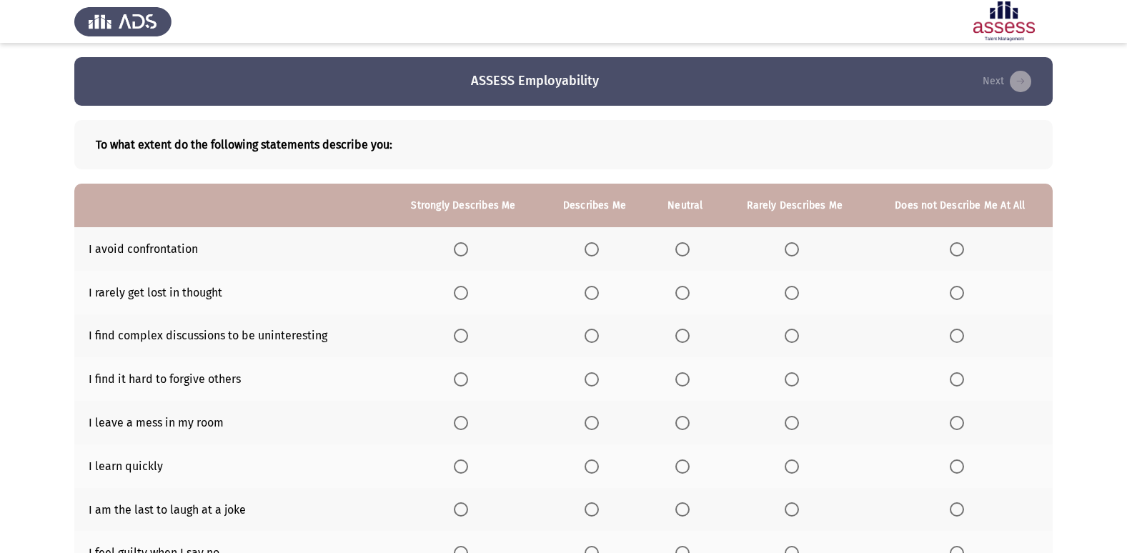
click at [795, 244] on span "Select an option" at bounding box center [792, 249] width 14 height 14
click at [795, 244] on input "Select an option" at bounding box center [792, 249] width 14 height 14
click at [798, 289] on span "Select an option" at bounding box center [792, 293] width 14 height 14
click at [798, 289] on input "Select an option" at bounding box center [792, 293] width 14 height 14
click at [788, 335] on span "Select an option" at bounding box center [792, 336] width 14 height 14
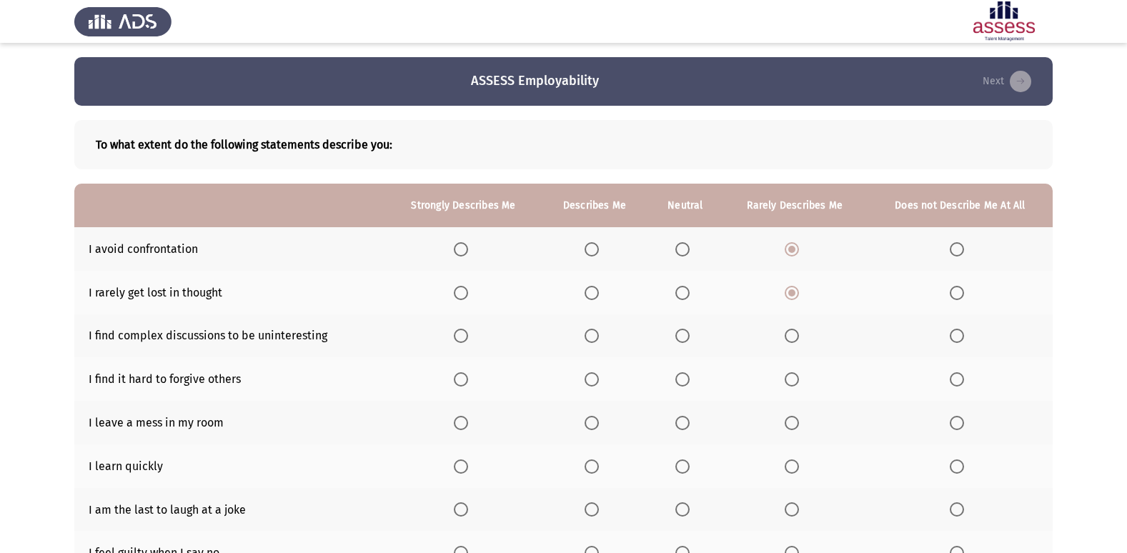
click at [788, 335] on input "Select an option" at bounding box center [792, 336] width 14 height 14
click at [959, 379] on span "Select an option" at bounding box center [957, 379] width 14 height 14
click at [959, 379] on input "Select an option" at bounding box center [957, 379] width 14 height 14
click at [959, 429] on span "Select an option" at bounding box center [957, 423] width 14 height 14
click at [959, 429] on input "Select an option" at bounding box center [957, 423] width 14 height 14
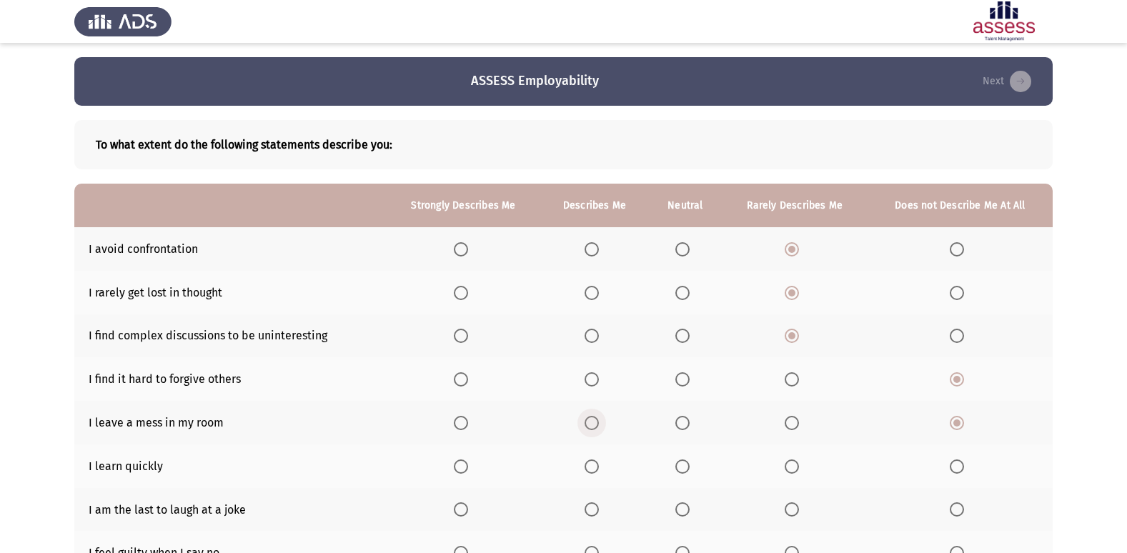
click at [598, 424] on span "Select an option" at bounding box center [592, 423] width 14 height 14
click at [598, 424] on input "Select an option" at bounding box center [592, 423] width 14 height 14
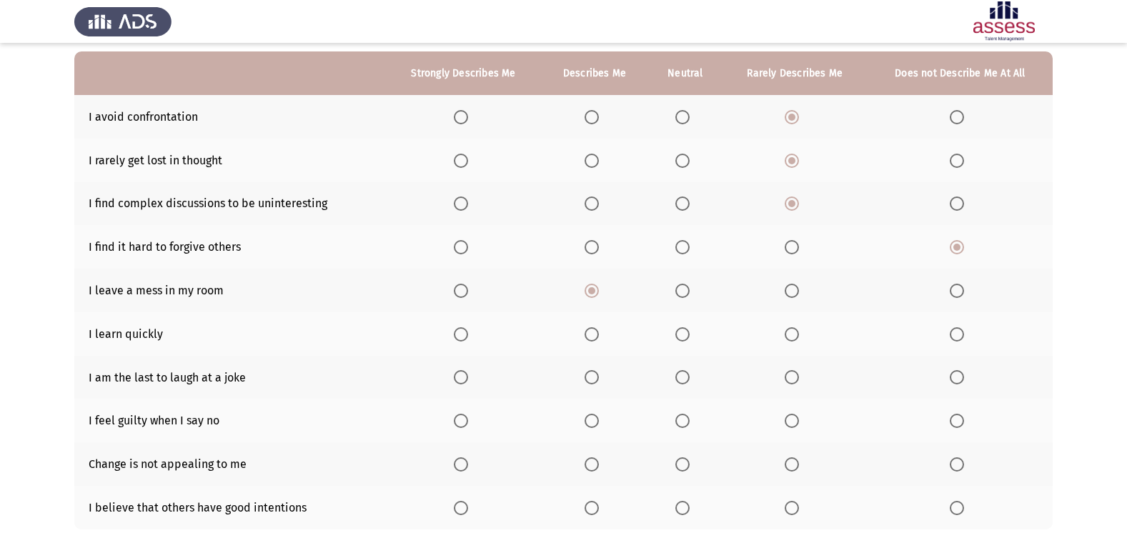
scroll to position [143, 0]
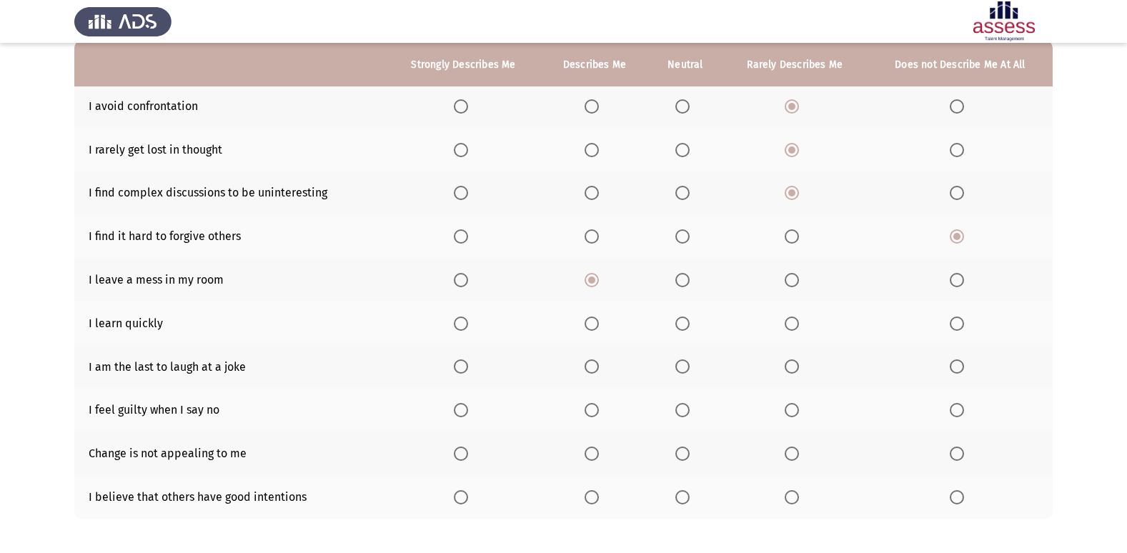
click at [792, 365] on span "Select an option" at bounding box center [792, 367] width 14 height 14
click at [792, 365] on input "Select an option" at bounding box center [792, 367] width 14 height 14
click at [959, 415] on span "Select an option" at bounding box center [957, 410] width 14 height 14
click at [959, 415] on input "Select an option" at bounding box center [957, 410] width 14 height 14
click at [591, 456] on span "Select an option" at bounding box center [592, 454] width 14 height 14
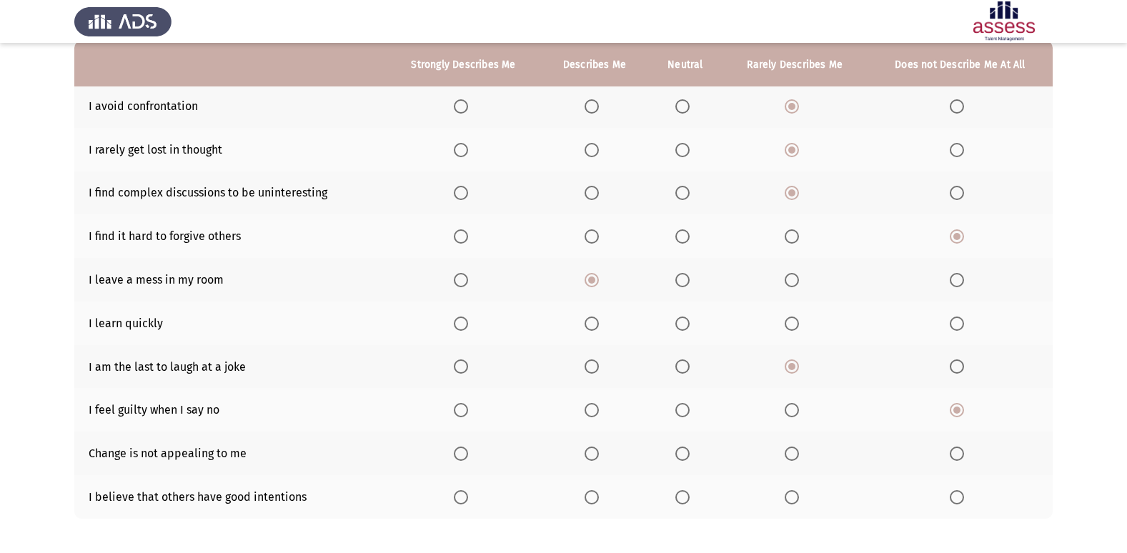
click at [591, 456] on input "Select an option" at bounding box center [592, 454] width 14 height 14
click at [455, 498] on span "Select an option" at bounding box center [461, 497] width 14 height 14
click at [455, 498] on input "Select an option" at bounding box center [461, 497] width 14 height 14
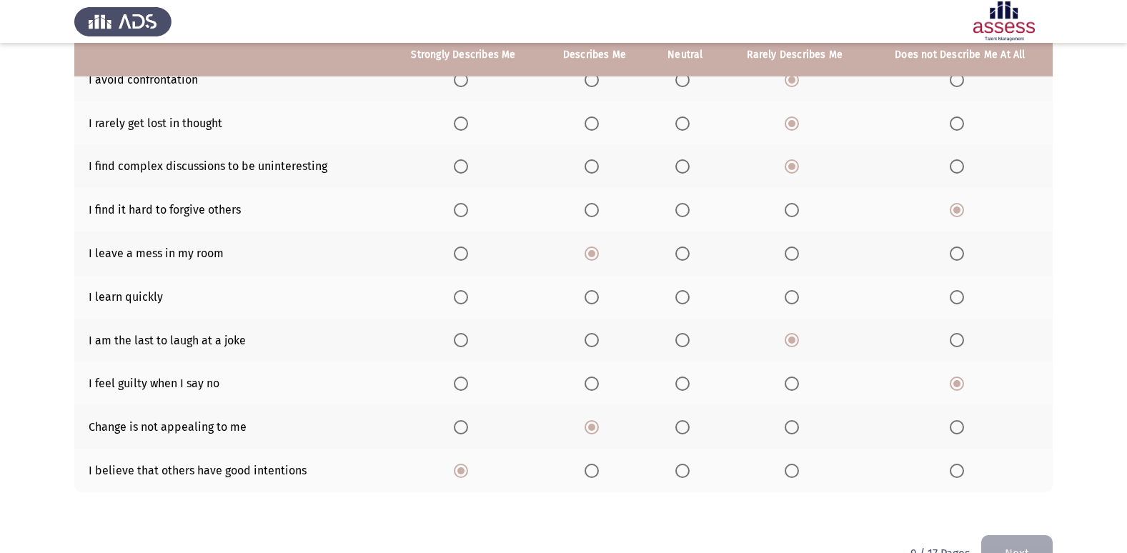
scroll to position [137, 0]
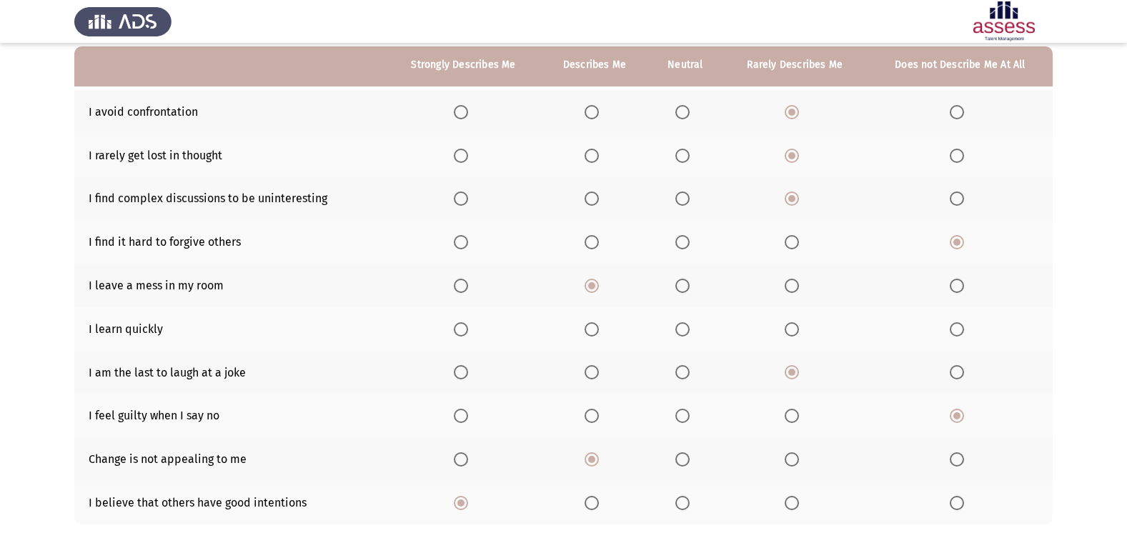
click at [598, 335] on span "Select an option" at bounding box center [592, 329] width 14 height 14
click at [598, 335] on input "Select an option" at bounding box center [592, 329] width 14 height 14
click at [465, 335] on span "Select an option" at bounding box center [461, 329] width 14 height 14
click at [465, 335] on input "Select an option" at bounding box center [461, 329] width 14 height 14
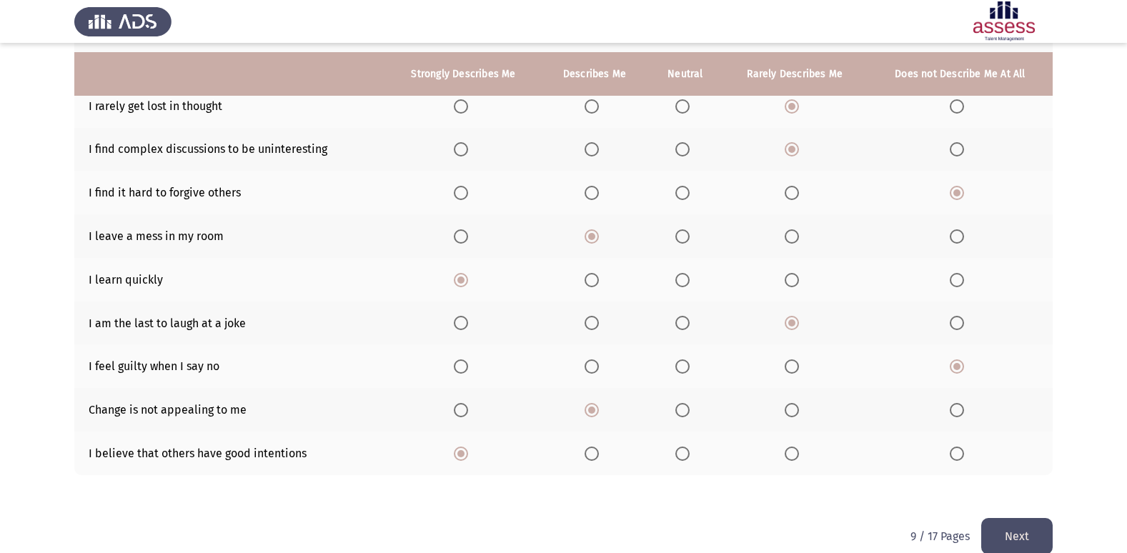
scroll to position [209, 0]
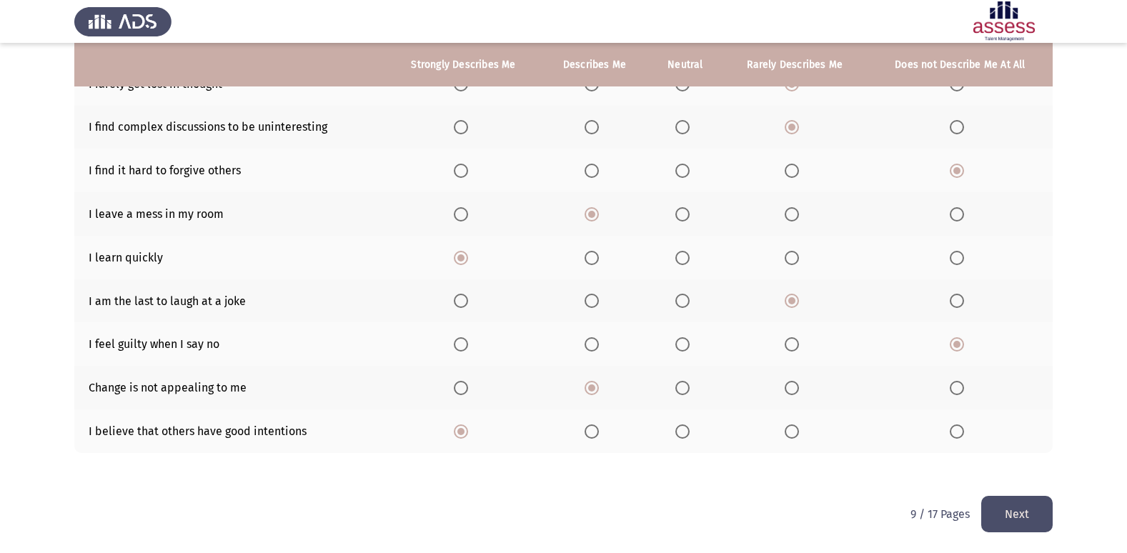
drag, startPoint x: 1029, startPoint y: 500, endPoint x: 994, endPoint y: 477, distance: 41.8
click at [1029, 500] on button "Next" at bounding box center [1016, 514] width 71 height 36
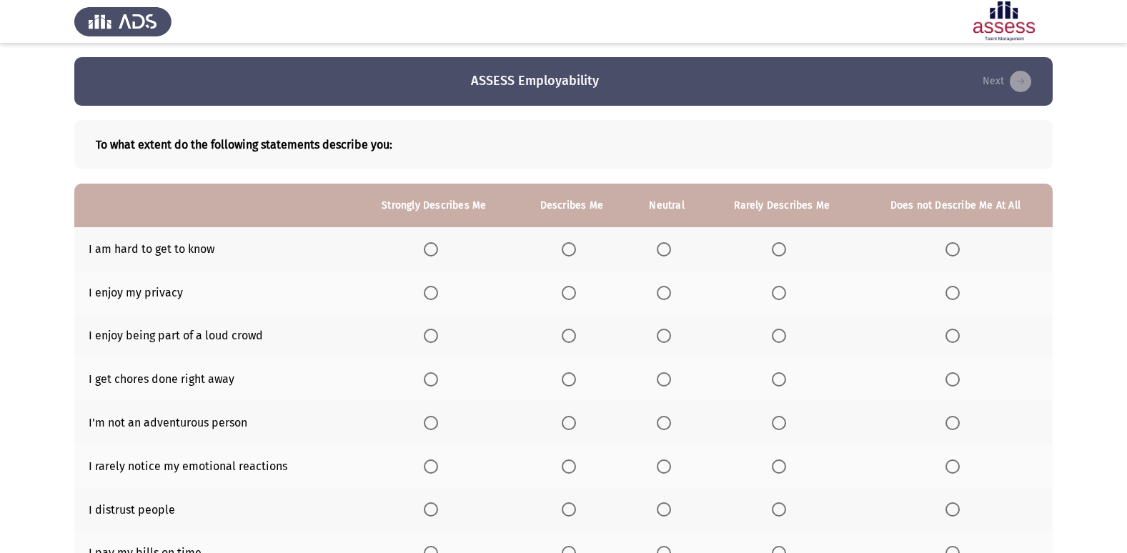
click at [771, 254] on th at bounding box center [782, 249] width 152 height 44
click at [789, 248] on label "Select an option" at bounding box center [782, 249] width 20 height 14
click at [786, 248] on input "Select an option" at bounding box center [779, 249] width 14 height 14
click at [573, 290] on span "Select an option" at bounding box center [569, 293] width 14 height 14
click at [573, 290] on input "Select an option" at bounding box center [569, 293] width 14 height 14
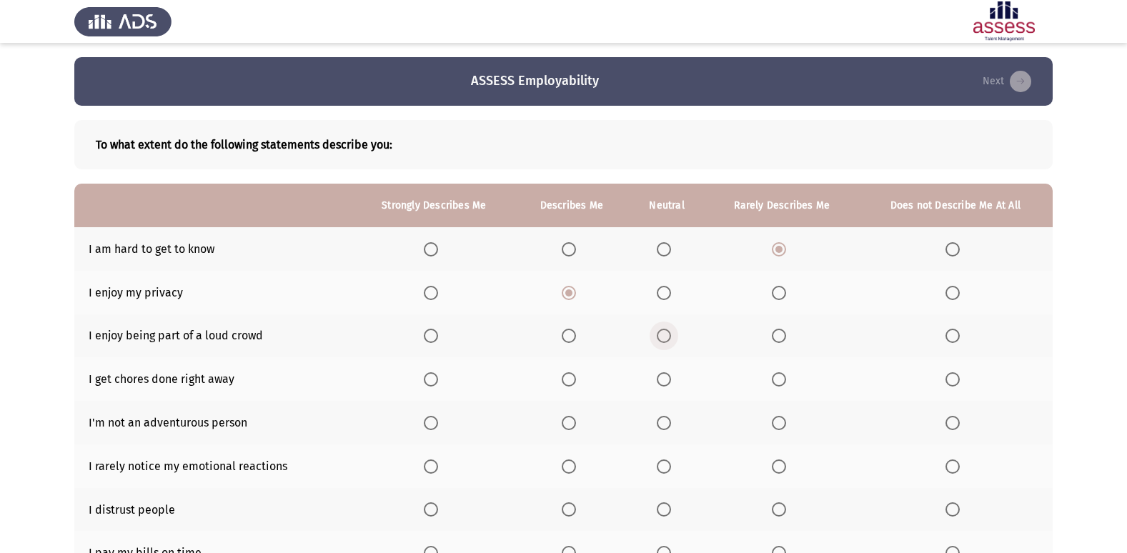
click at [667, 332] on span "Select an option" at bounding box center [664, 336] width 14 height 14
click at [667, 332] on input "Select an option" at bounding box center [664, 336] width 14 height 14
click at [784, 331] on span "Select an option" at bounding box center [779, 336] width 14 height 14
click at [784, 331] on input "Select an option" at bounding box center [779, 336] width 14 height 14
click at [667, 377] on span "Select an option" at bounding box center [664, 379] width 14 height 14
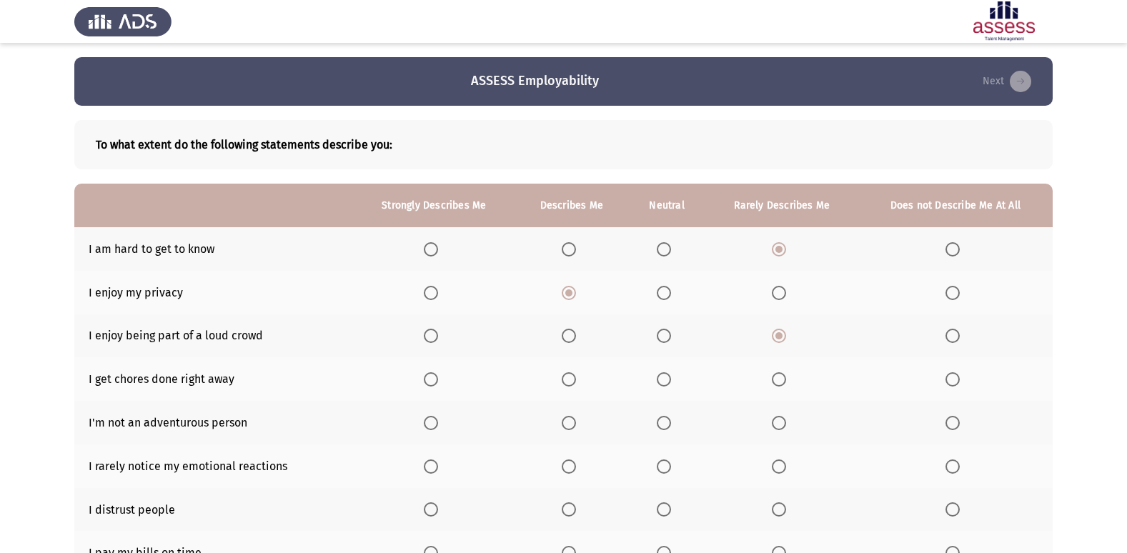
click at [667, 377] on input "Select an option" at bounding box center [664, 379] width 14 height 14
click at [782, 424] on span "Select an option" at bounding box center [779, 423] width 14 height 14
click at [782, 424] on input "Select an option" at bounding box center [779, 423] width 14 height 14
click at [572, 463] on span "Select an option" at bounding box center [569, 467] width 14 height 14
click at [572, 463] on input "Select an option" at bounding box center [569, 467] width 14 height 14
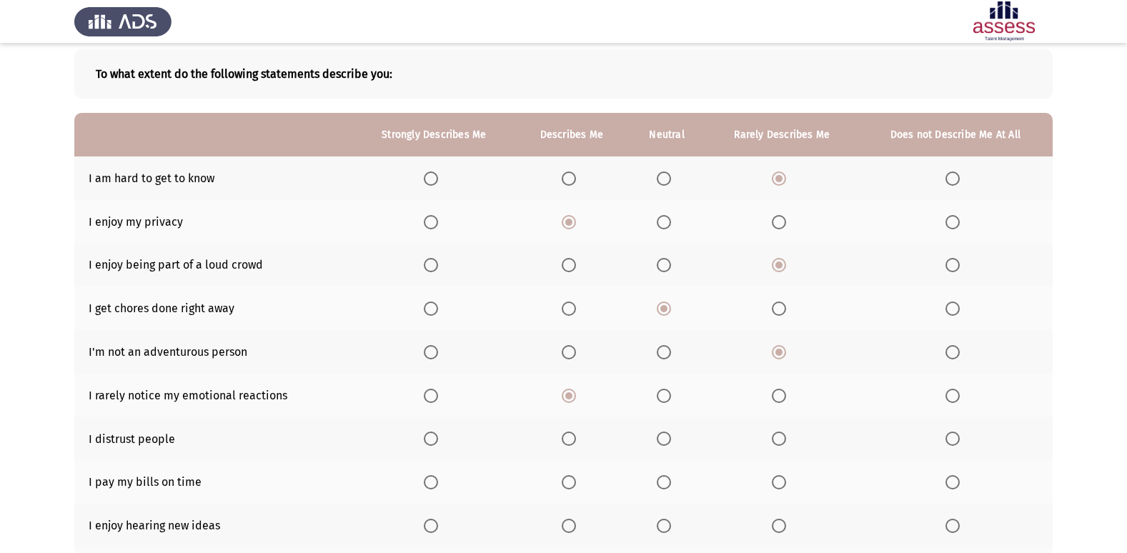
scroll to position [71, 0]
click at [778, 440] on span "Select an option" at bounding box center [779, 438] width 14 height 14
click at [778, 440] on input "Select an option" at bounding box center [779, 438] width 14 height 14
drag, startPoint x: 543, startPoint y: 478, endPoint x: 533, endPoint y: 477, distance: 10.7
click at [432, 485] on span "Select an option" at bounding box center [431, 482] width 14 height 14
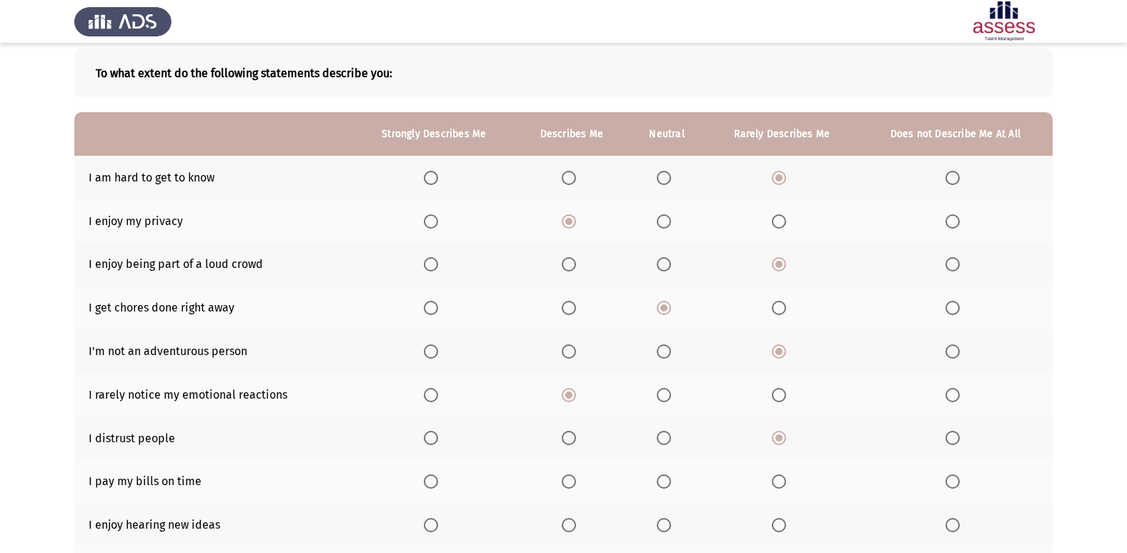
click at [432, 485] on input "Select an option" at bounding box center [431, 482] width 14 height 14
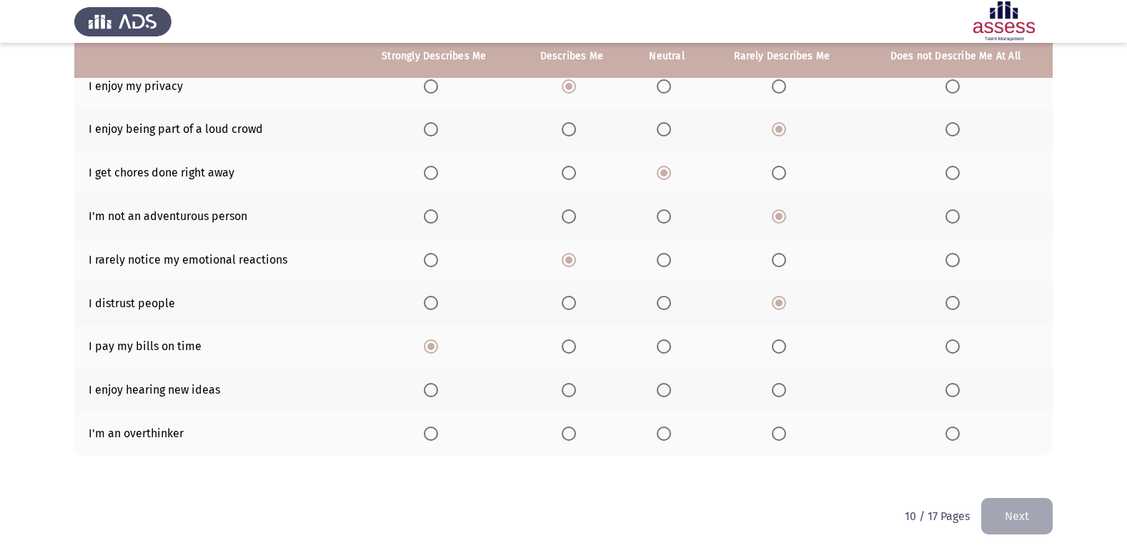
scroll to position [209, 0]
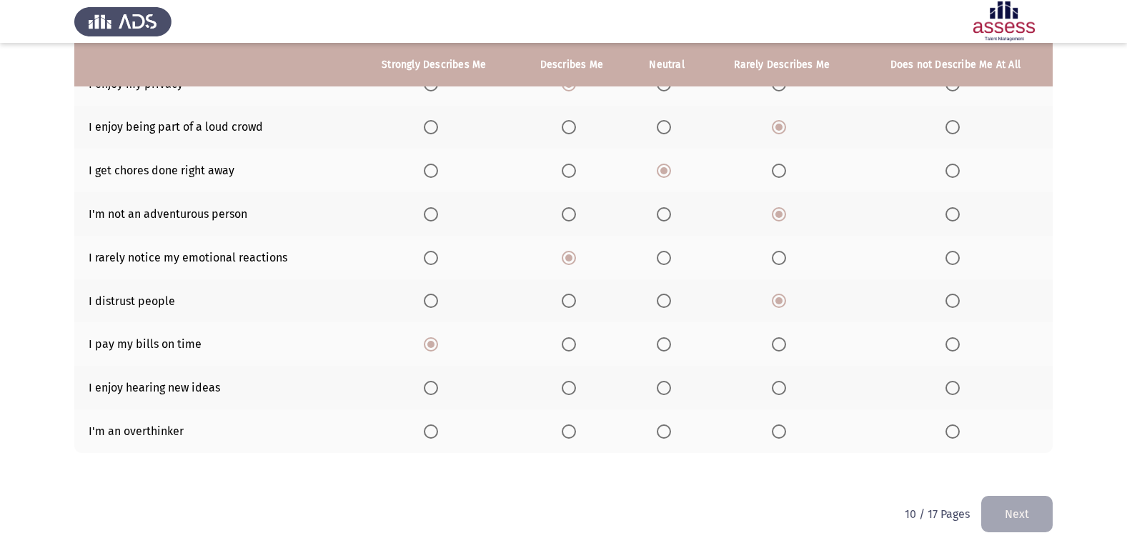
click at [567, 390] on span "Select an option" at bounding box center [569, 388] width 14 height 14
click at [567, 390] on input "Select an option" at bounding box center [569, 388] width 14 height 14
click at [956, 432] on span "Select an option" at bounding box center [953, 432] width 14 height 14
click at [956, 432] on input "Select an option" at bounding box center [953, 432] width 14 height 14
click at [1029, 502] on button "Next" at bounding box center [1016, 514] width 71 height 36
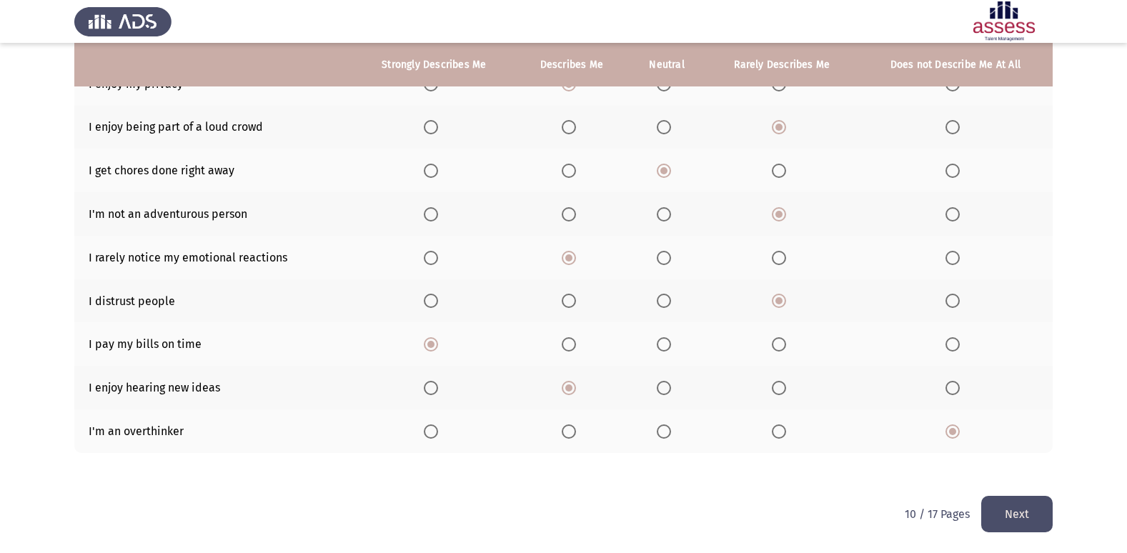
scroll to position [0, 0]
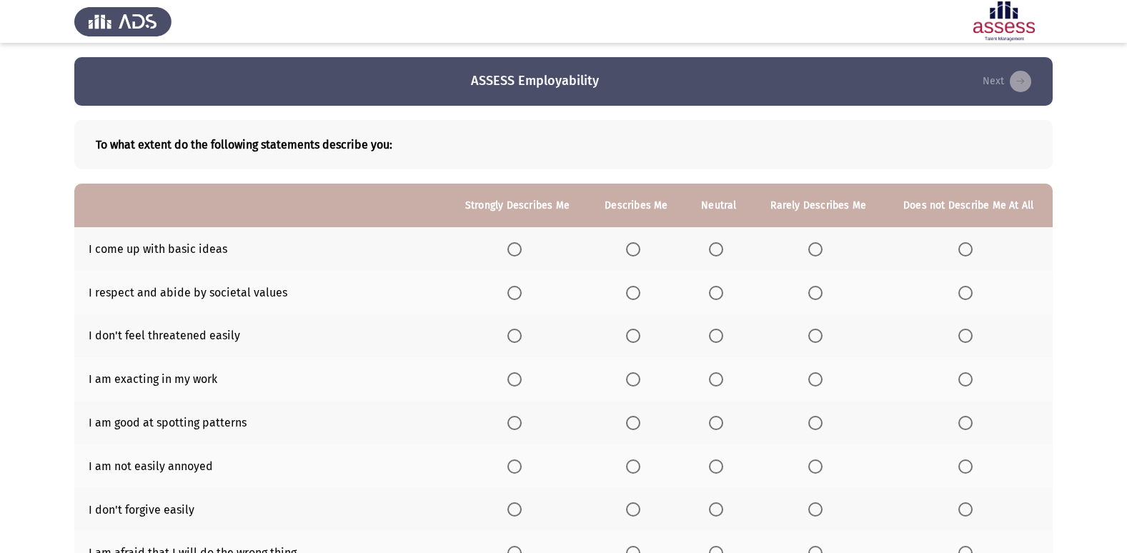
click at [635, 242] on span "Select an option" at bounding box center [633, 249] width 14 height 14
click at [635, 242] on input "Select an option" at bounding box center [633, 249] width 14 height 14
click at [645, 296] on label "Select an option" at bounding box center [636, 293] width 20 height 14
click at [640, 296] on input "Select an option" at bounding box center [633, 293] width 14 height 14
click at [716, 338] on span "Select an option" at bounding box center [716, 336] width 14 height 14
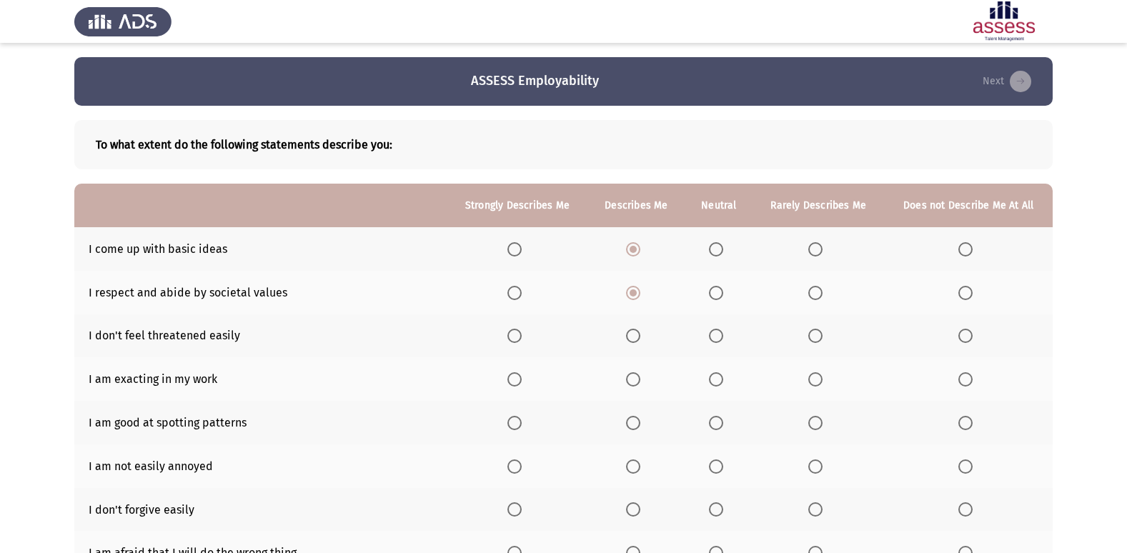
click at [716, 338] on input "Select an option" at bounding box center [716, 336] width 14 height 14
click at [635, 379] on span "Select an option" at bounding box center [633, 379] width 14 height 14
click at [635, 379] on input "Select an option" at bounding box center [633, 379] width 14 height 14
click at [524, 425] on label "Select an option" at bounding box center [518, 423] width 20 height 14
click at [522, 425] on input "Select an option" at bounding box center [515, 423] width 14 height 14
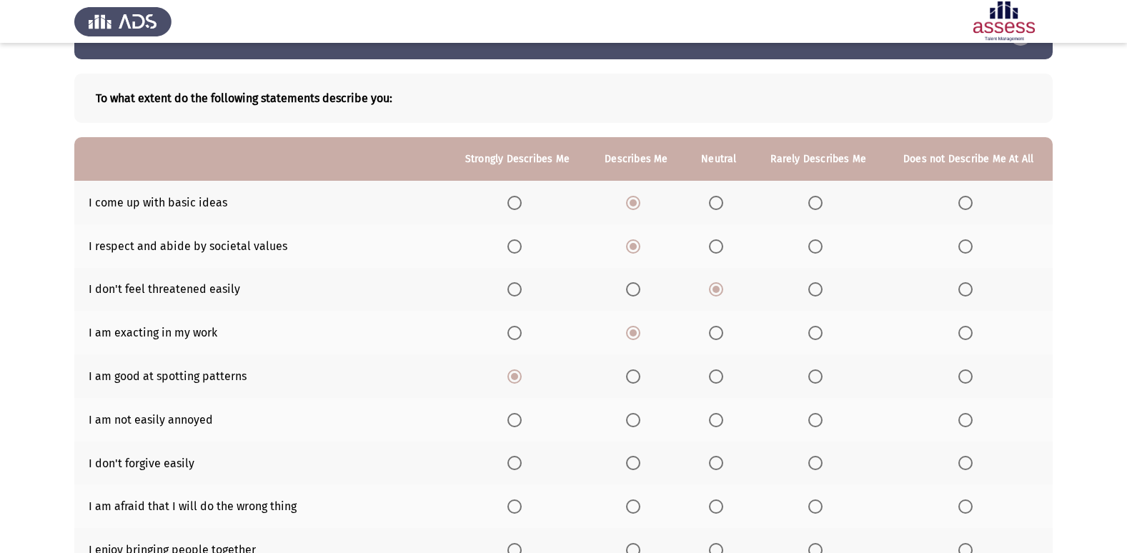
scroll to position [71, 0]
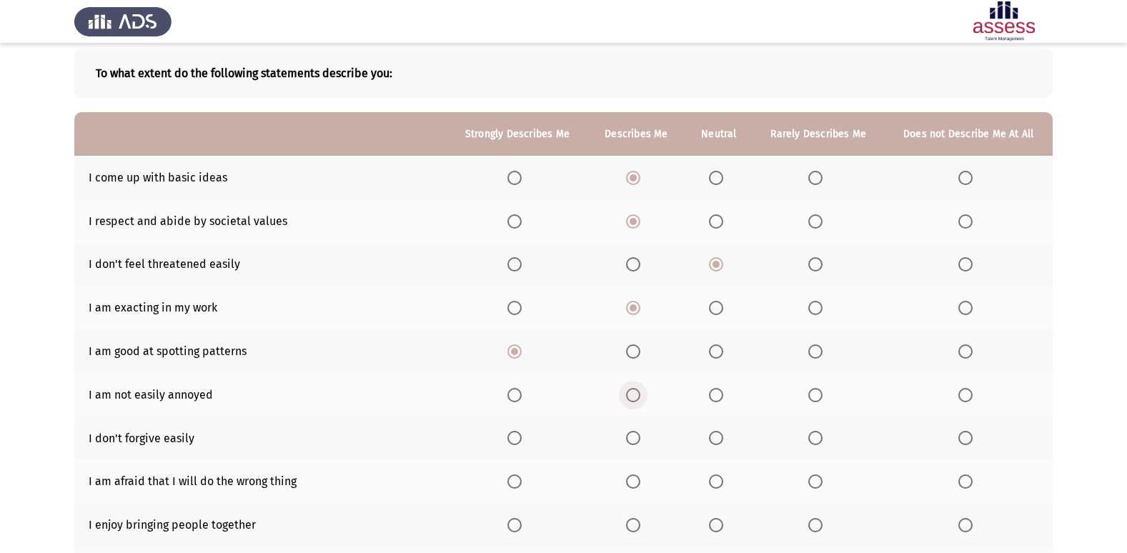
click at [638, 397] on span "Select an option" at bounding box center [633, 395] width 14 height 14
click at [638, 397] on input "Select an option" at bounding box center [633, 395] width 14 height 14
click at [977, 438] on label "Select an option" at bounding box center [969, 438] width 20 height 14
click at [973, 438] on input "Select an option" at bounding box center [966, 438] width 14 height 14
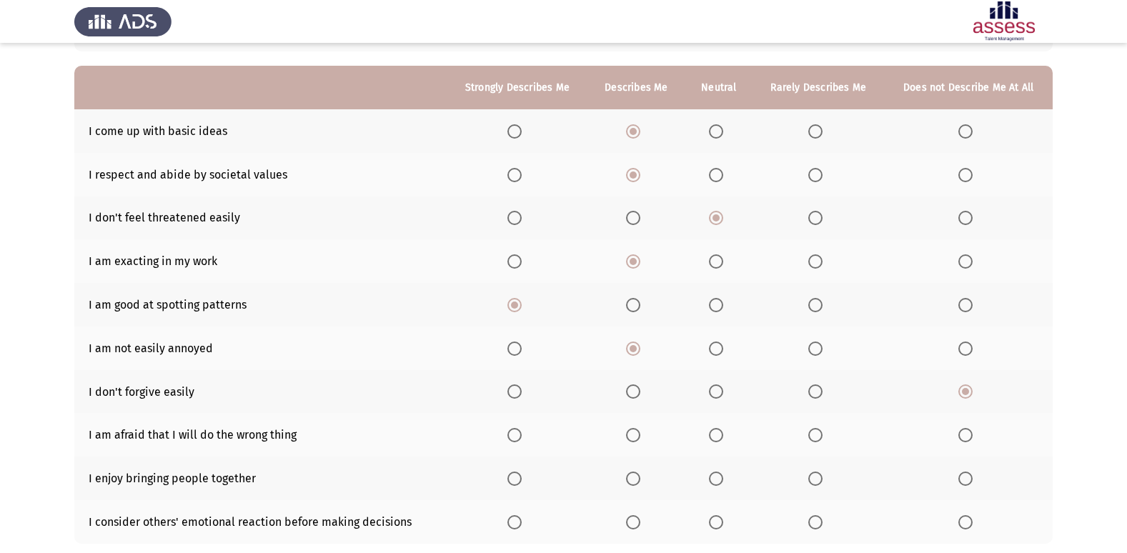
scroll to position [143, 0]
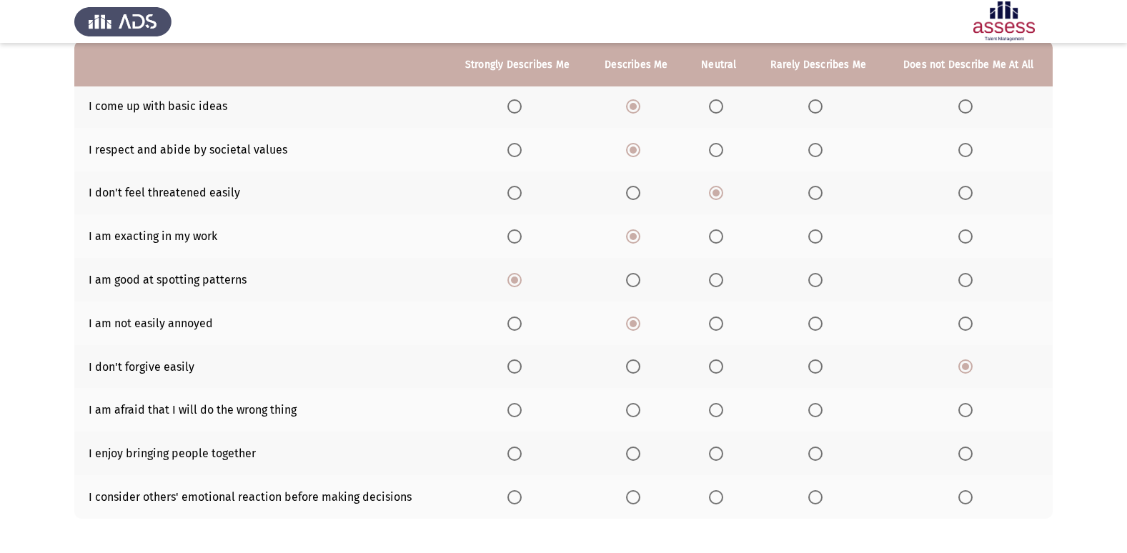
click at [824, 413] on label "Select an option" at bounding box center [818, 410] width 20 height 14
click at [823, 413] on input "Select an option" at bounding box center [815, 410] width 14 height 14
click at [640, 452] on span "Select an option" at bounding box center [633, 454] width 14 height 14
click at [640, 452] on input "Select an option" at bounding box center [633, 454] width 14 height 14
click at [719, 499] on span "Select an option" at bounding box center [716, 497] width 14 height 14
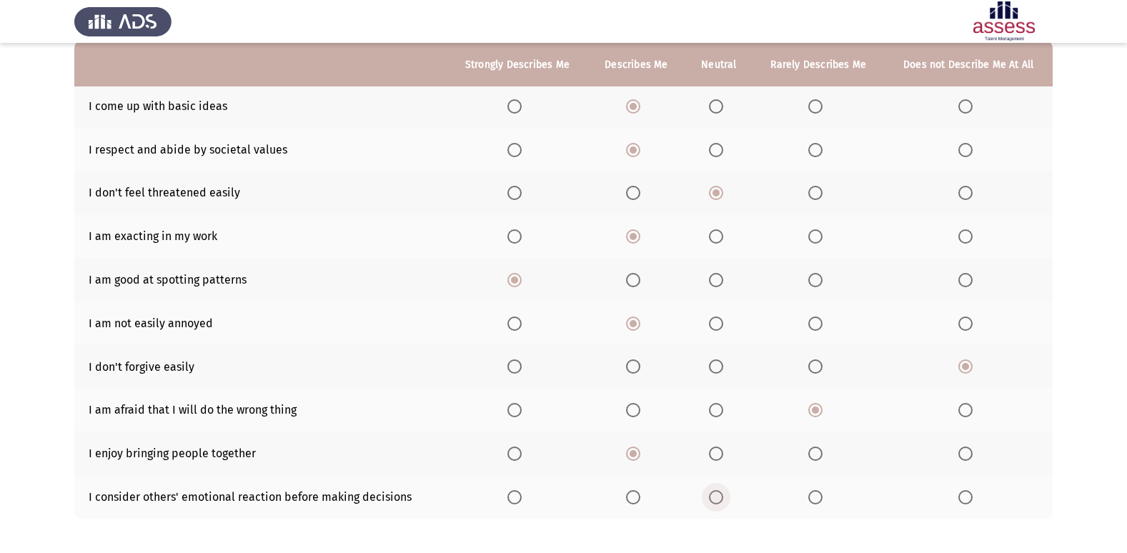
click at [719, 499] on input "Select an option" at bounding box center [716, 497] width 14 height 14
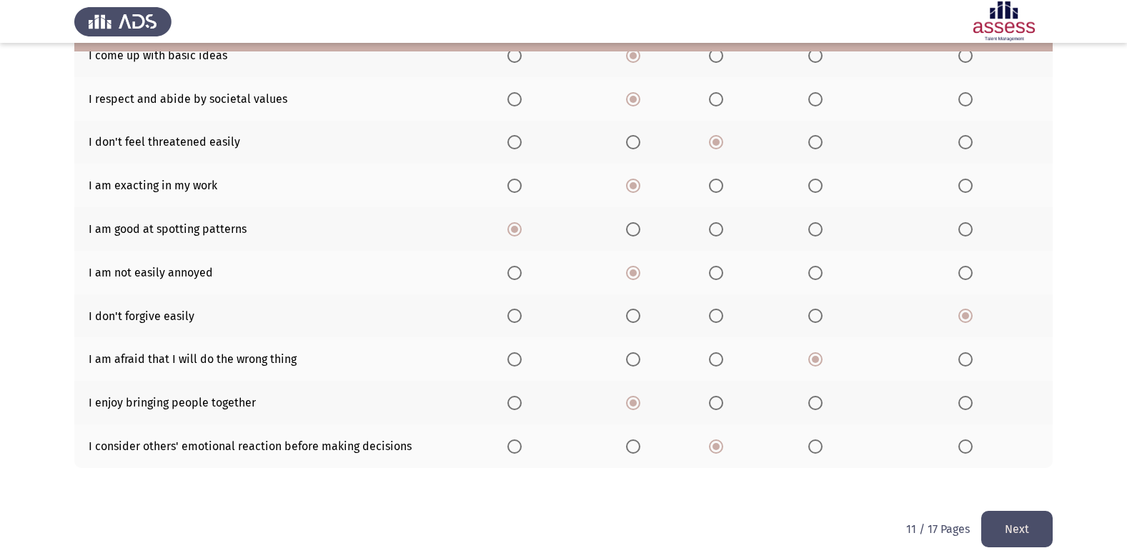
scroll to position [209, 0]
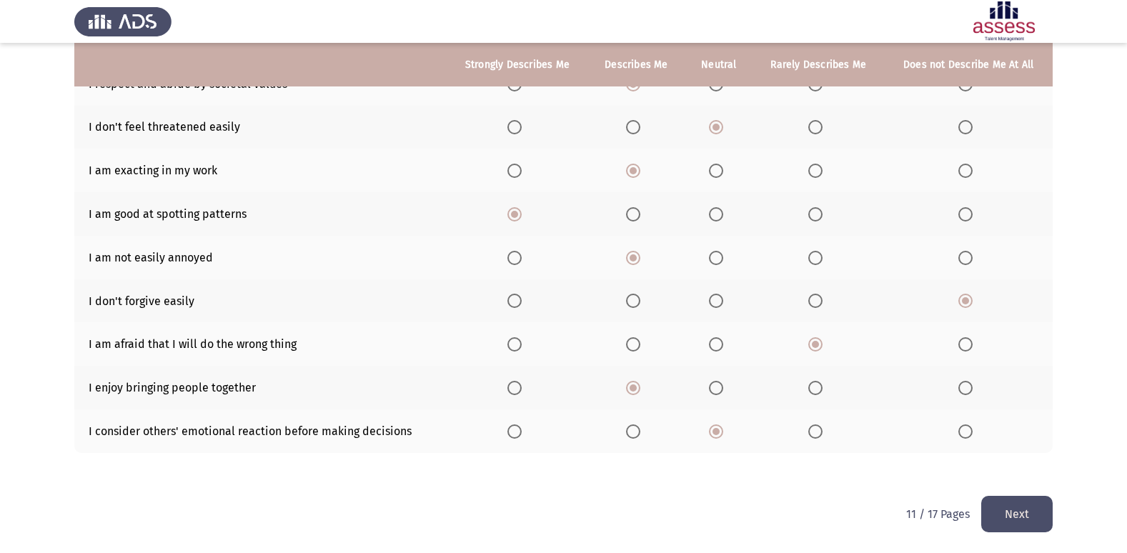
click at [1039, 512] on button "Next" at bounding box center [1016, 514] width 71 height 36
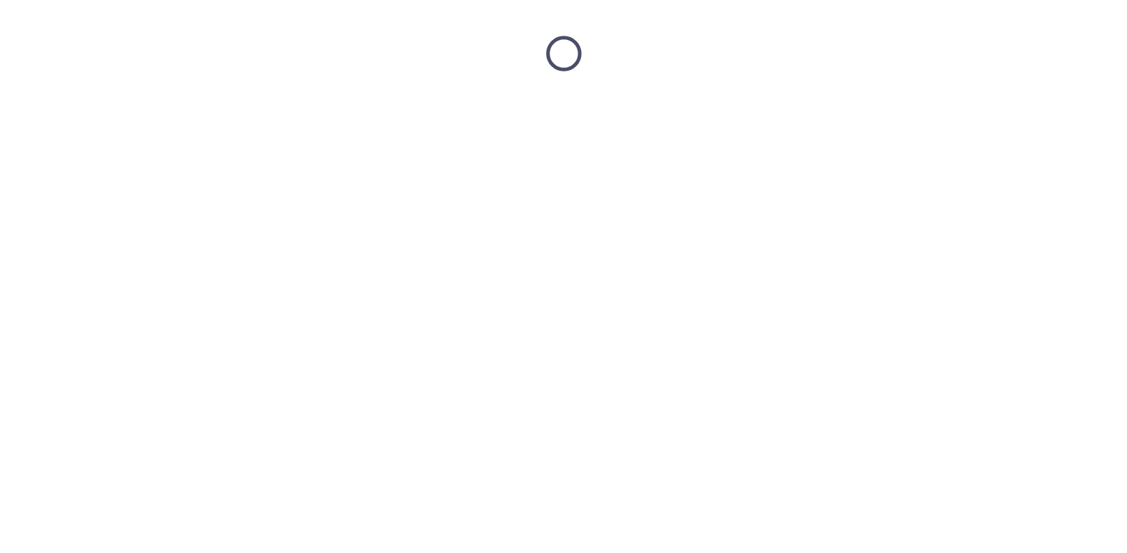
scroll to position [0, 0]
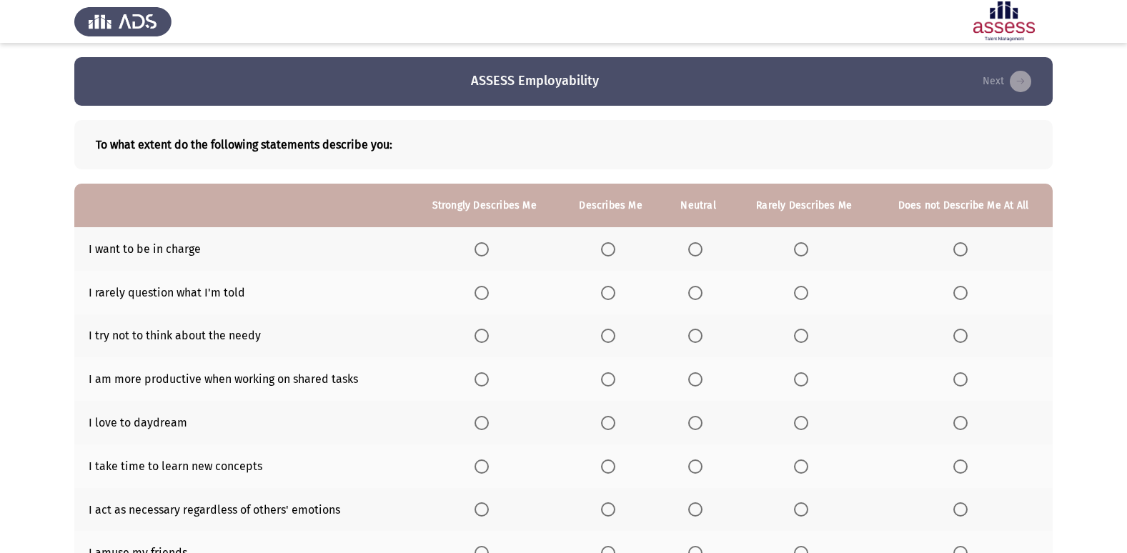
click at [597, 252] on th at bounding box center [610, 249] width 103 height 44
click at [609, 254] on span "Select an option" at bounding box center [608, 249] width 14 height 14
click at [609, 254] on input "Select an option" at bounding box center [608, 249] width 14 height 14
click at [612, 292] on span "Select an option" at bounding box center [608, 293] width 14 height 14
click at [612, 292] on input "Select an option" at bounding box center [608, 293] width 14 height 14
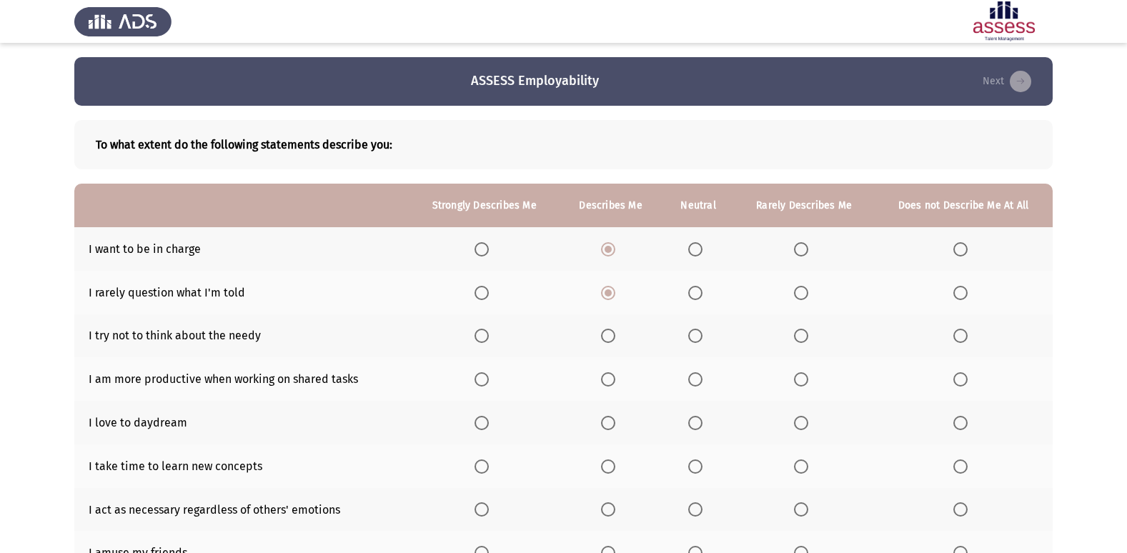
click at [804, 335] on span "Select an option" at bounding box center [801, 336] width 14 height 14
click at [804, 335] on input "Select an option" at bounding box center [801, 336] width 14 height 14
click at [609, 383] on span "Select an option" at bounding box center [608, 379] width 14 height 14
click at [609, 383] on input "Select an option" at bounding box center [608, 379] width 14 height 14
click at [694, 430] on span "Select an option" at bounding box center [695, 423] width 14 height 14
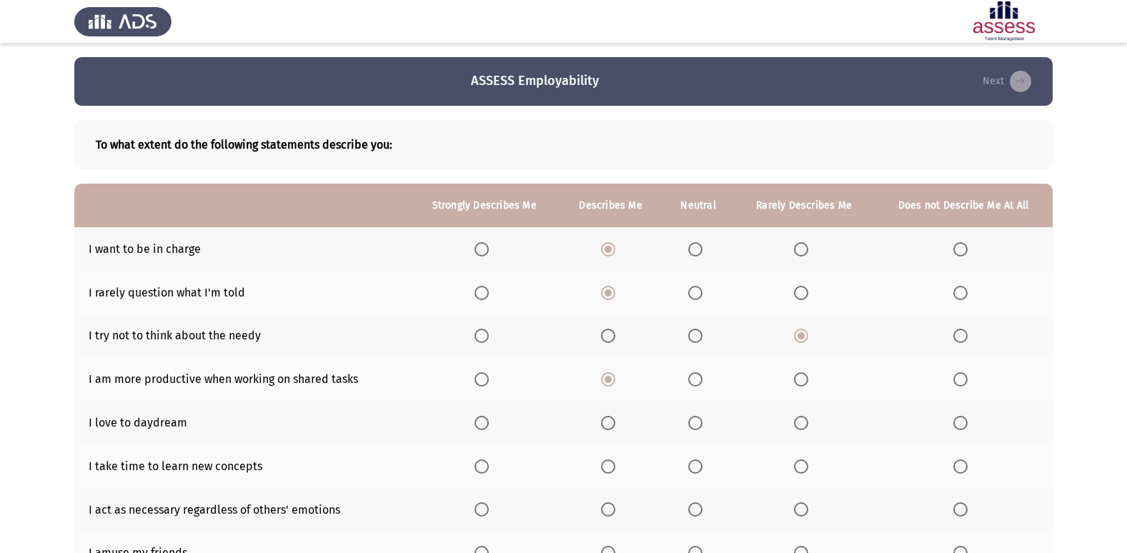
click at [694, 430] on input "Select an option" at bounding box center [695, 423] width 14 height 14
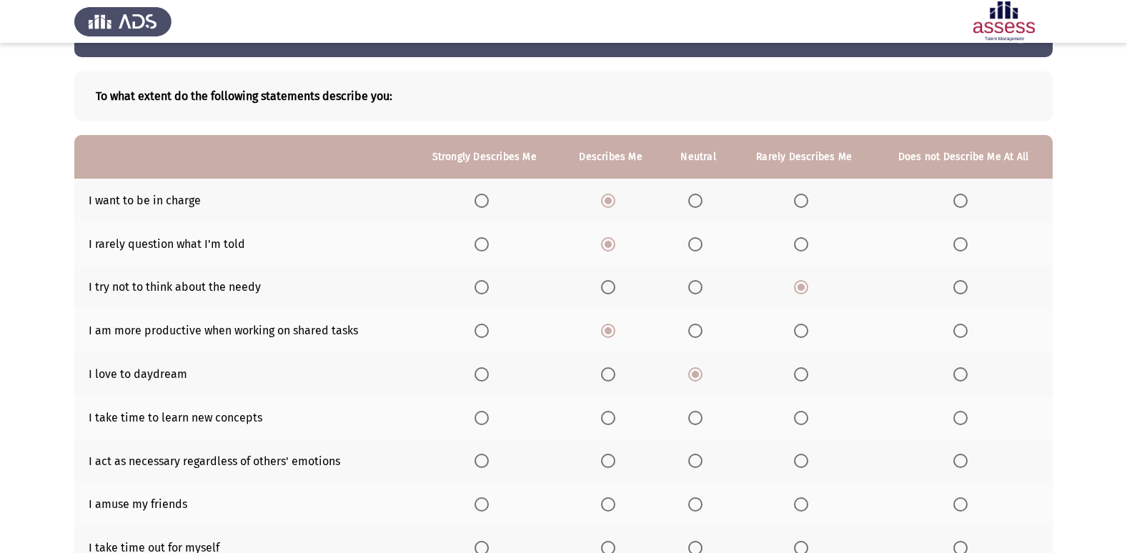
scroll to position [71, 0]
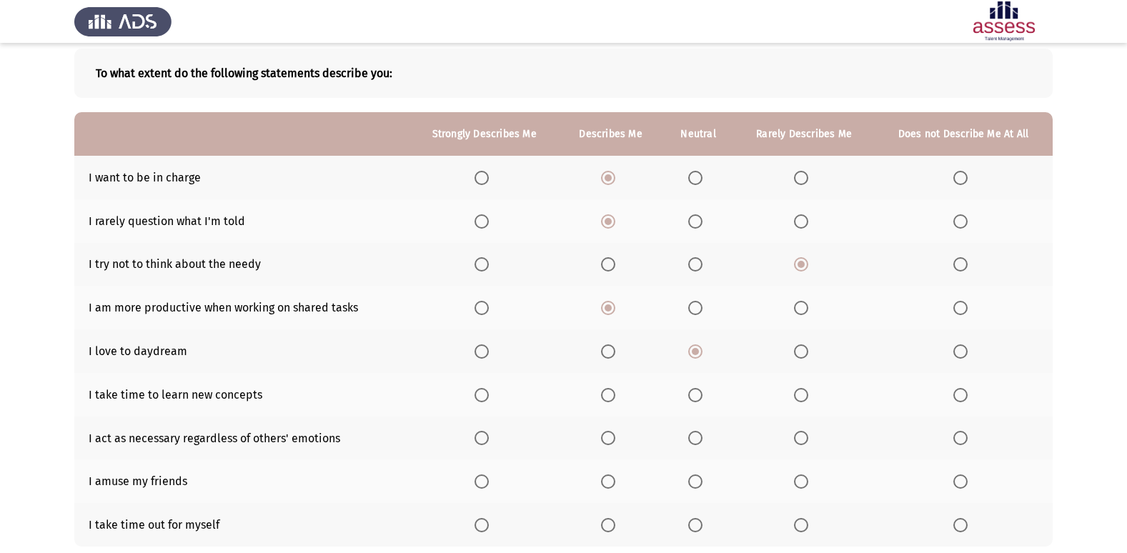
click at [698, 395] on span "Select an option" at bounding box center [695, 395] width 14 height 14
click at [698, 395] on input "Select an option" at bounding box center [695, 395] width 14 height 14
click at [805, 433] on span "Select an option" at bounding box center [801, 438] width 14 height 14
click at [805, 433] on input "Select an option" at bounding box center [801, 438] width 14 height 14
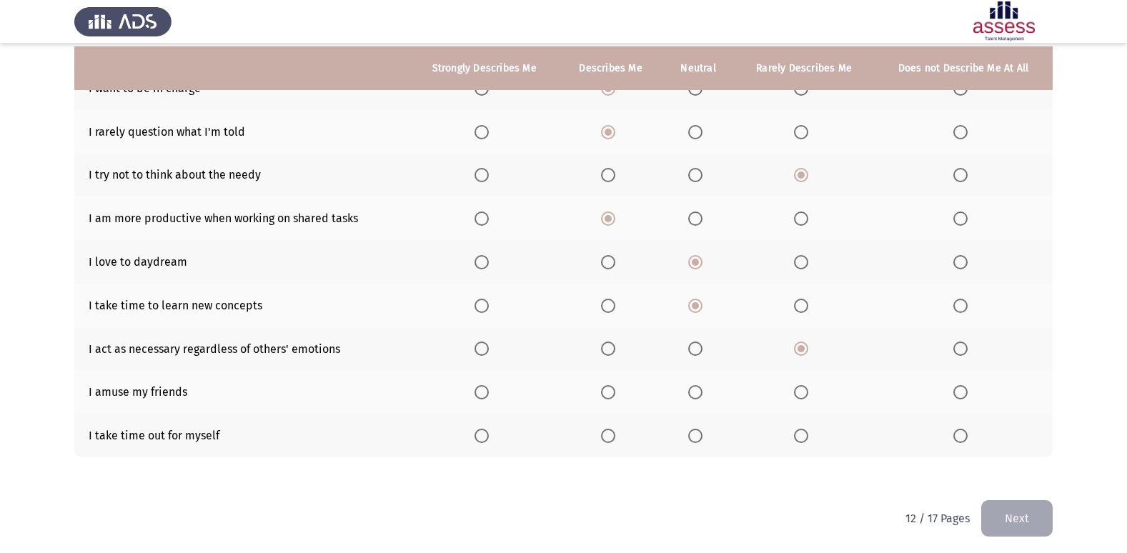
scroll to position [165, 0]
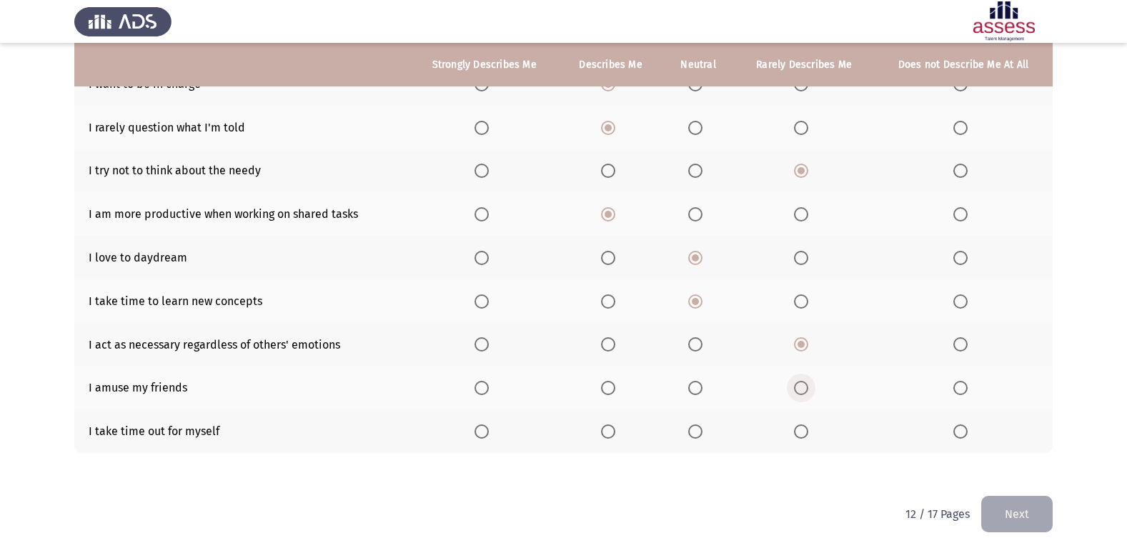
click at [795, 394] on span "Select an option" at bounding box center [801, 388] width 14 height 14
click at [795, 394] on input "Select an option" at bounding box center [801, 388] width 14 height 14
click at [608, 432] on span "Select an option" at bounding box center [608, 432] width 14 height 14
click at [608, 432] on input "Select an option" at bounding box center [608, 432] width 14 height 14
click at [1039, 501] on button "Next" at bounding box center [1016, 514] width 71 height 36
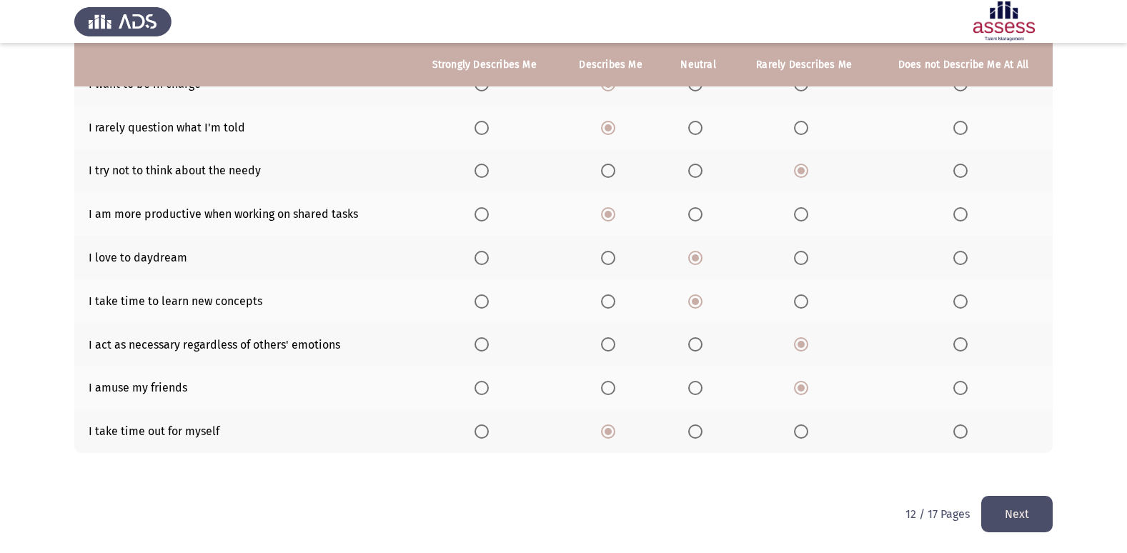
scroll to position [0, 0]
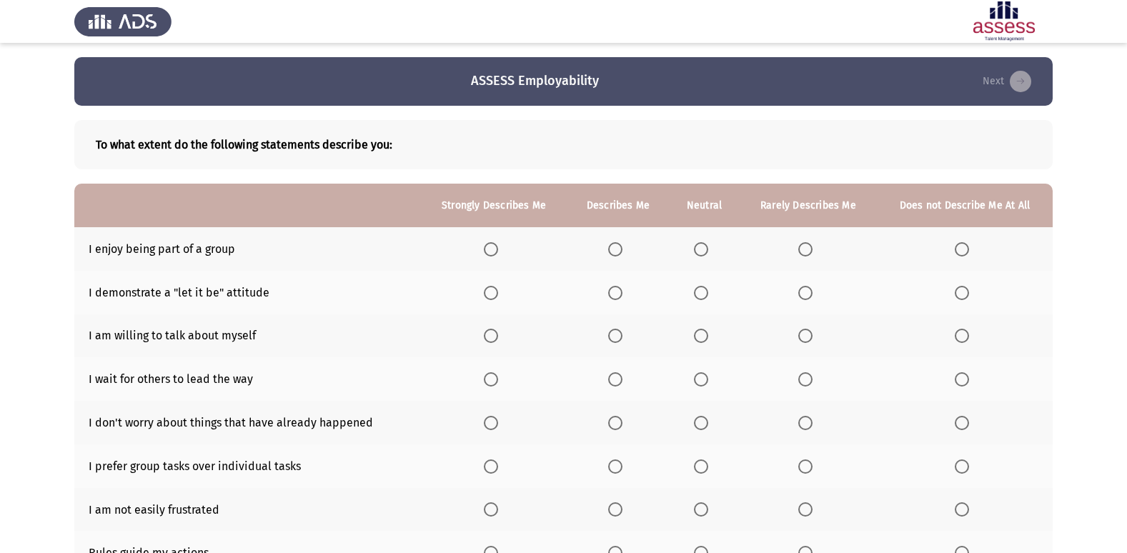
click at [622, 256] on span "Select an option" at bounding box center [615, 249] width 14 height 14
click at [622, 256] on input "Select an option" at bounding box center [615, 249] width 14 height 14
click at [498, 251] on span "Select an option" at bounding box center [491, 249] width 14 height 14
click at [498, 251] on input "Select an option" at bounding box center [491, 249] width 14 height 14
click at [712, 289] on label "Select an option" at bounding box center [704, 293] width 20 height 14
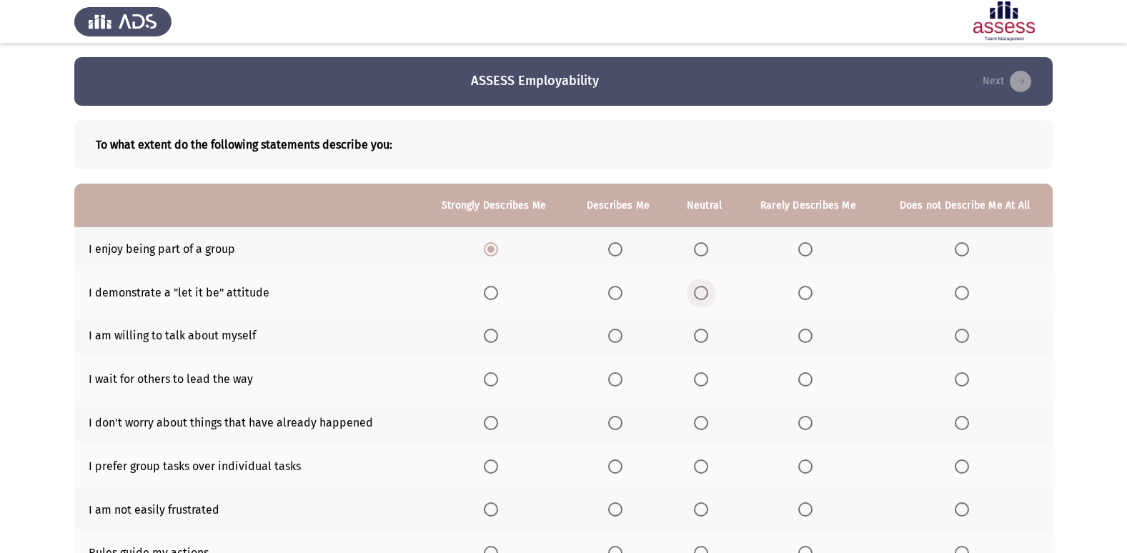
click at [708, 289] on input "Select an option" at bounding box center [701, 293] width 14 height 14
click at [806, 339] on span "Select an option" at bounding box center [805, 336] width 14 height 14
click at [806, 339] on input "Select an option" at bounding box center [805, 336] width 14 height 14
click at [801, 383] on span "Select an option" at bounding box center [805, 379] width 14 height 14
click at [801, 383] on input "Select an option" at bounding box center [805, 379] width 14 height 14
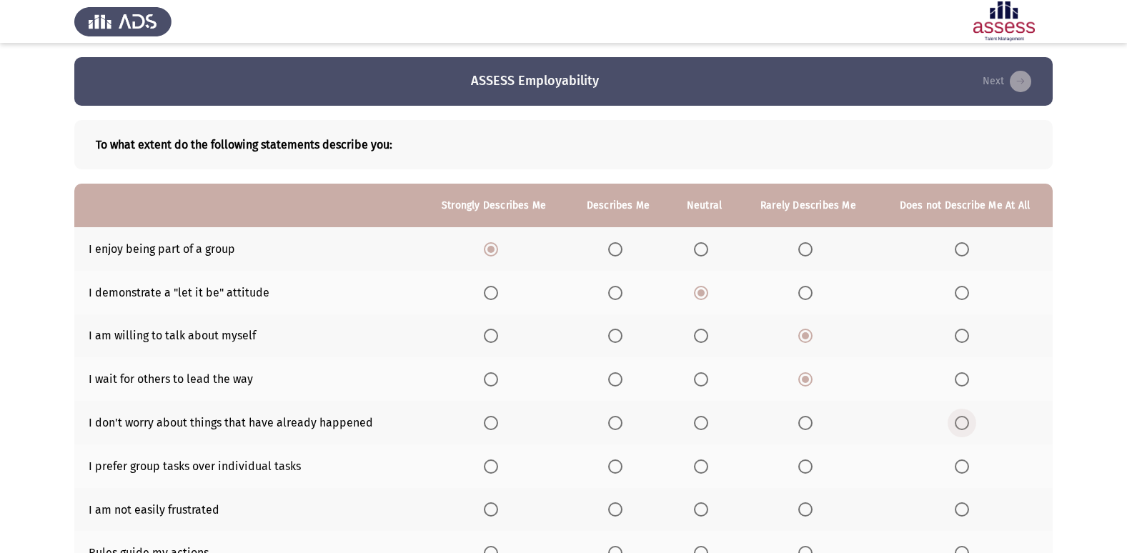
click at [966, 421] on span "Select an option" at bounding box center [962, 423] width 14 height 14
click at [966, 421] on input "Select an option" at bounding box center [962, 423] width 14 height 14
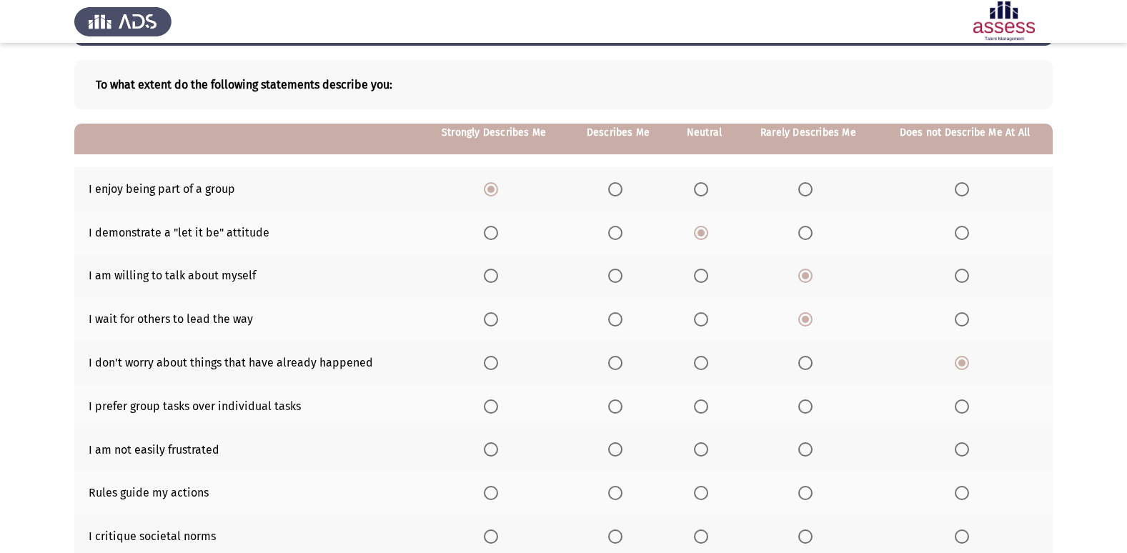
scroll to position [143, 0]
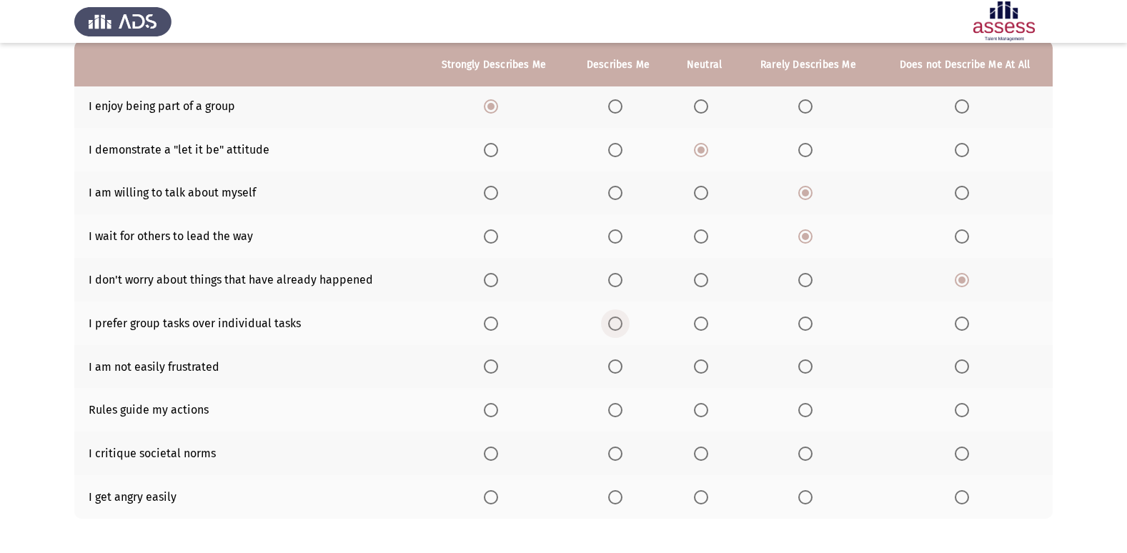
click at [617, 327] on span "Select an option" at bounding box center [615, 324] width 14 height 14
click at [617, 327] on input "Select an option" at bounding box center [615, 324] width 14 height 14
click at [811, 365] on span "Select an option" at bounding box center [805, 367] width 14 height 14
click at [811, 365] on input "Select an option" at bounding box center [805, 367] width 14 height 14
click at [620, 417] on span "Select an option" at bounding box center [615, 410] width 14 height 14
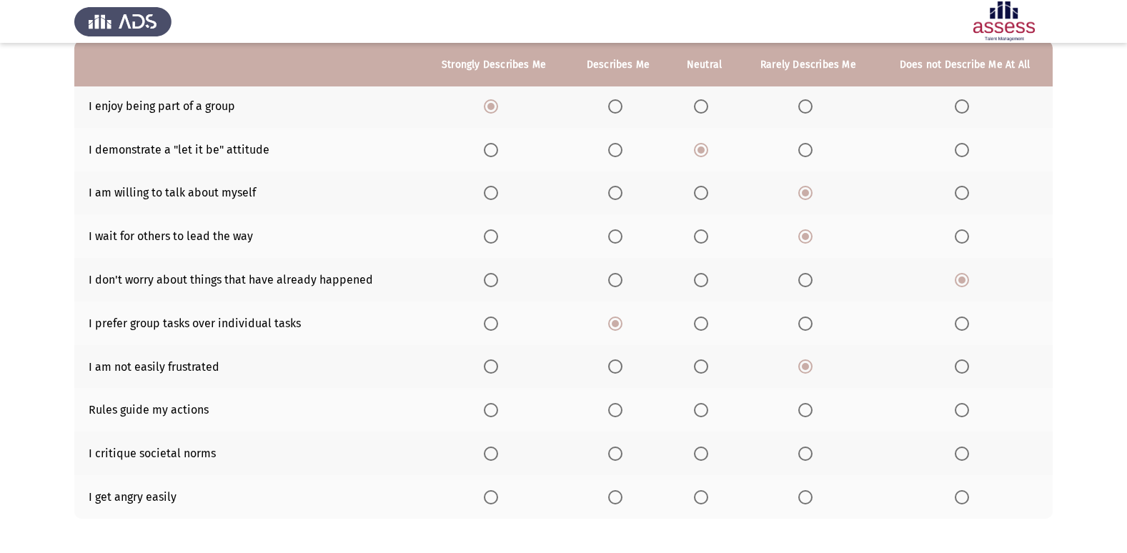
click at [620, 417] on input "Select an option" at bounding box center [615, 410] width 14 height 14
click at [703, 456] on span "Select an option" at bounding box center [701, 454] width 14 height 14
click at [703, 456] on input "Select an option" at bounding box center [701, 454] width 14 height 14
click at [961, 500] on span "Select an option" at bounding box center [962, 497] width 14 height 14
click at [961, 500] on input "Select an option" at bounding box center [962, 497] width 14 height 14
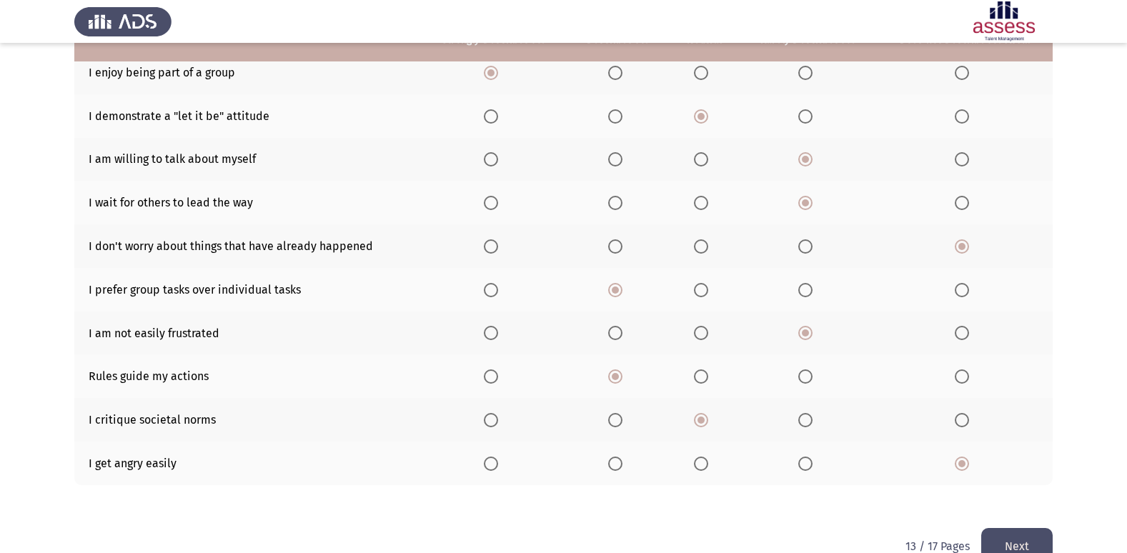
scroll to position [209, 0]
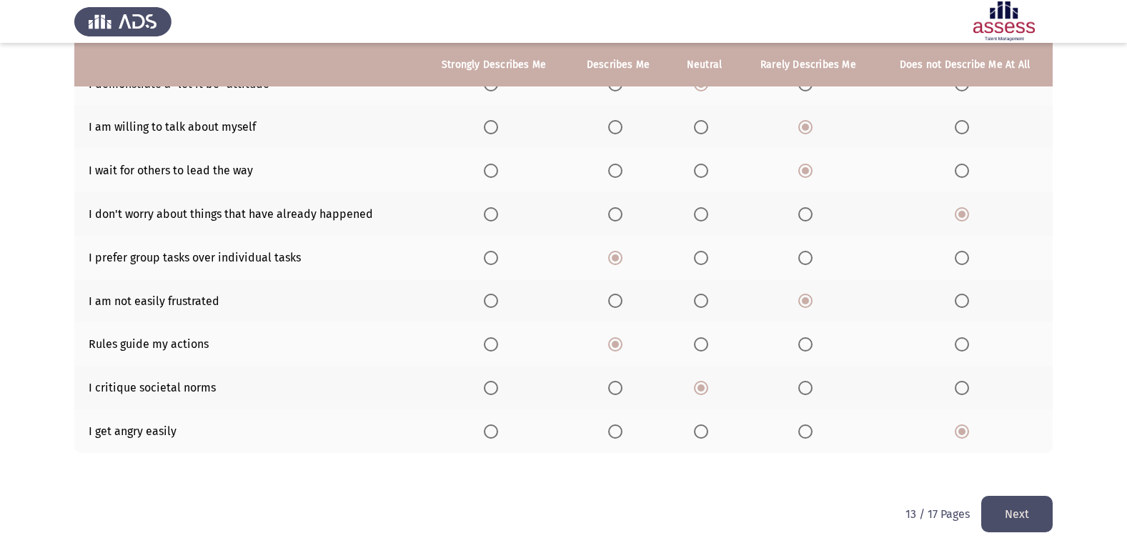
click at [1024, 506] on button "Next" at bounding box center [1016, 514] width 71 height 36
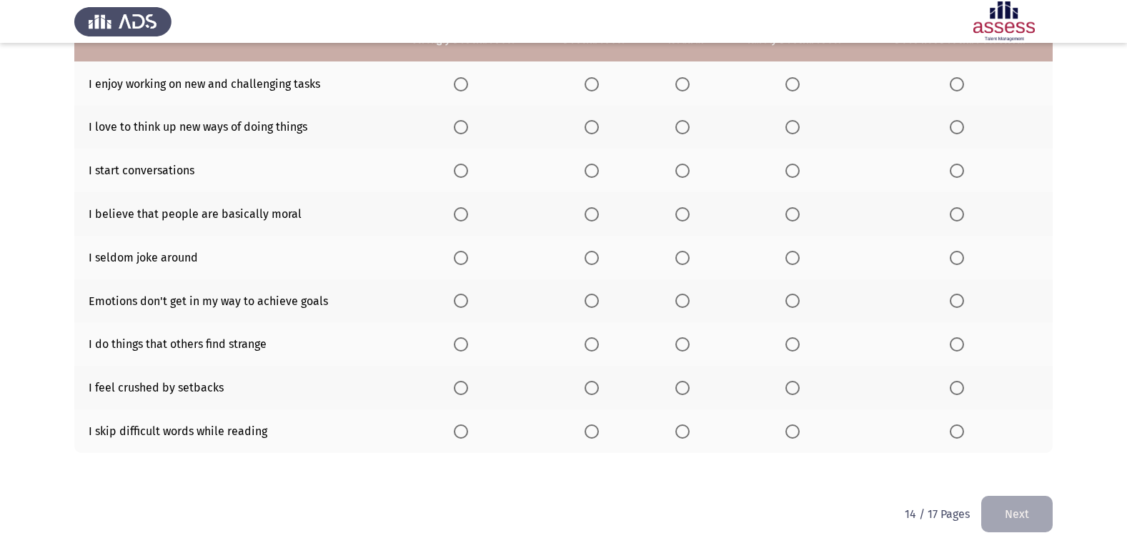
scroll to position [0, 0]
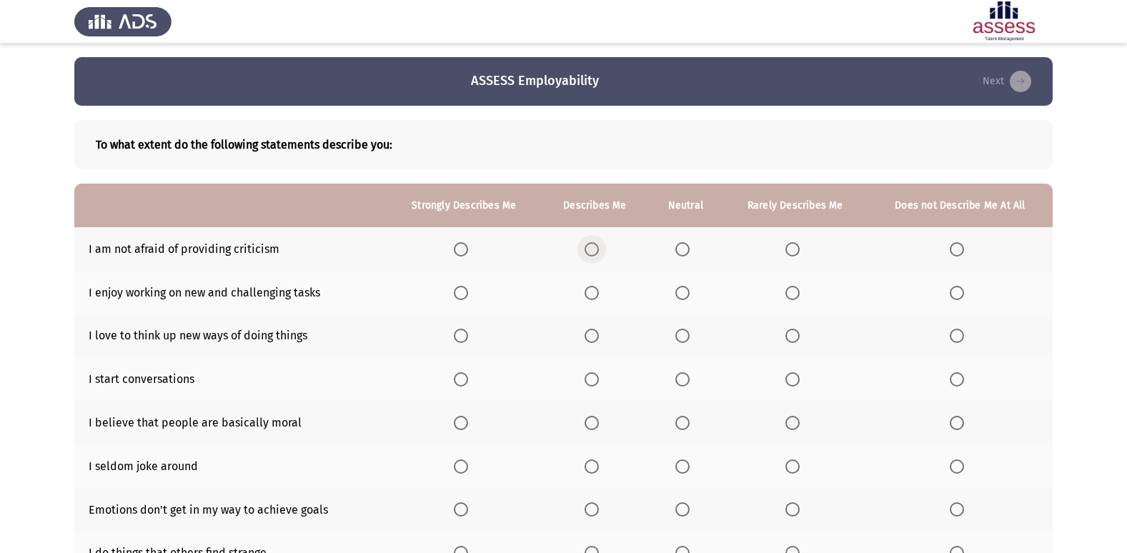
click at [596, 245] on span "Select an option" at bounding box center [592, 249] width 14 height 14
click at [596, 245] on input "Select an option" at bounding box center [592, 249] width 14 height 14
click at [591, 292] on span "Select an option" at bounding box center [592, 293] width 14 height 14
click at [591, 292] on input "Select an option" at bounding box center [592, 293] width 14 height 14
click at [605, 333] on label "Select an option" at bounding box center [595, 336] width 20 height 14
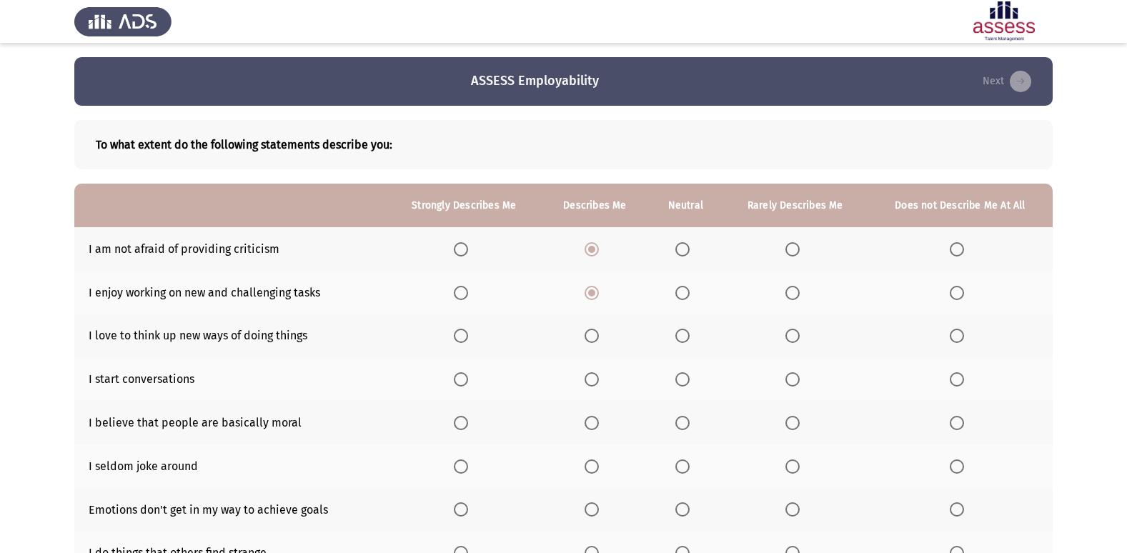
click at [599, 333] on input "Select an option" at bounding box center [592, 336] width 14 height 14
click at [591, 387] on span "Select an option" at bounding box center [592, 379] width 14 height 14
click at [591, 387] on input "Select an option" at bounding box center [592, 379] width 14 height 14
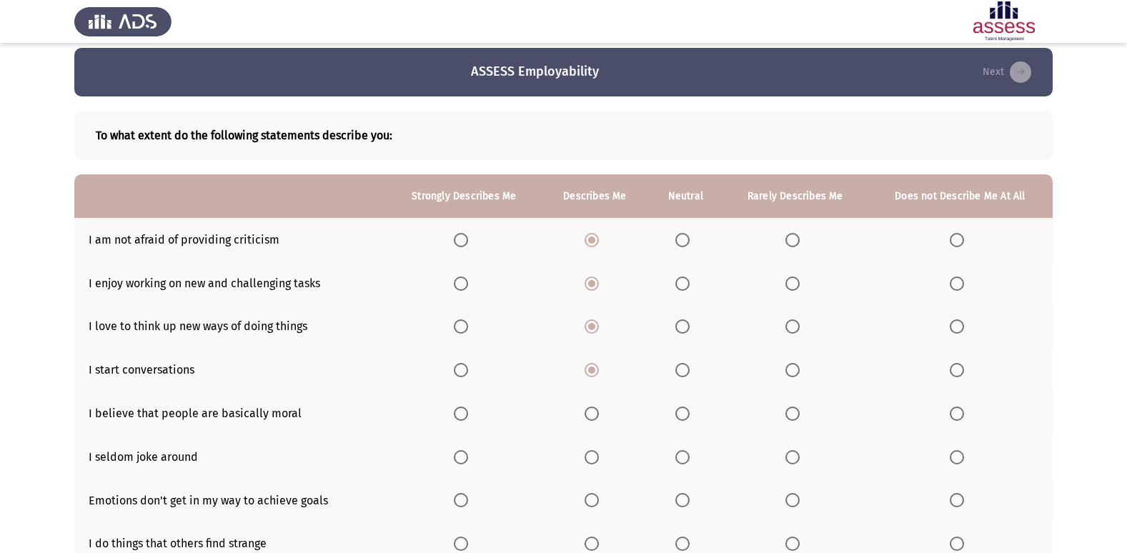
scroll to position [71, 0]
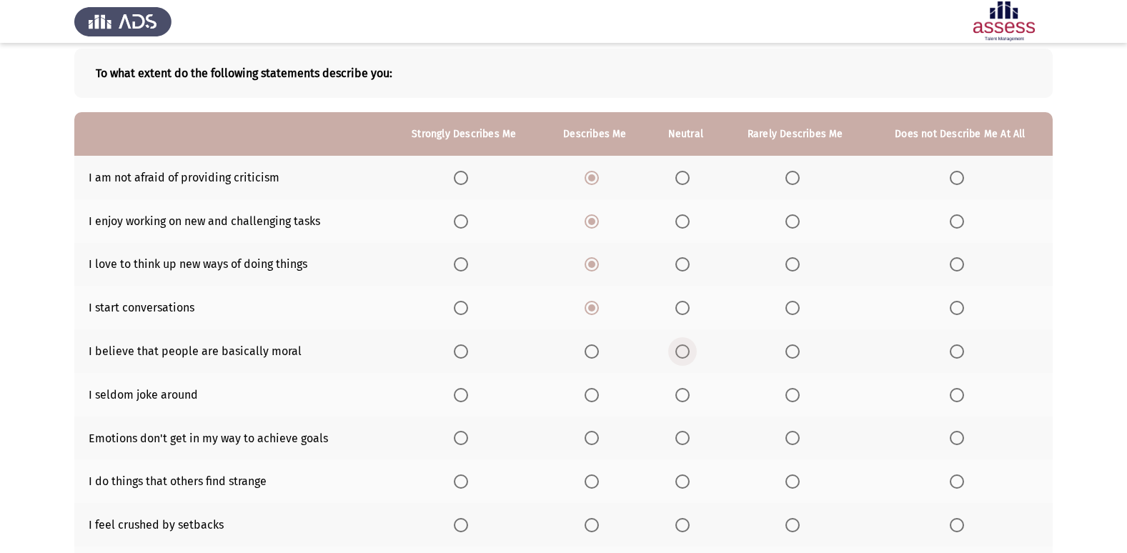
click at [690, 355] on span "Select an option" at bounding box center [683, 352] width 14 height 14
click at [690, 355] on input "Select an option" at bounding box center [683, 352] width 14 height 14
click at [794, 397] on span "Select an option" at bounding box center [793, 395] width 14 height 14
click at [794, 397] on input "Select an option" at bounding box center [793, 395] width 14 height 14
click at [793, 440] on span "Select an option" at bounding box center [793, 438] width 14 height 14
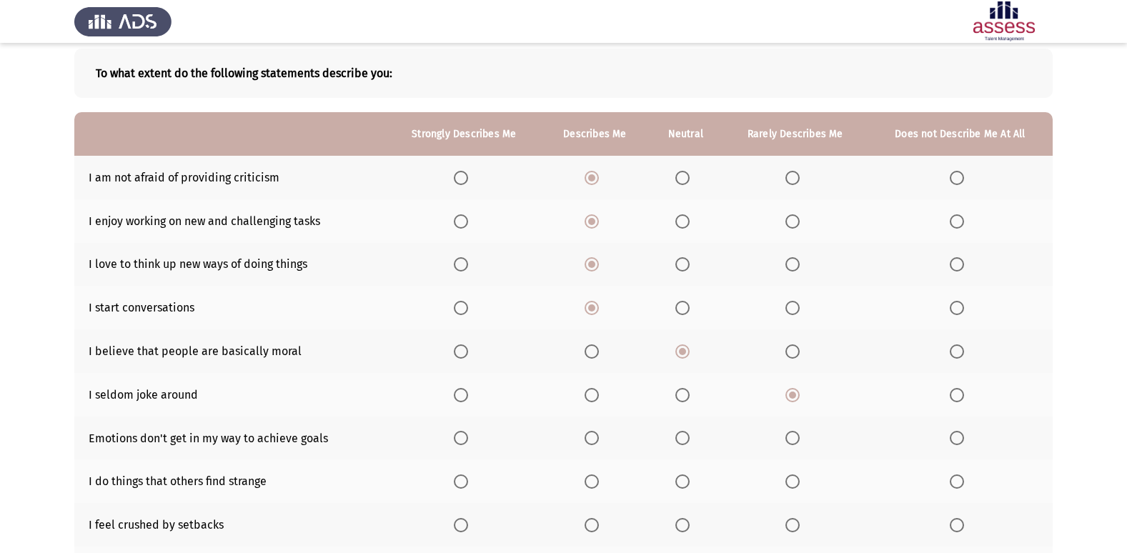
click at [793, 440] on input "Select an option" at bounding box center [793, 438] width 14 height 14
click at [786, 485] on span "Select an option" at bounding box center [793, 482] width 14 height 14
click at [786, 485] on input "Select an option" at bounding box center [793, 482] width 14 height 14
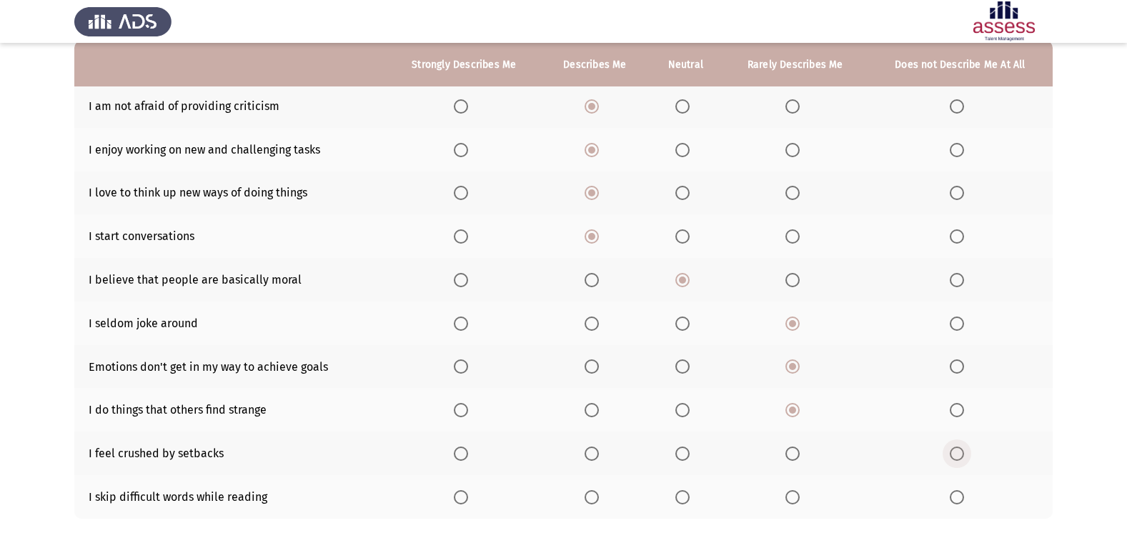
click at [961, 456] on span "Select an option" at bounding box center [957, 454] width 14 height 14
click at [961, 456] on input "Select an option" at bounding box center [957, 454] width 14 height 14
click at [962, 491] on span "Select an option" at bounding box center [957, 497] width 14 height 14
click at [962, 491] on input "Select an option" at bounding box center [957, 497] width 14 height 14
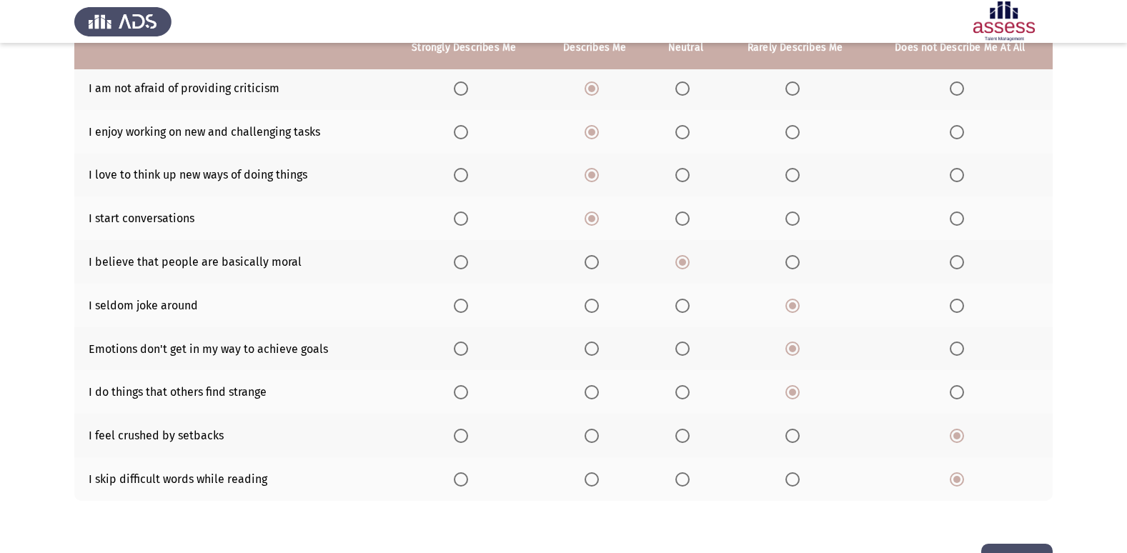
scroll to position [209, 0]
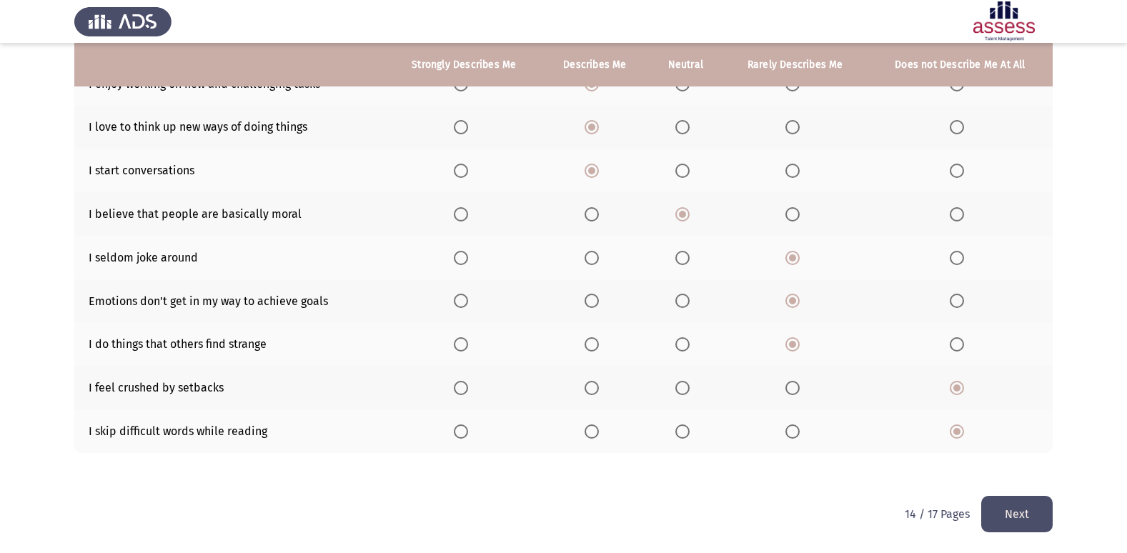
click at [1027, 501] on button "Next" at bounding box center [1016, 514] width 71 height 36
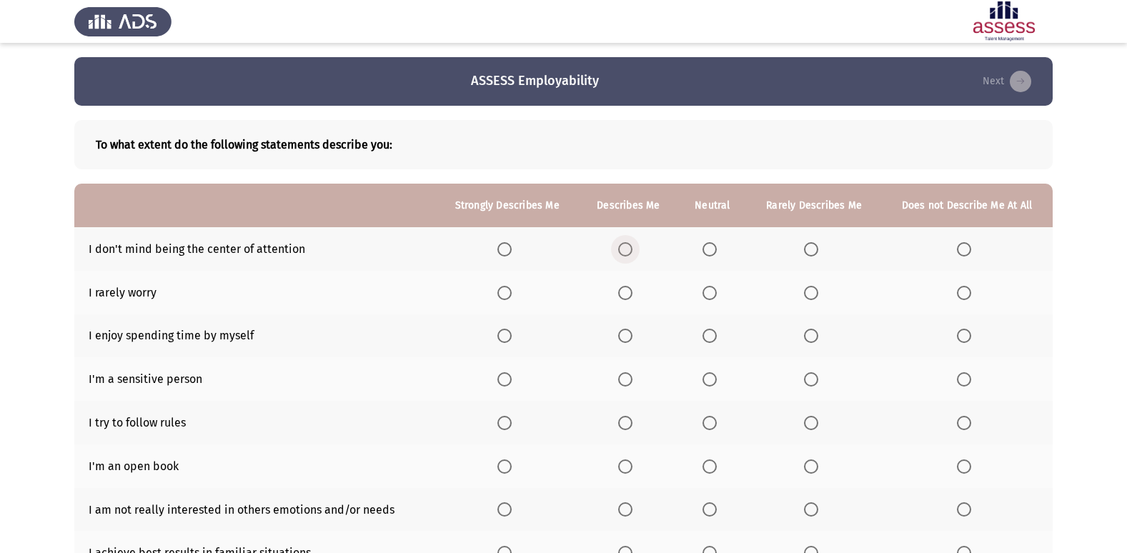
click at [633, 252] on span "Select an option" at bounding box center [625, 249] width 14 height 14
click at [633, 252] on input "Select an option" at bounding box center [625, 249] width 14 height 14
click at [814, 287] on span "Select an option" at bounding box center [811, 293] width 14 height 14
click at [814, 287] on input "Select an option" at bounding box center [811, 293] width 14 height 14
click at [638, 335] on label "Select an option" at bounding box center [628, 336] width 20 height 14
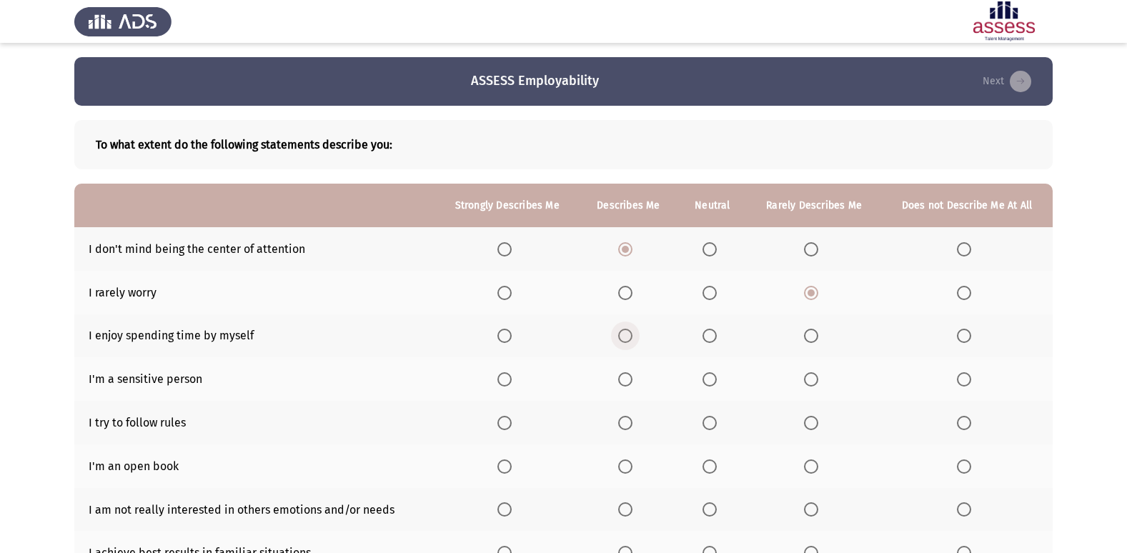
click at [633, 335] on input "Select an option" at bounding box center [625, 336] width 14 height 14
click at [976, 385] on label "Select an option" at bounding box center [967, 379] width 20 height 14
click at [971, 385] on input "Select an option" at bounding box center [964, 379] width 14 height 14
click at [630, 373] on mat-radio-button "Select an option" at bounding box center [628, 379] width 20 height 15
click at [625, 385] on span "Select an option" at bounding box center [625, 379] width 14 height 14
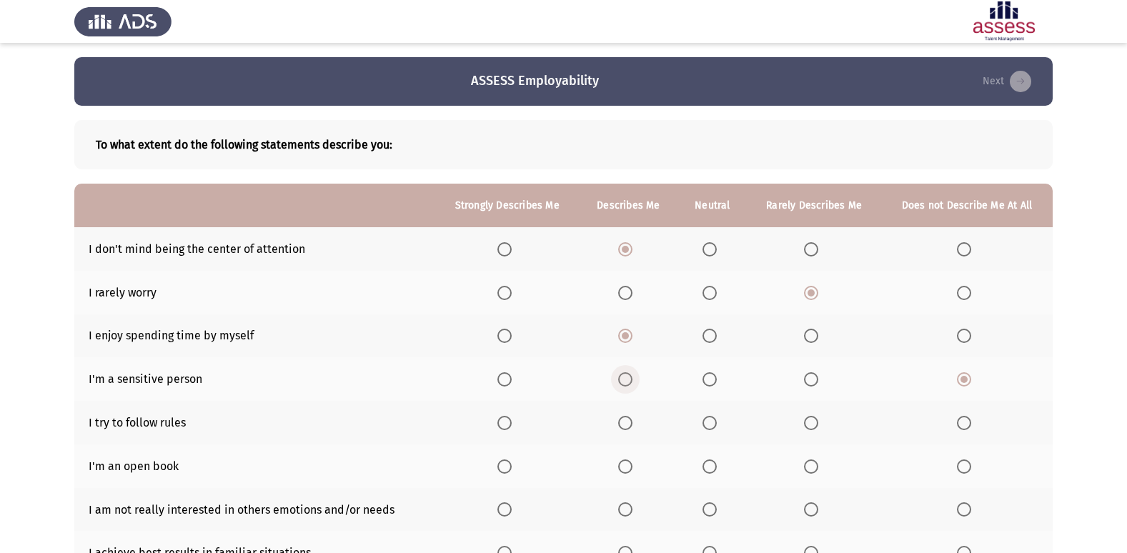
click at [625, 385] on input "Select an option" at bounding box center [625, 379] width 14 height 14
click at [966, 427] on span "Select an option" at bounding box center [964, 423] width 14 height 14
click at [966, 427] on input "Select an option" at bounding box center [964, 423] width 14 height 14
click at [813, 470] on span "Select an option" at bounding box center [811, 467] width 14 height 14
click at [813, 470] on input "Select an option" at bounding box center [811, 467] width 14 height 14
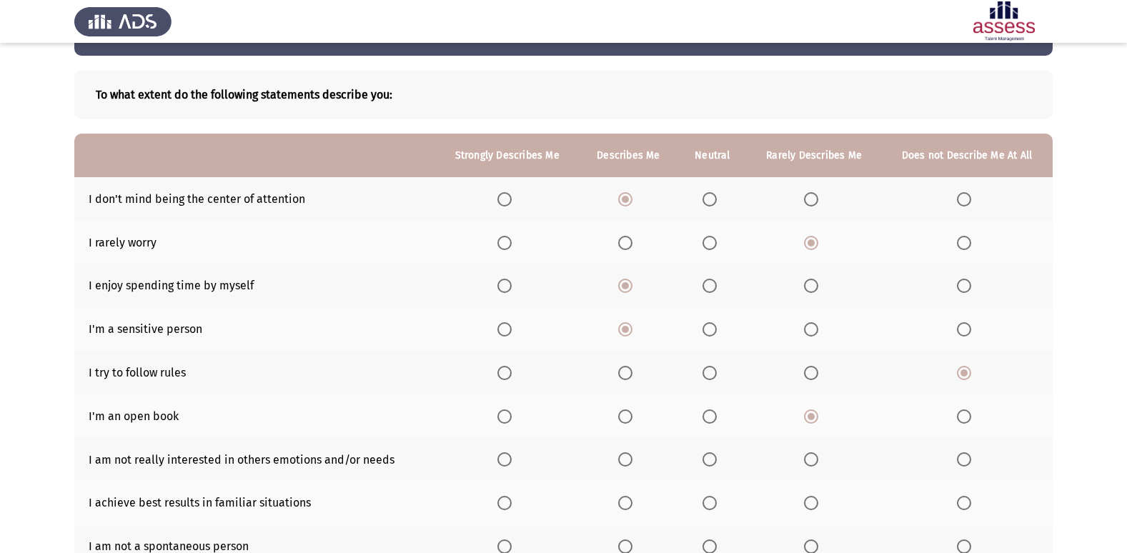
scroll to position [71, 0]
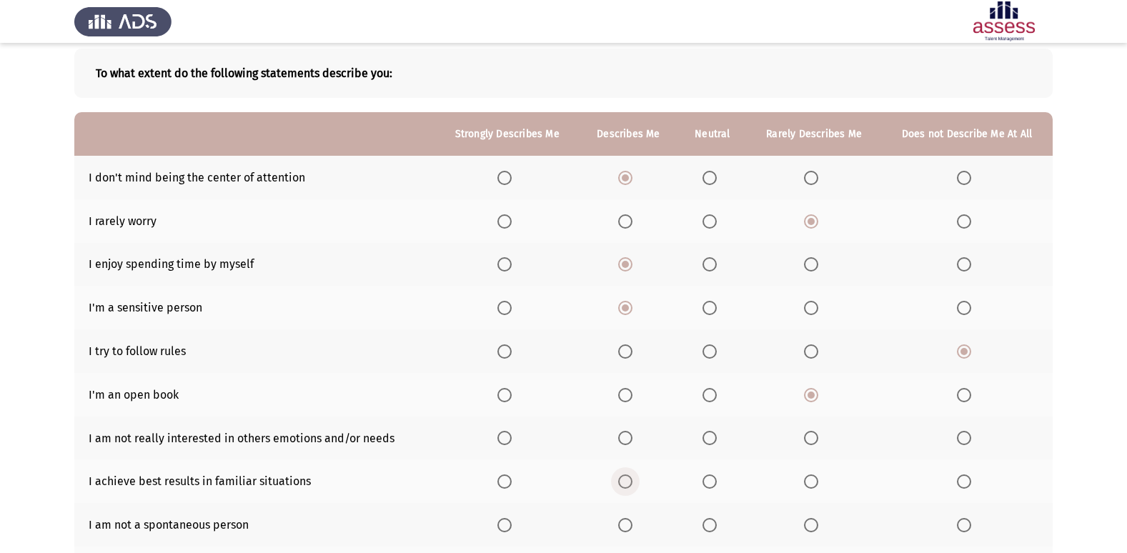
click at [632, 481] on span "Select an option" at bounding box center [625, 482] width 14 height 14
click at [632, 481] on input "Select an option" at bounding box center [625, 482] width 14 height 14
click at [966, 397] on span "Select an option" at bounding box center [964, 395] width 14 height 14
click at [966, 397] on input "Select an option" at bounding box center [964, 395] width 14 height 14
click at [820, 438] on label "Select an option" at bounding box center [814, 438] width 20 height 14
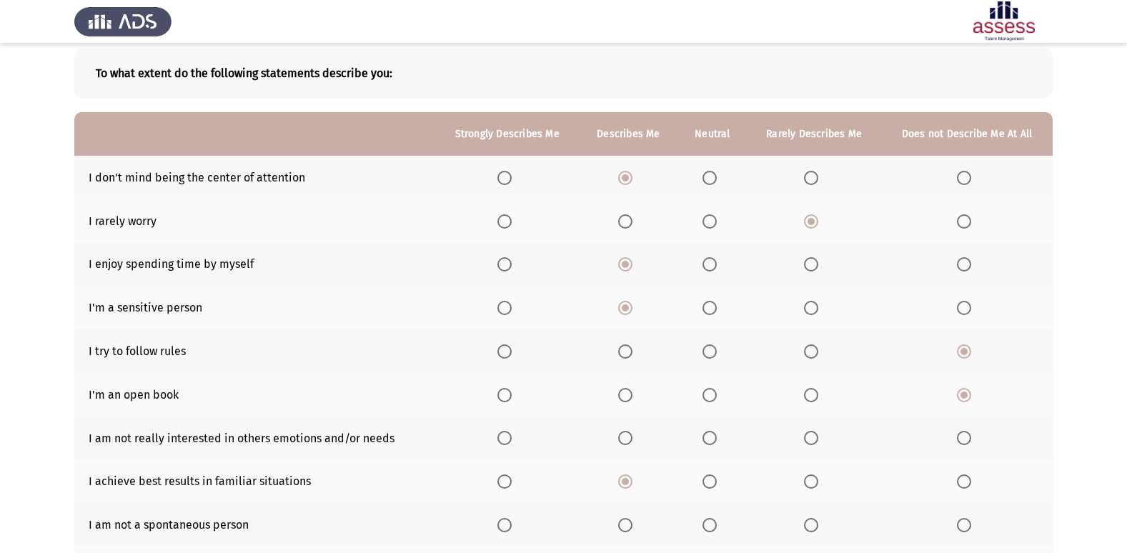
click at [818, 438] on input "Select an option" at bounding box center [811, 438] width 14 height 14
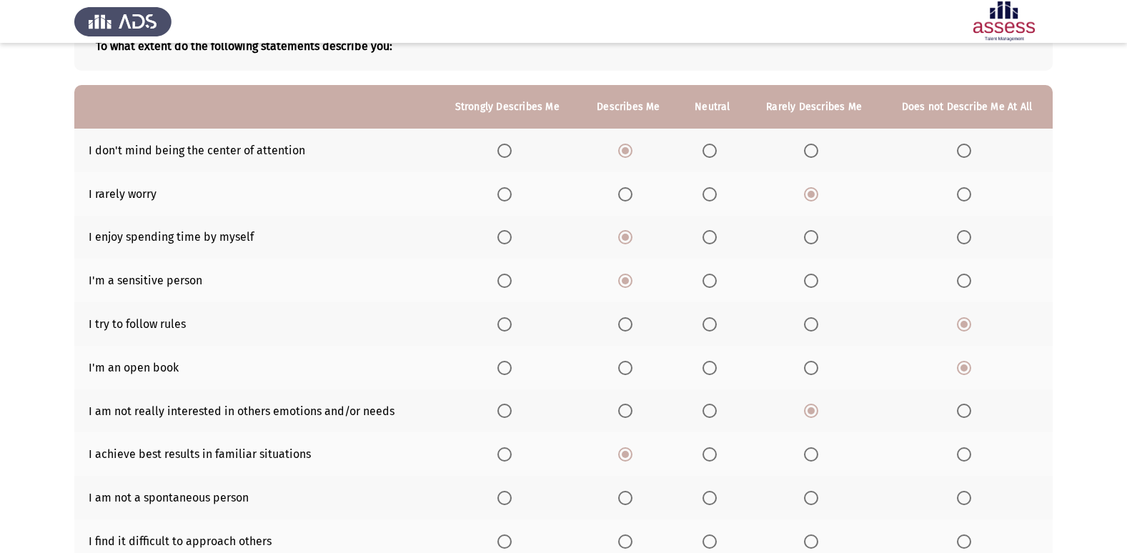
scroll to position [143, 0]
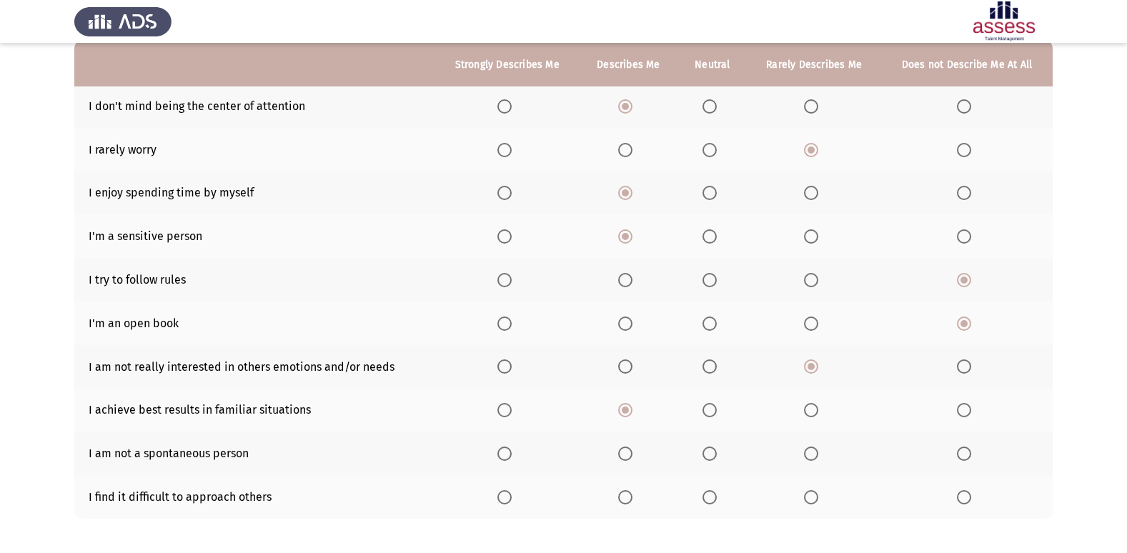
click at [641, 457] on th at bounding box center [628, 454] width 99 height 44
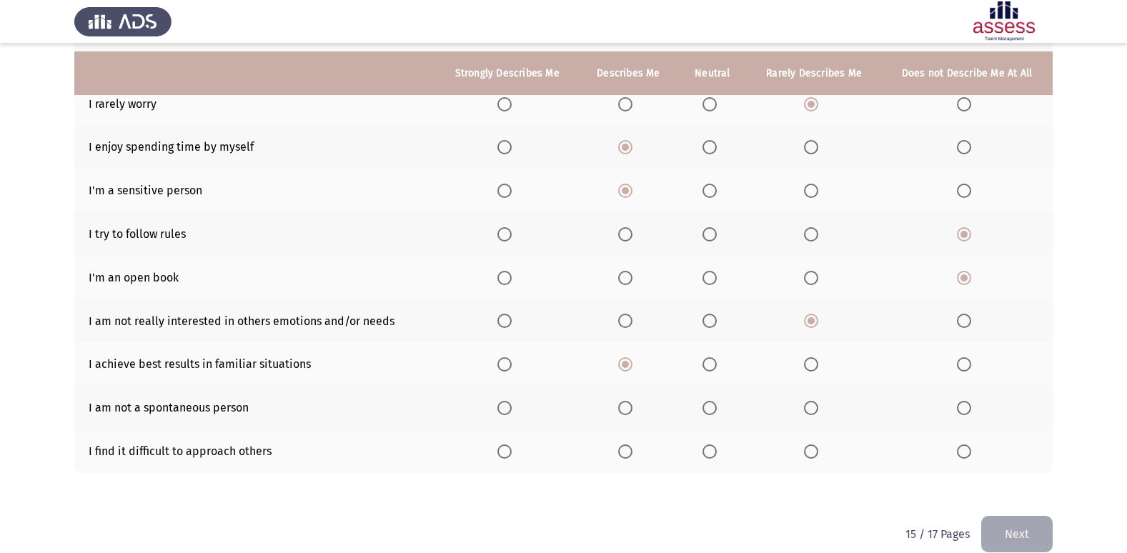
scroll to position [209, 0]
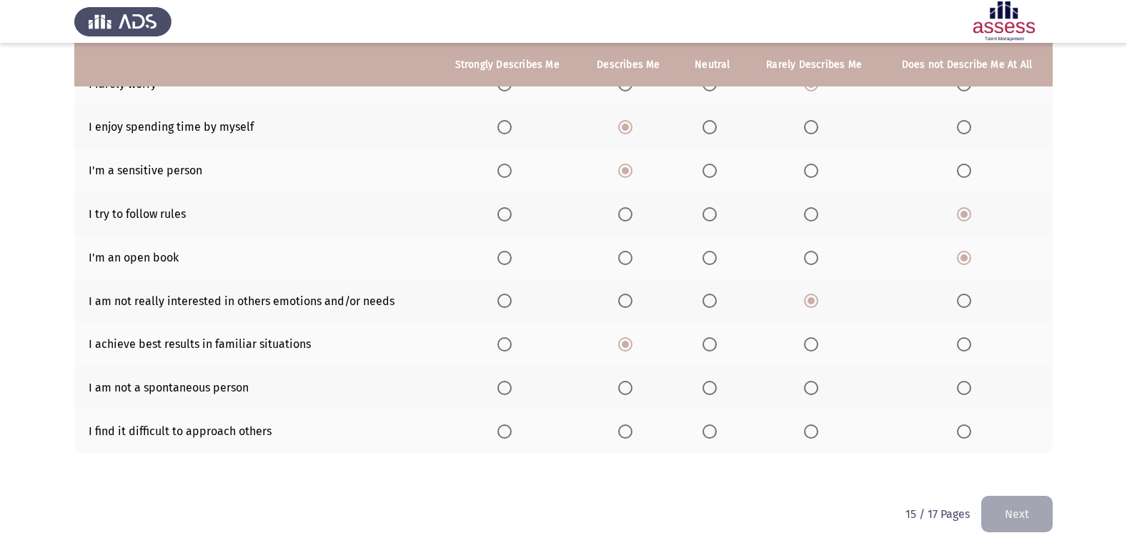
drag, startPoint x: 623, startPoint y: 379, endPoint x: 628, endPoint y: 387, distance: 9.9
click at [628, 385] on th at bounding box center [628, 388] width 99 height 44
click at [632, 392] on span "Select an option" at bounding box center [625, 388] width 14 height 14
click at [632, 392] on input "Select an option" at bounding box center [625, 388] width 14 height 14
drag, startPoint x: 960, startPoint y: 425, endPoint x: 970, endPoint y: 430, distance: 11.2
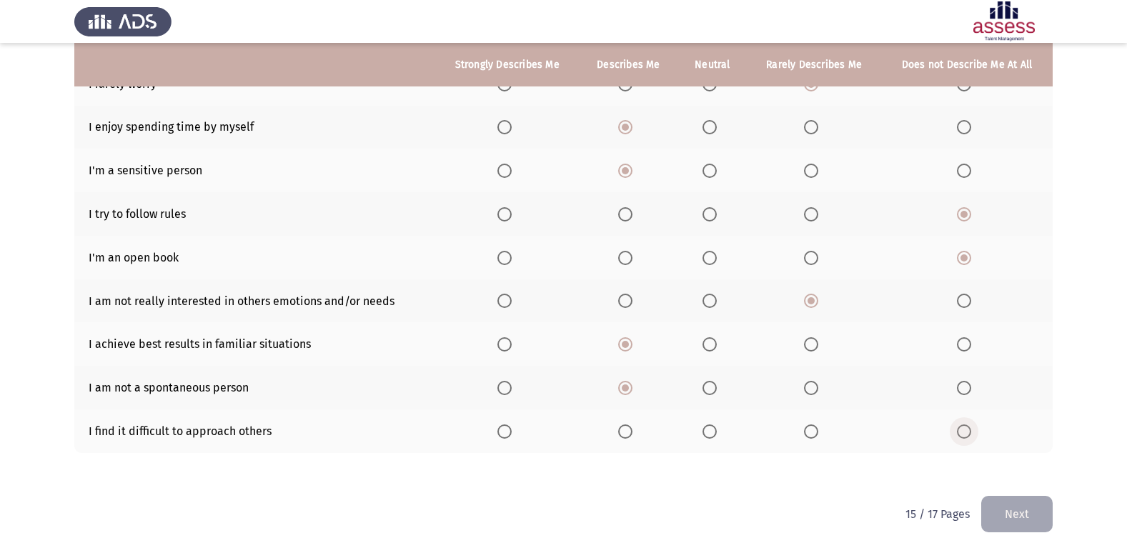
click at [970, 430] on span "Select an option" at bounding box center [964, 432] width 14 height 14
click at [970, 430] on input "Select an option" at bounding box center [964, 432] width 14 height 14
drag, startPoint x: 1013, startPoint y: 502, endPoint x: 1006, endPoint y: 510, distance: 10.6
click at [1013, 504] on button "Next" at bounding box center [1016, 514] width 71 height 36
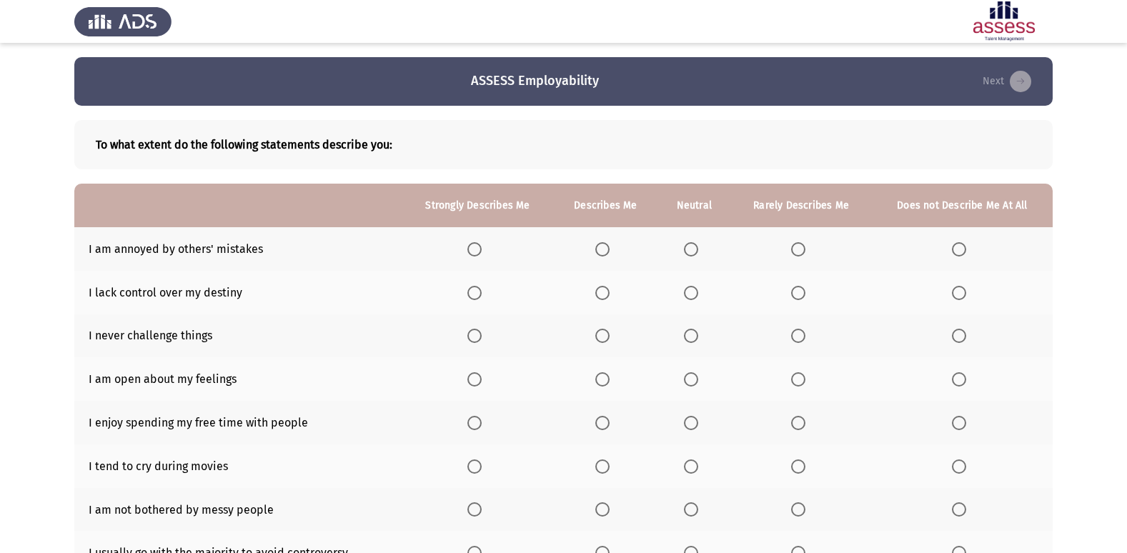
click at [803, 257] on th at bounding box center [802, 249] width 142 height 44
click at [799, 254] on span "Select an option" at bounding box center [798, 249] width 14 height 14
click at [799, 254] on input "Select an option" at bounding box center [798, 249] width 14 height 14
click at [967, 288] on label "Select an option" at bounding box center [962, 293] width 20 height 14
click at [966, 288] on input "Select an option" at bounding box center [959, 293] width 14 height 14
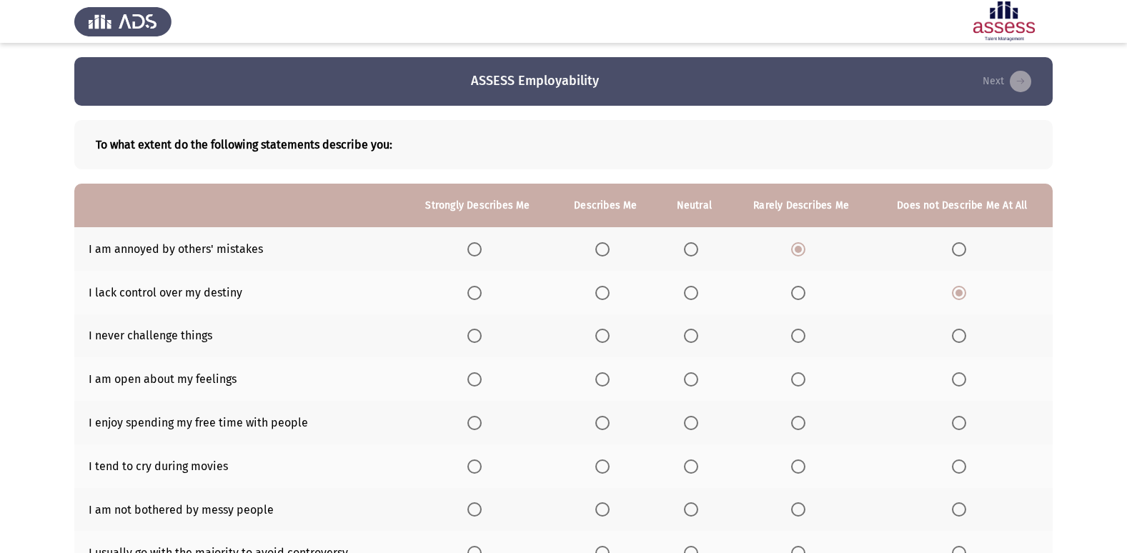
click at [969, 332] on label "Select an option" at bounding box center [962, 336] width 20 height 14
click at [966, 332] on input "Select an option" at bounding box center [959, 336] width 14 height 14
click at [598, 381] on span "Select an option" at bounding box center [602, 379] width 14 height 14
click at [598, 381] on input "Select an option" at bounding box center [602, 379] width 14 height 14
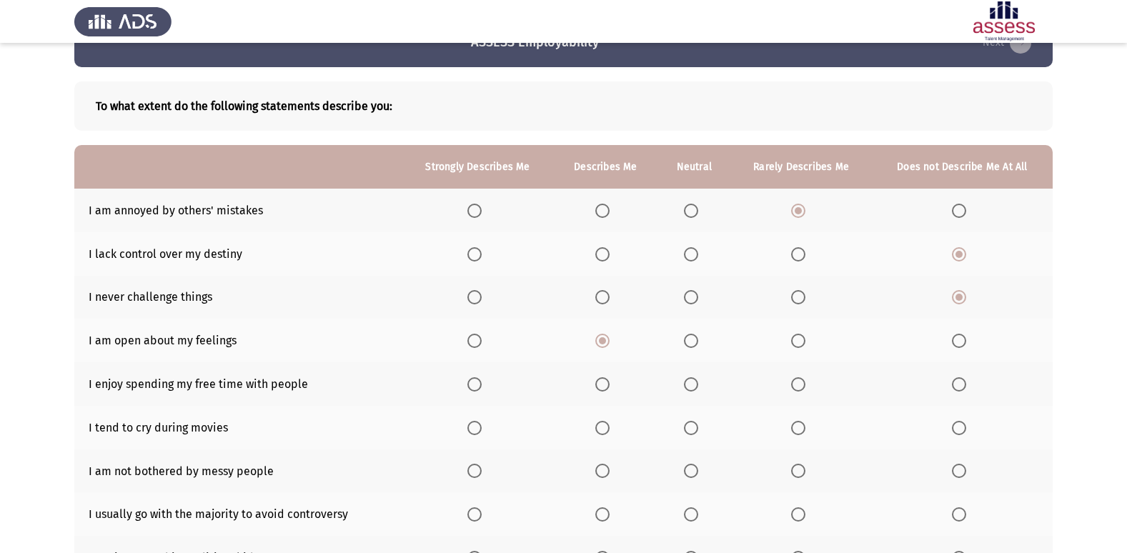
scroll to position [71, 0]
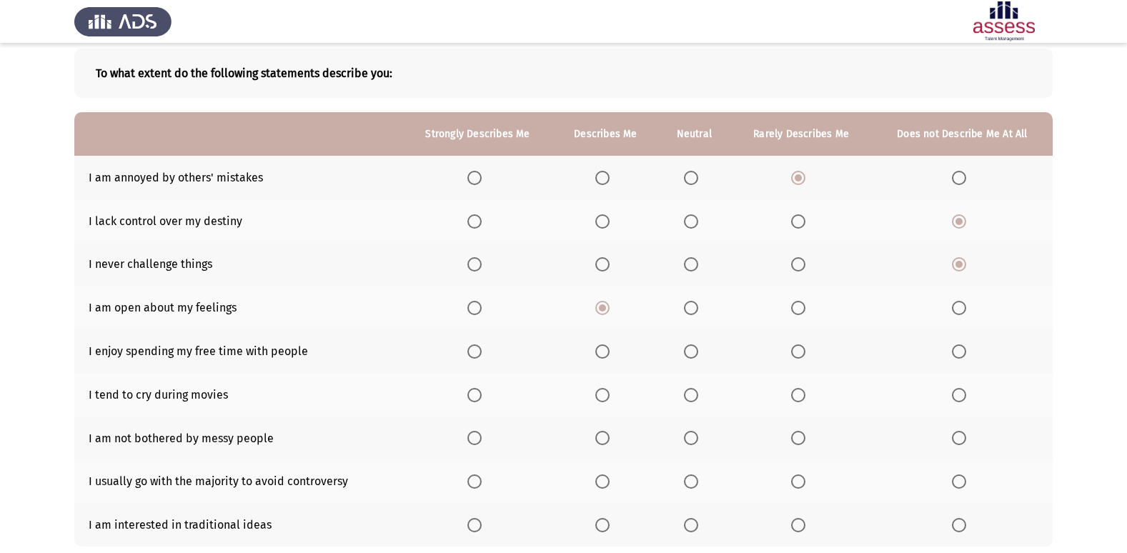
click at [474, 352] on span "Select an option" at bounding box center [475, 352] width 14 height 14
click at [474, 352] on input "Select an option" at bounding box center [475, 352] width 14 height 14
click at [958, 390] on span "Select an option" at bounding box center [959, 395] width 14 height 14
click at [958, 390] on input "Select an option" at bounding box center [959, 395] width 14 height 14
click at [798, 443] on span "Select an option" at bounding box center [798, 438] width 14 height 14
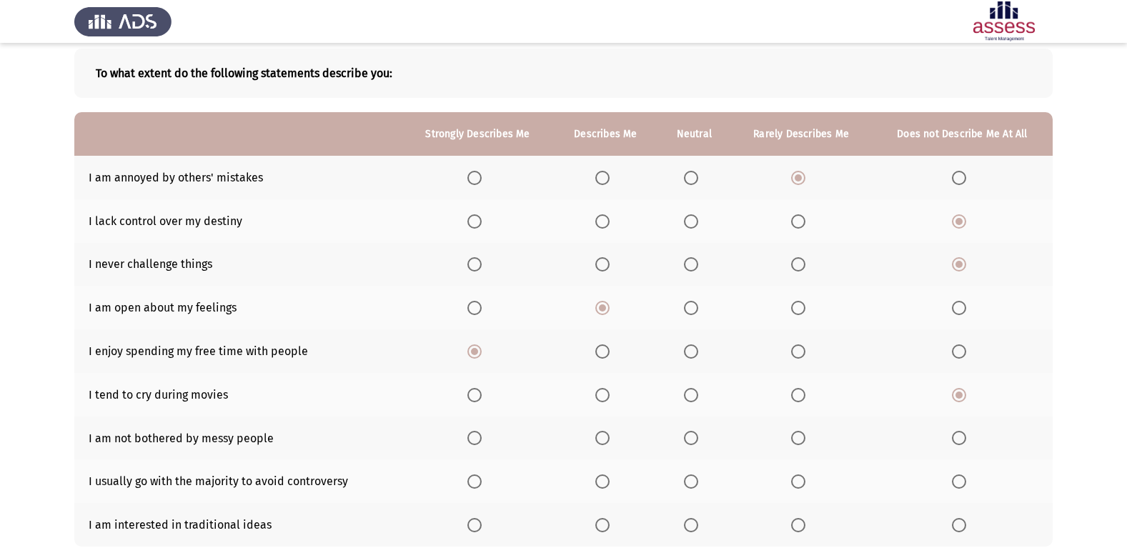
click at [798, 443] on input "Select an option" at bounding box center [798, 438] width 14 height 14
click at [956, 485] on span "Select an option" at bounding box center [959, 482] width 14 height 14
click at [956, 485] on input "Select an option" at bounding box center [959, 482] width 14 height 14
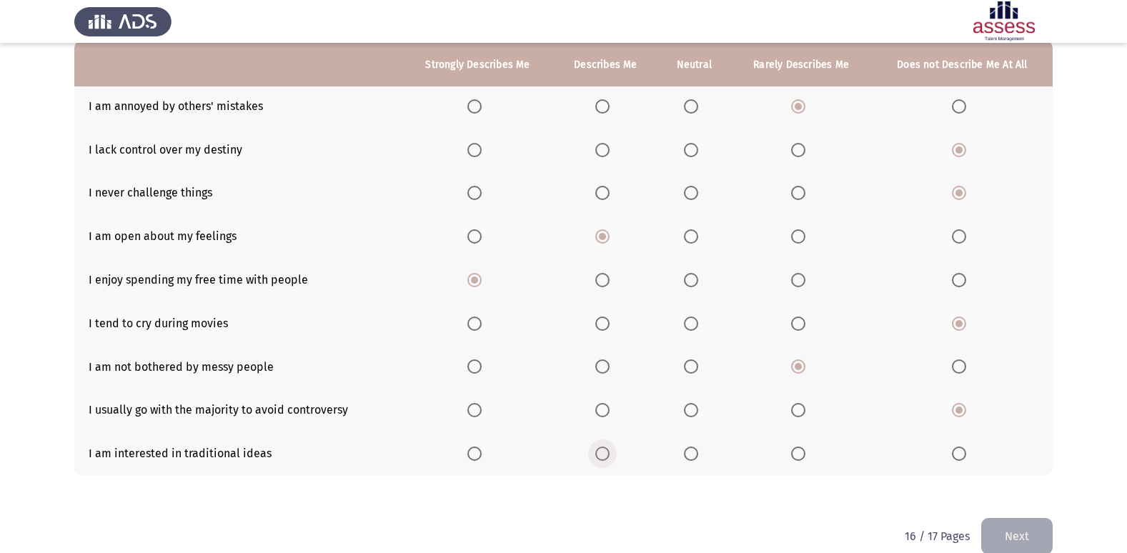
click at [604, 456] on span "Select an option" at bounding box center [602, 454] width 14 height 14
click at [604, 456] on input "Select an option" at bounding box center [602, 454] width 14 height 14
click at [1017, 553] on button "Next" at bounding box center [1016, 536] width 71 height 36
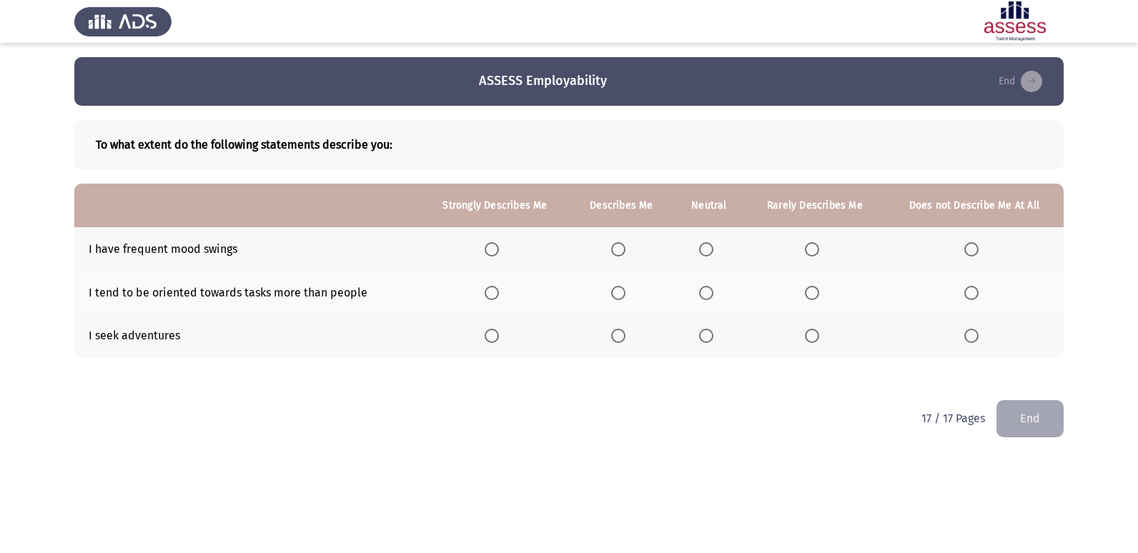
click at [971, 252] on span "Select an option" at bounding box center [971, 249] width 14 height 14
click at [971, 252] on input "Select an option" at bounding box center [971, 249] width 14 height 14
click at [493, 300] on span "Select an option" at bounding box center [492, 293] width 14 height 14
click at [493, 300] on input "Select an option" at bounding box center [492, 293] width 14 height 14
click at [623, 335] on span "Select an option" at bounding box center [618, 336] width 14 height 14
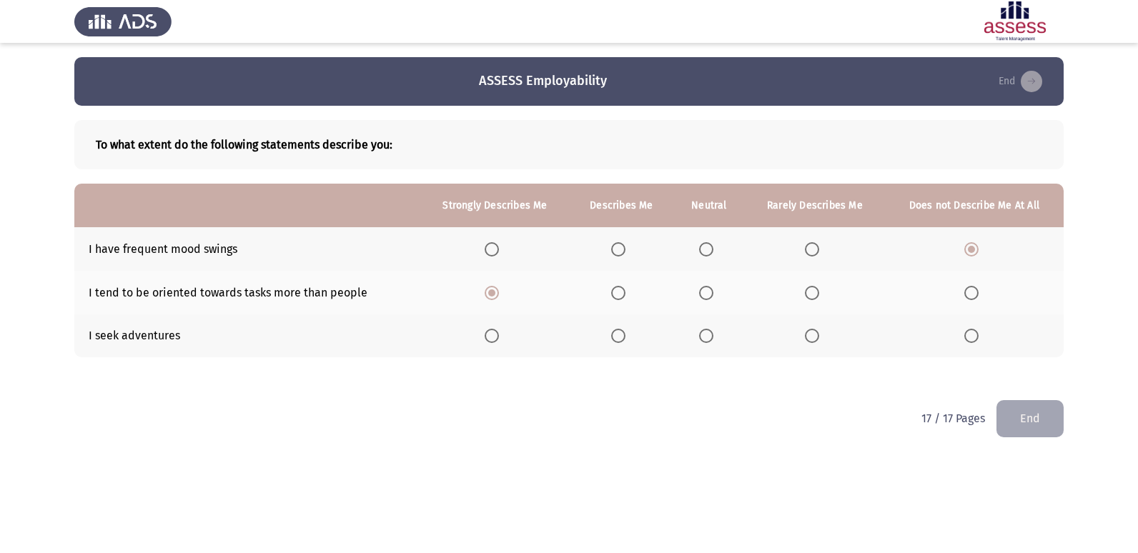
click at [623, 335] on input "Select an option" at bounding box center [618, 336] width 14 height 14
click at [1030, 410] on button "End" at bounding box center [1029, 418] width 67 height 36
